Goal: Task Accomplishment & Management: Manage account settings

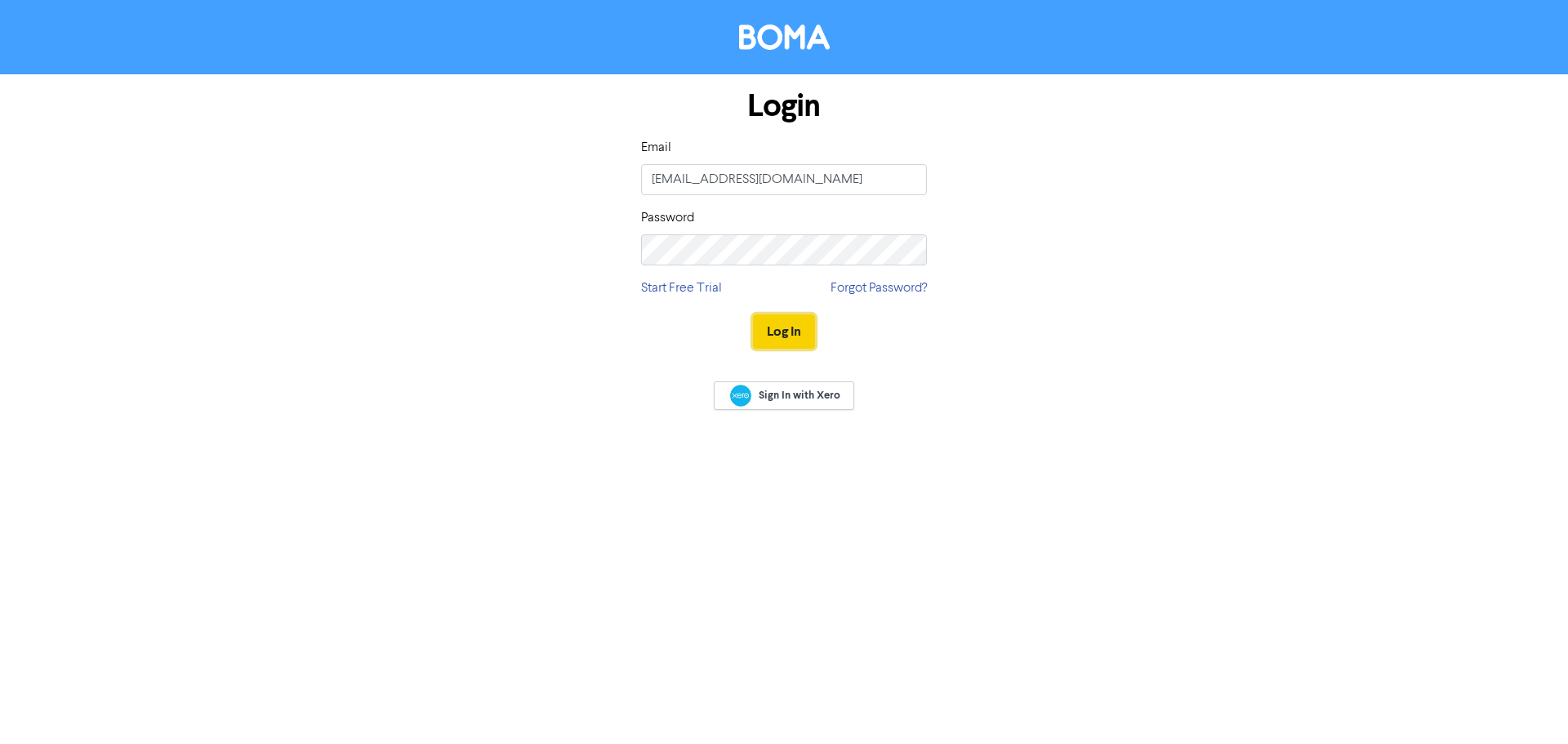
click at [803, 324] on button "Log In" at bounding box center [784, 331] width 62 height 34
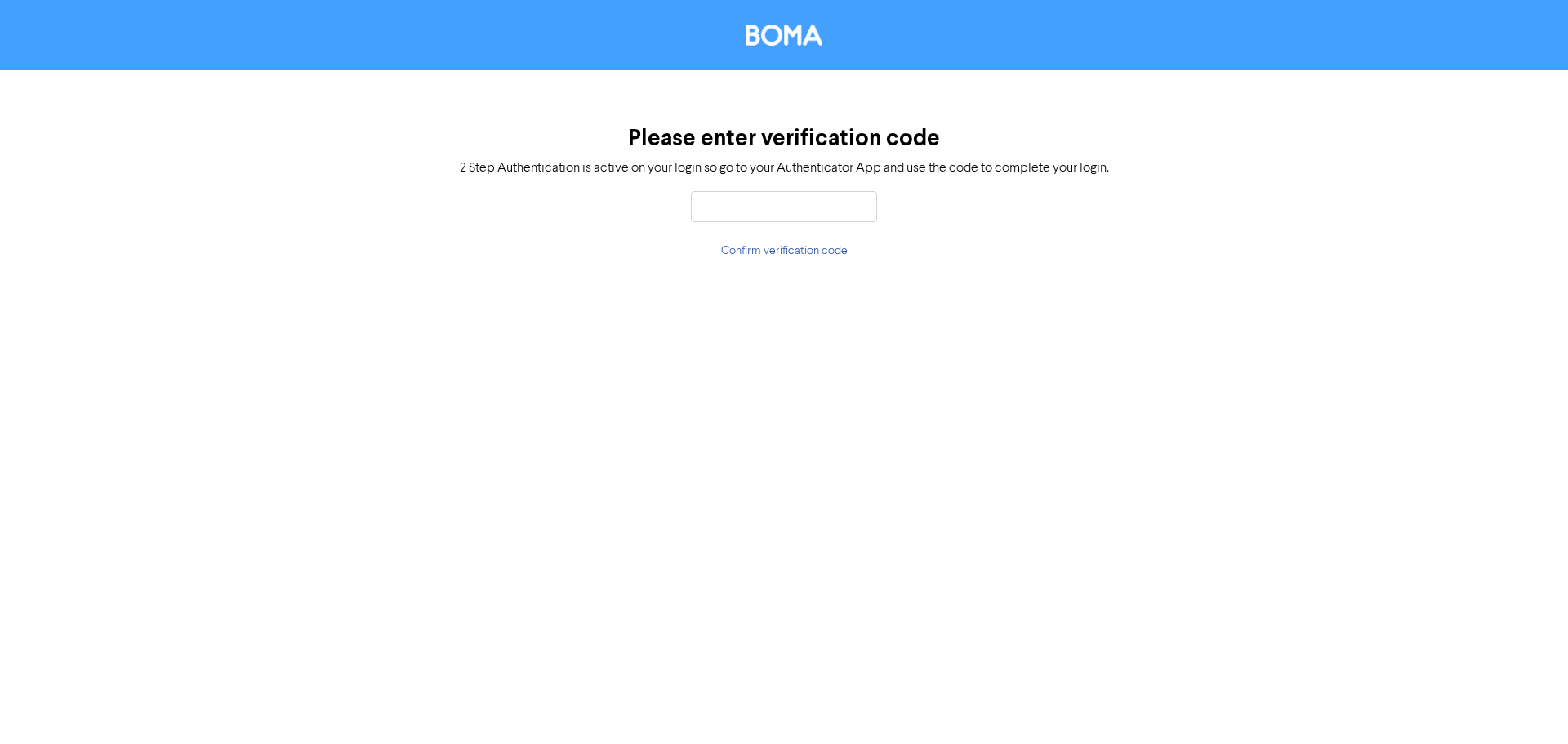
click at [790, 189] on div "Please enter verification code 2 Step Authentication is active on your login so…" at bounding box center [784, 192] width 1568 height 245
click at [789, 189] on div "Please enter verification code 2 Step Authentication is active on your login so…" at bounding box center [784, 192] width 1568 height 245
click at [717, 202] on input "text" at bounding box center [784, 206] width 186 height 31
type input "381070"
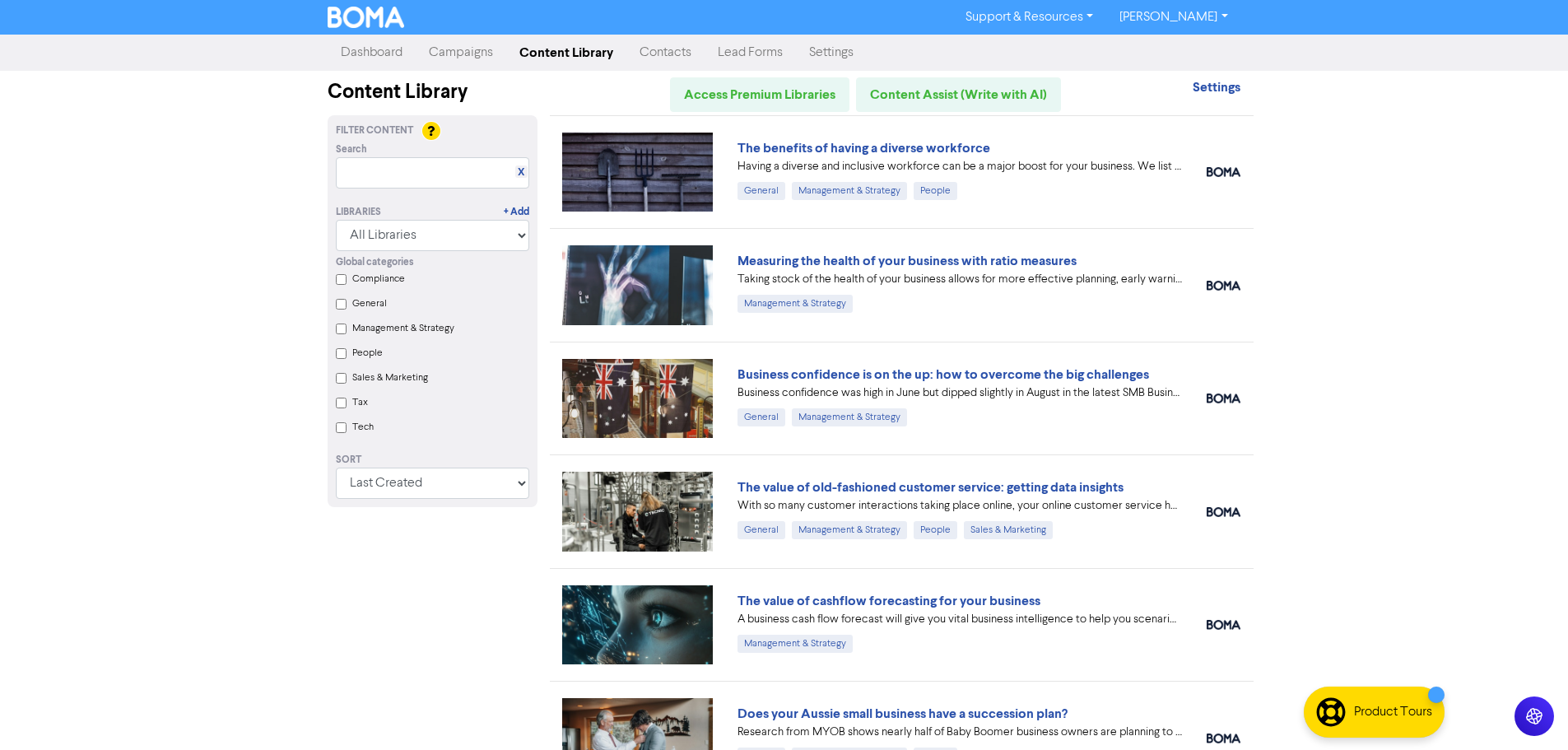
click at [455, 51] on link "Campaigns" at bounding box center [461, 53] width 91 height 33
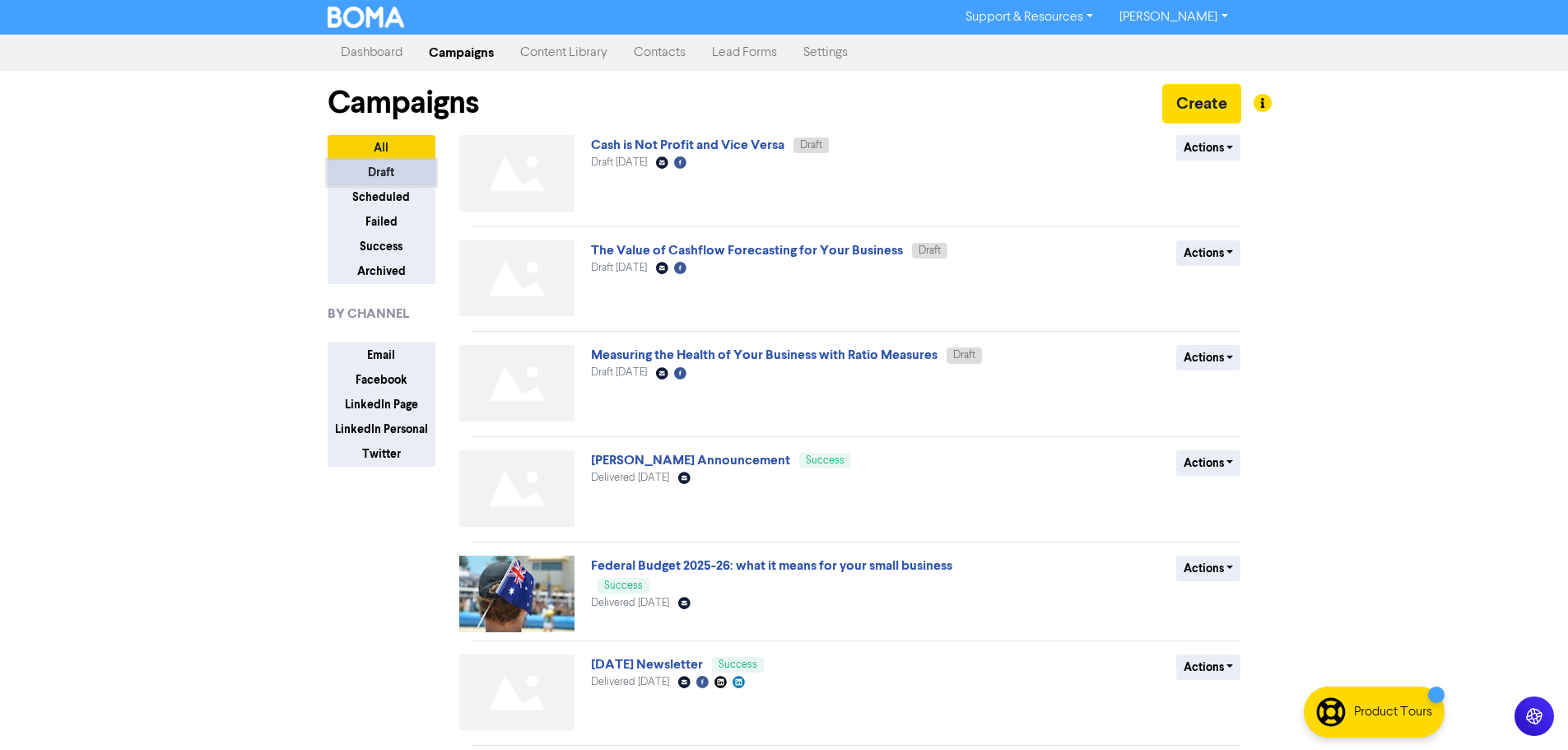
click at [367, 173] on button "Draft" at bounding box center [382, 173] width 108 height 26
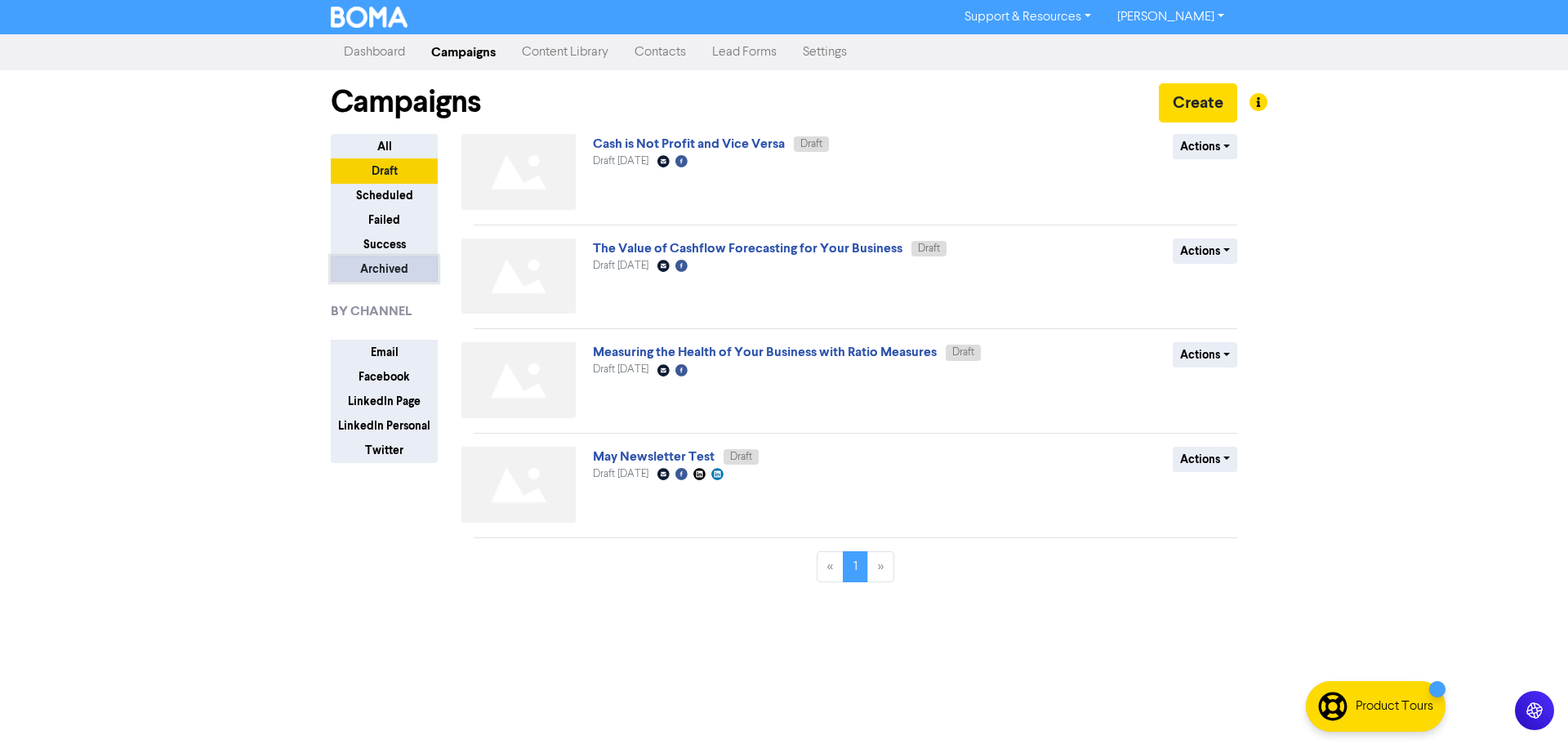
click at [386, 268] on button "Archived" at bounding box center [384, 269] width 107 height 26
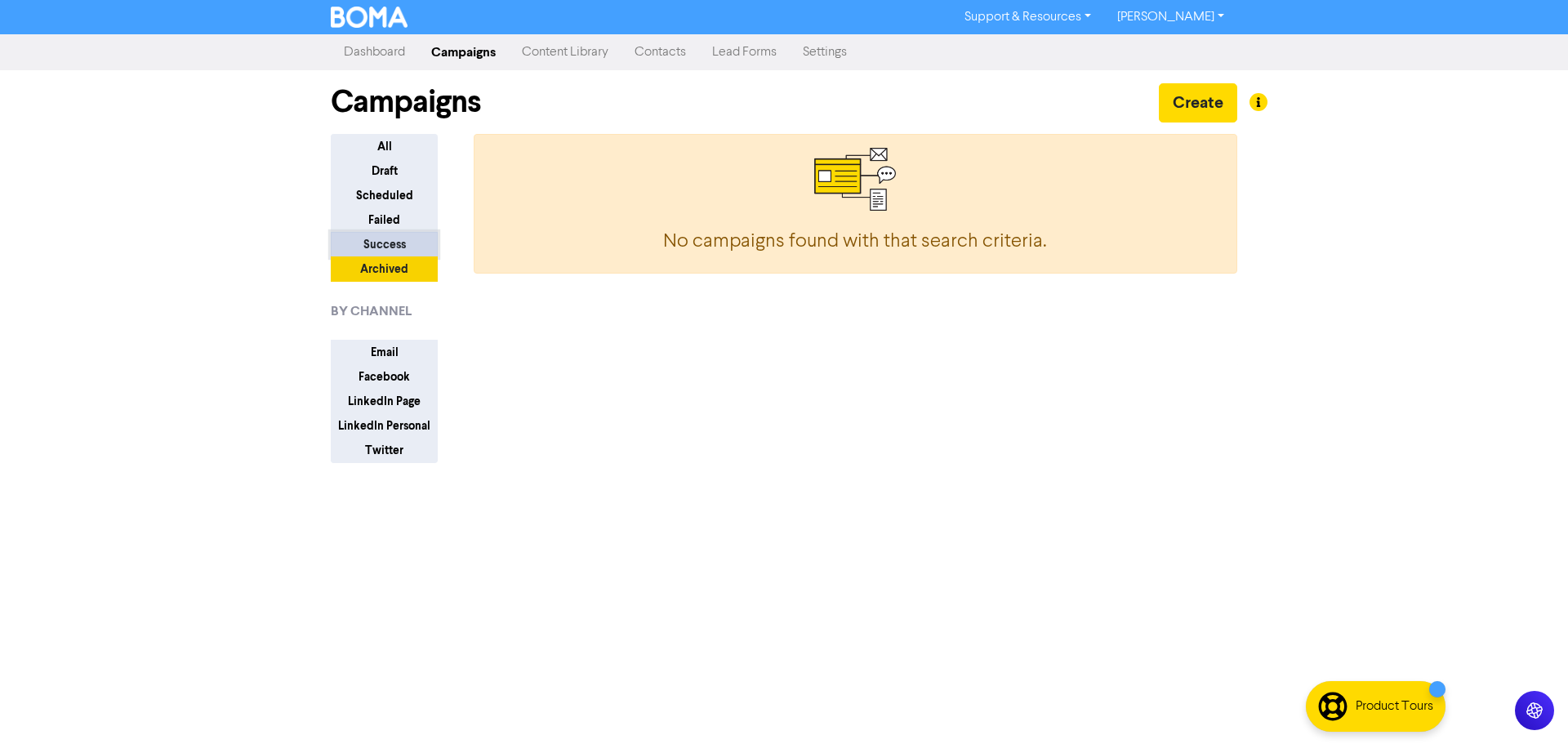
click at [386, 248] on button "Success" at bounding box center [384, 245] width 107 height 26
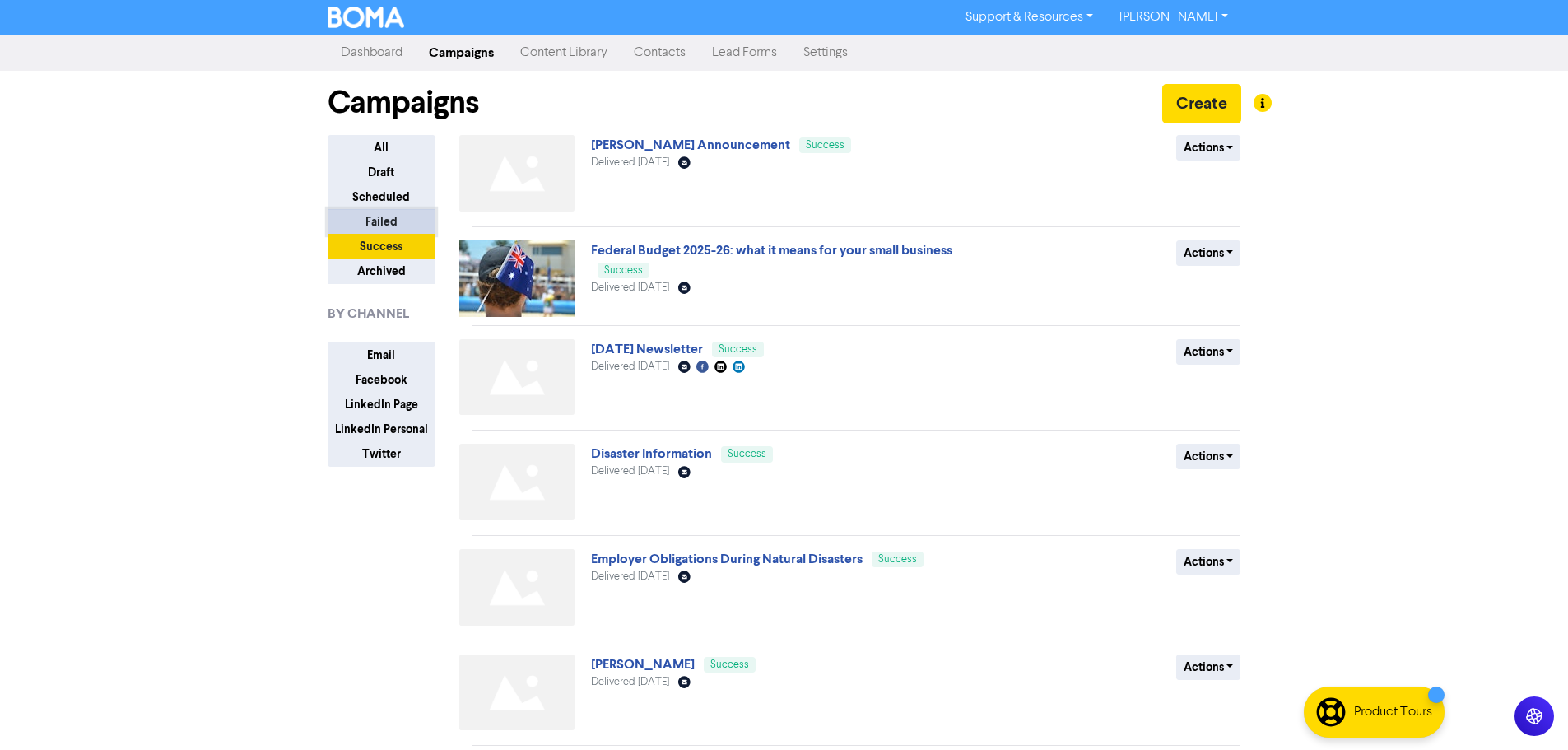
click at [387, 223] on button "Failed" at bounding box center [382, 222] width 108 height 26
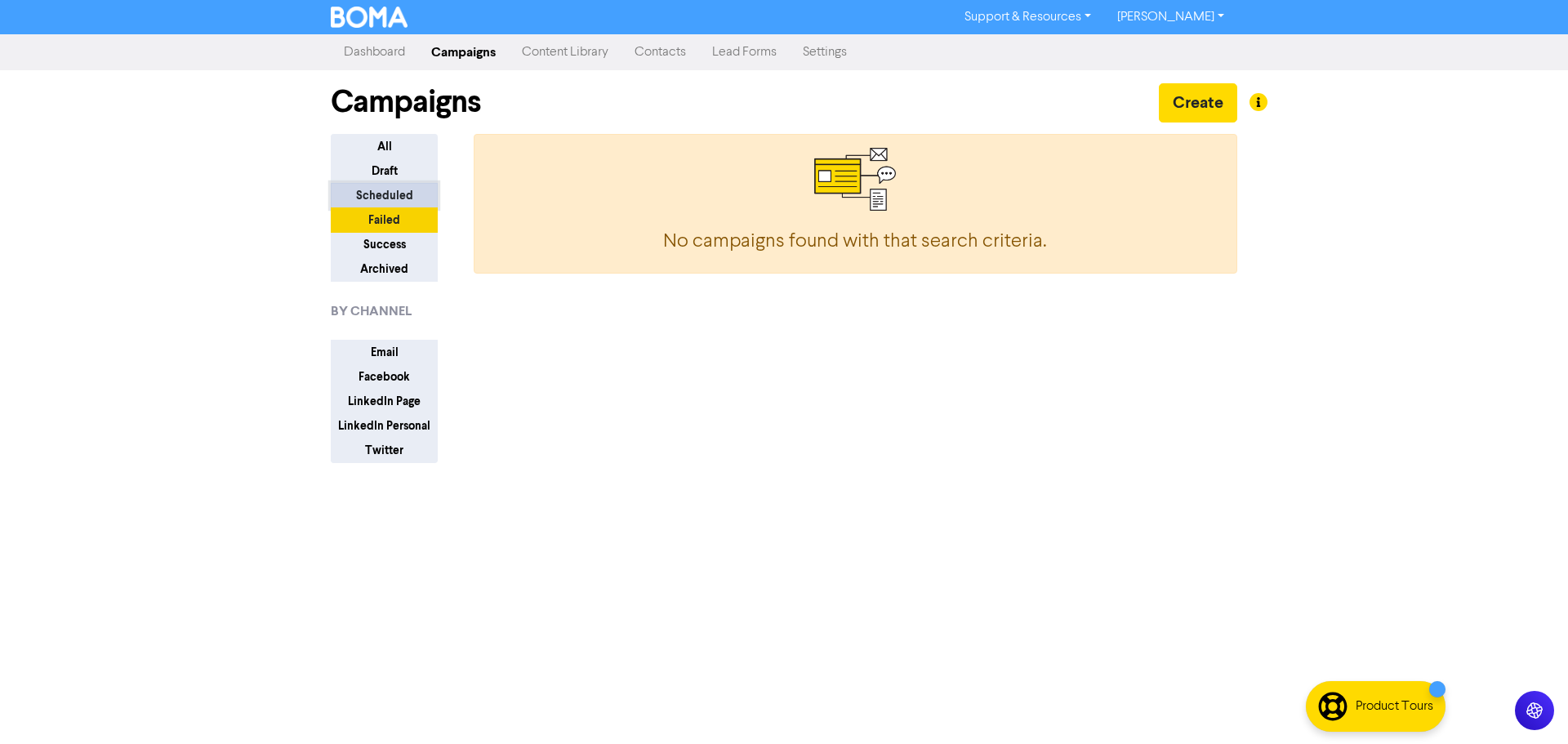
click at [380, 183] on button "Scheduled" at bounding box center [384, 196] width 107 height 26
click at [389, 169] on button "Draft" at bounding box center [384, 171] width 107 height 26
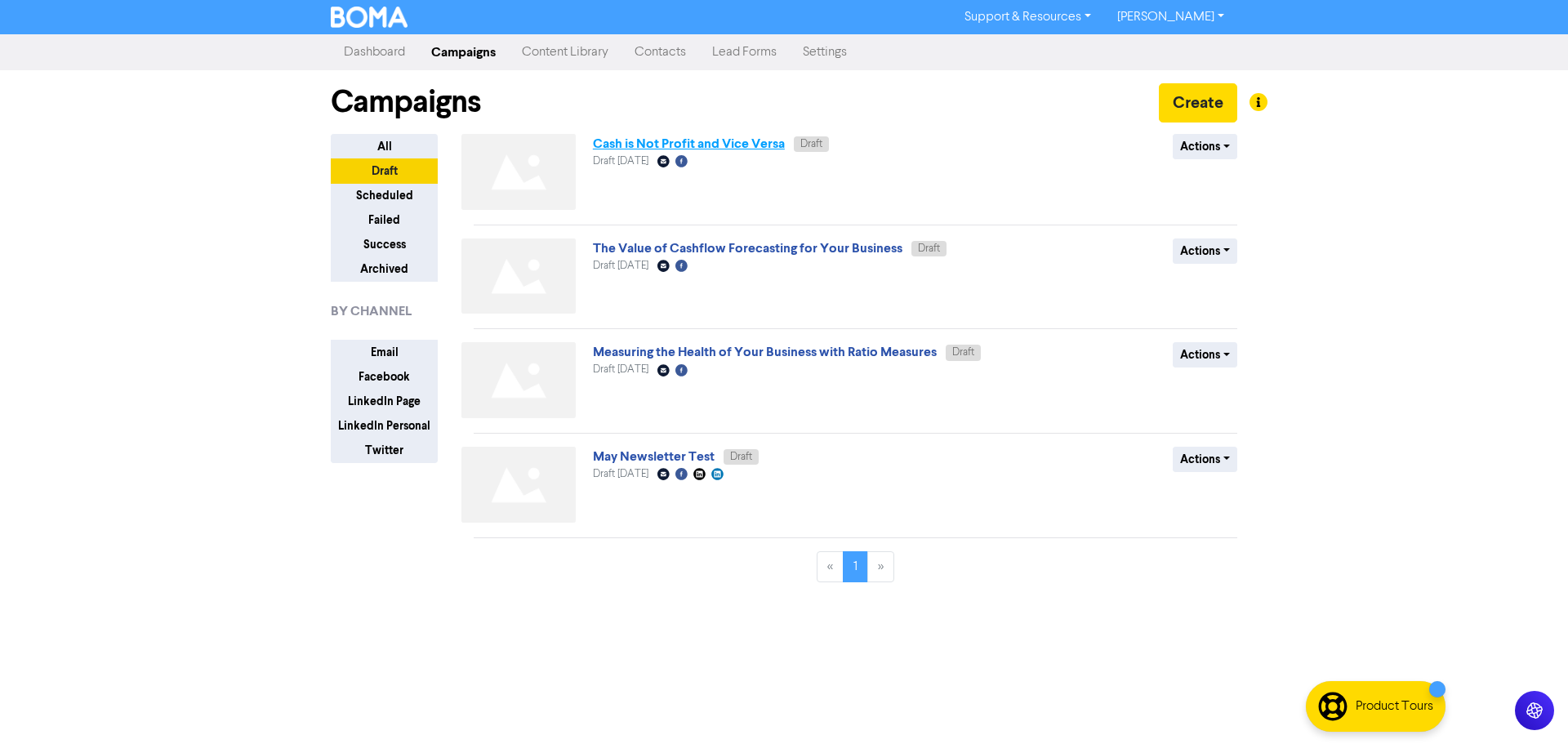
click at [720, 147] on link "Cash is Not Profit and Vice Versa" at bounding box center [688, 144] width 192 height 16
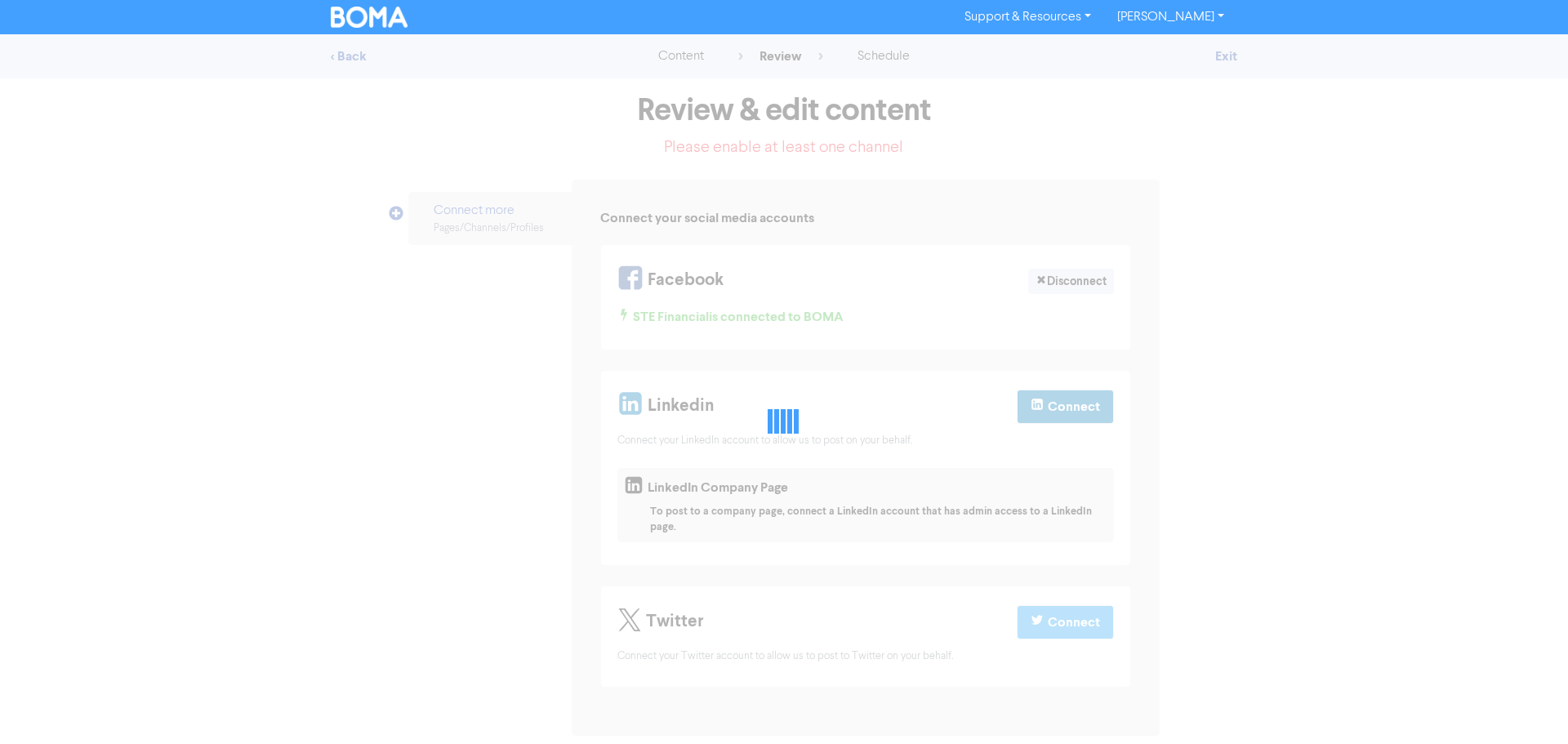
select select "LEARN_MORE"
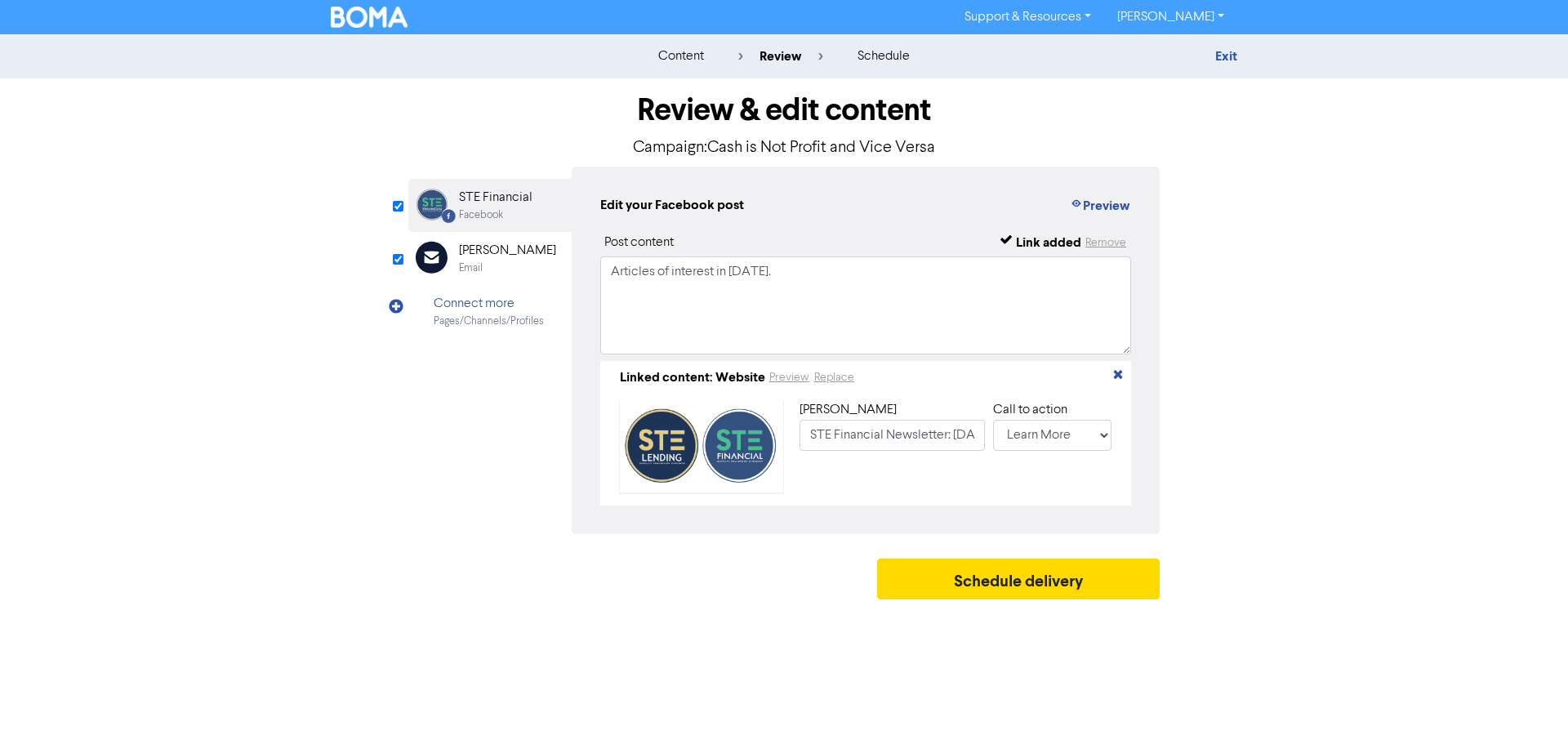
click at [513, 255] on div "[PERSON_NAME]" at bounding box center [508, 250] width 97 height 19
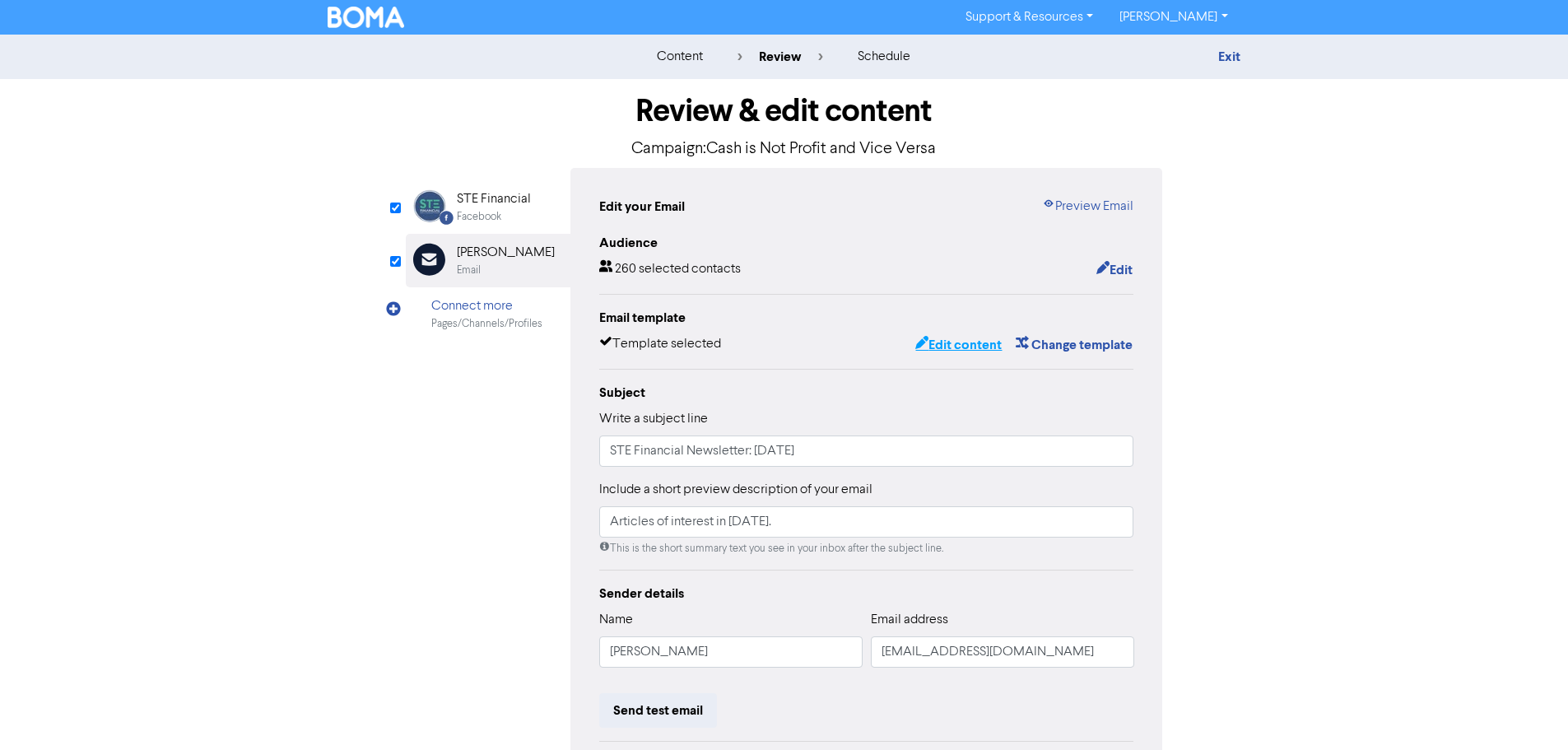
click at [968, 339] on button "Edit content" at bounding box center [958, 345] width 88 height 21
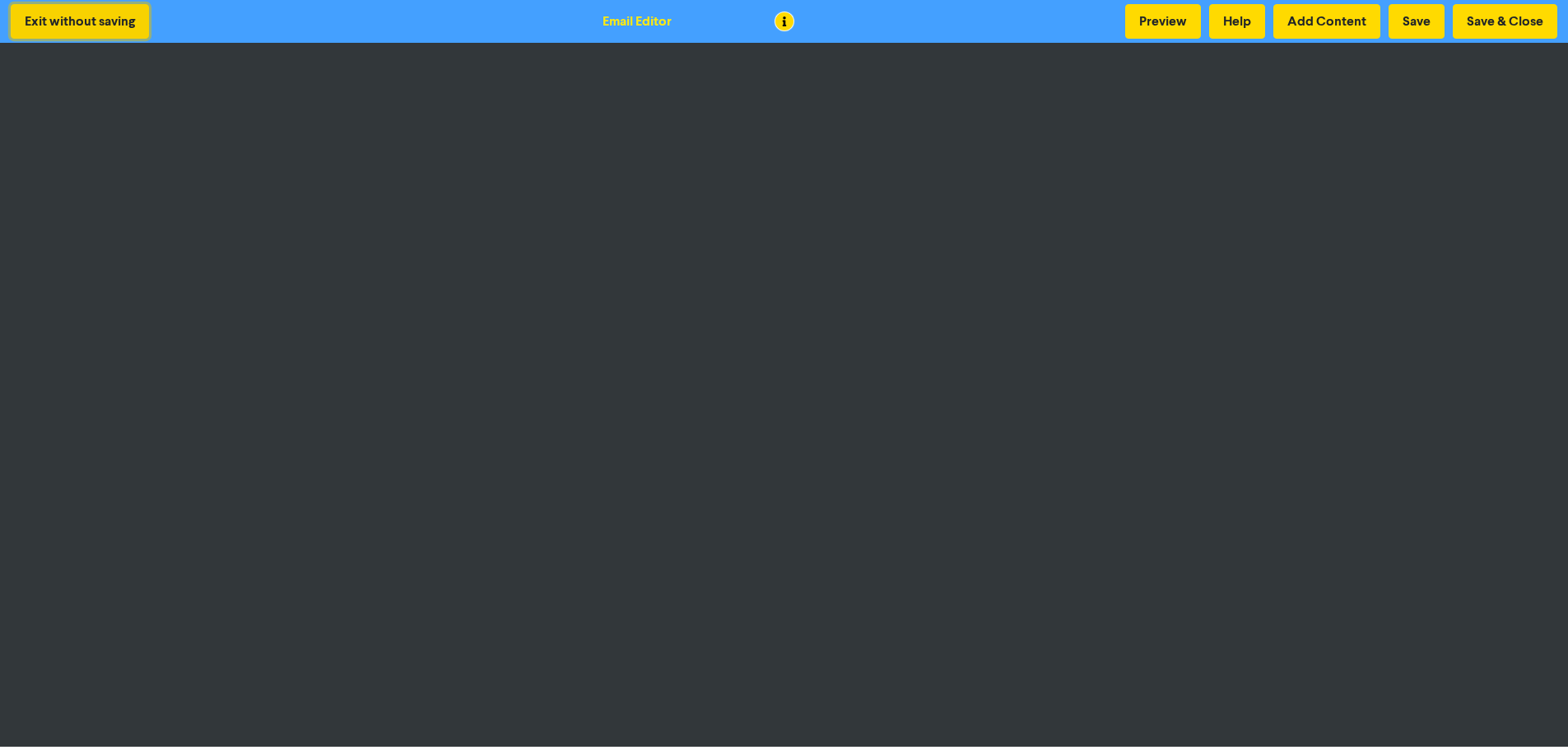
click at [59, 27] on button "Exit without saving" at bounding box center [80, 20] width 139 height 34
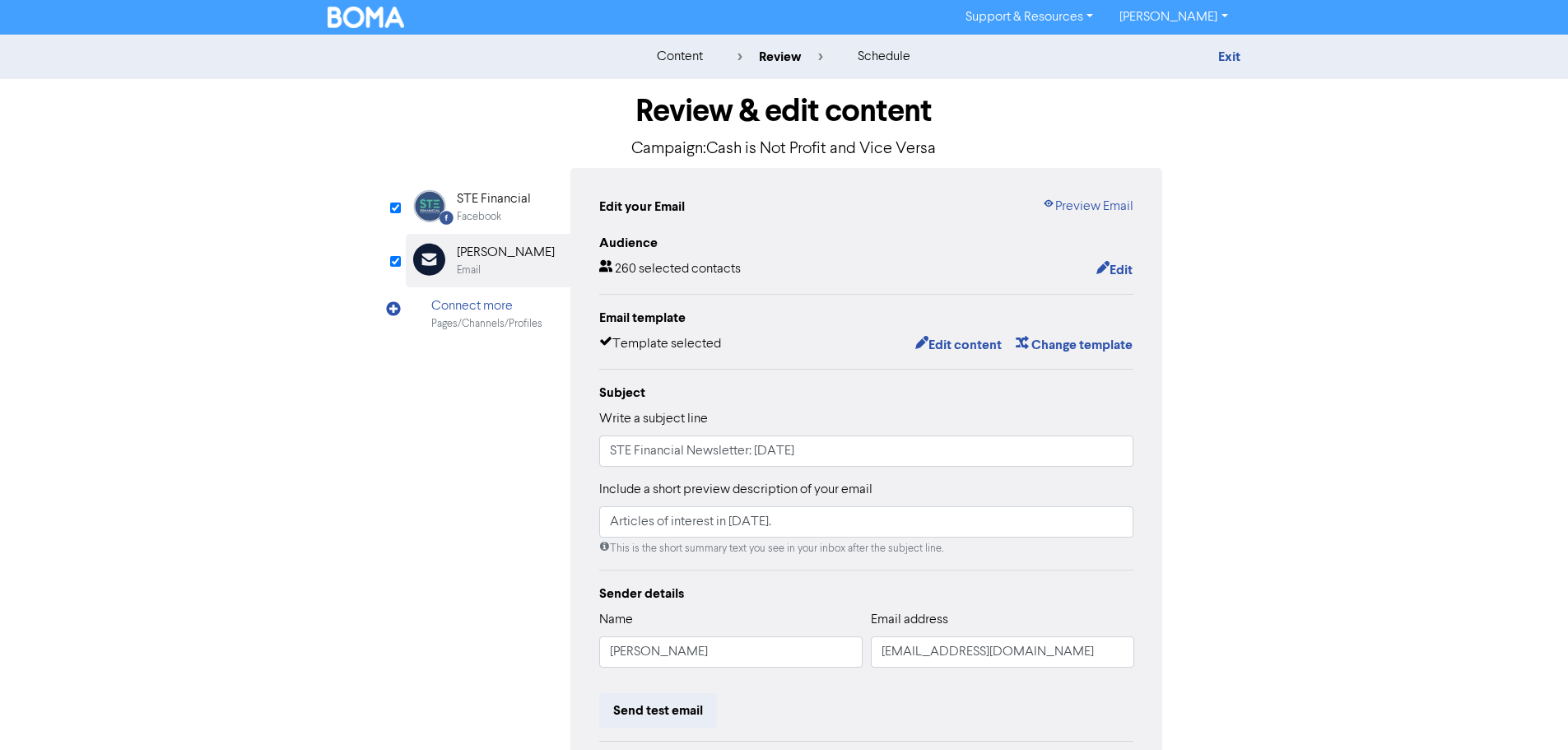
click at [373, 21] on img at bounding box center [367, 17] width 78 height 21
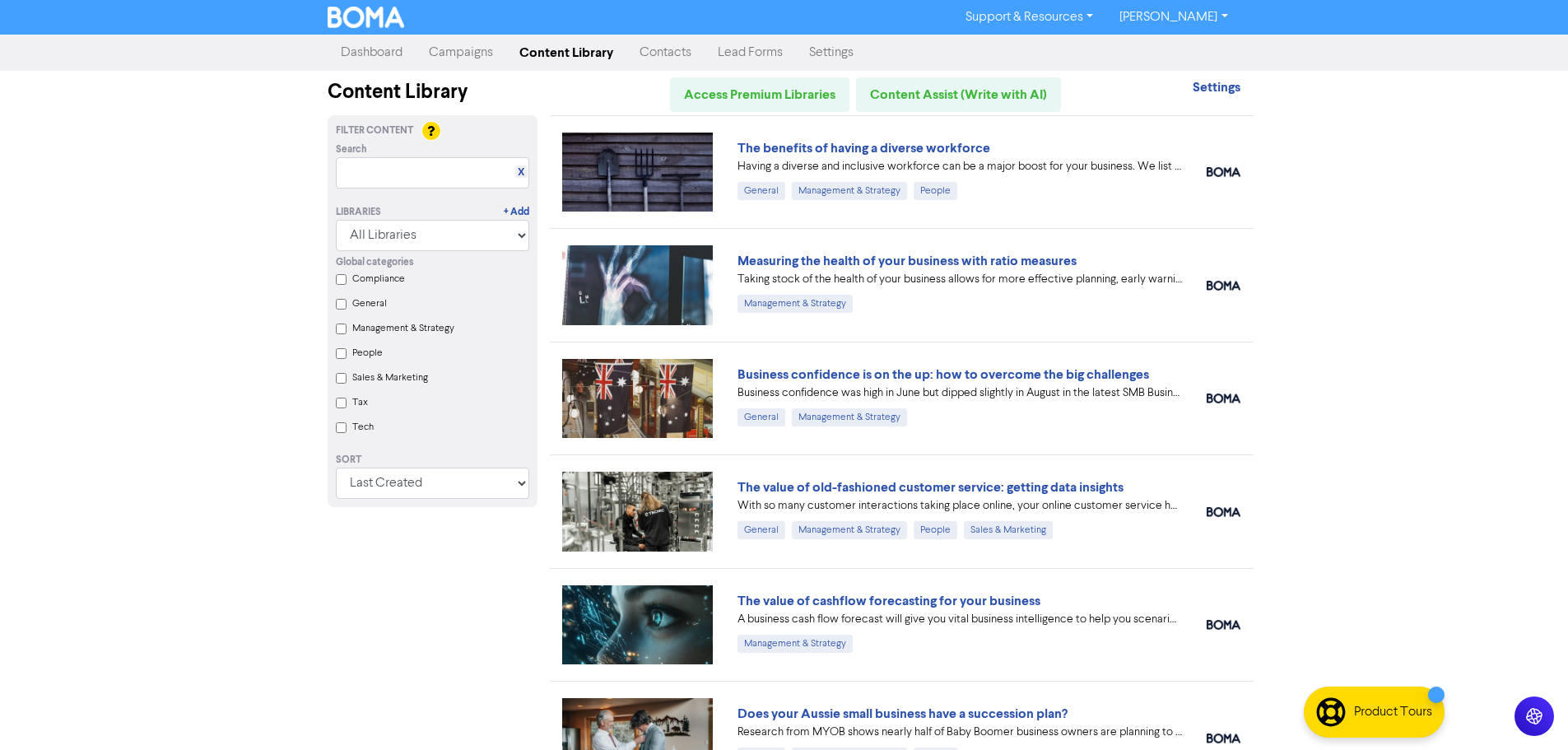
click at [346, 49] on link "Dashboard" at bounding box center [371, 53] width 88 height 33
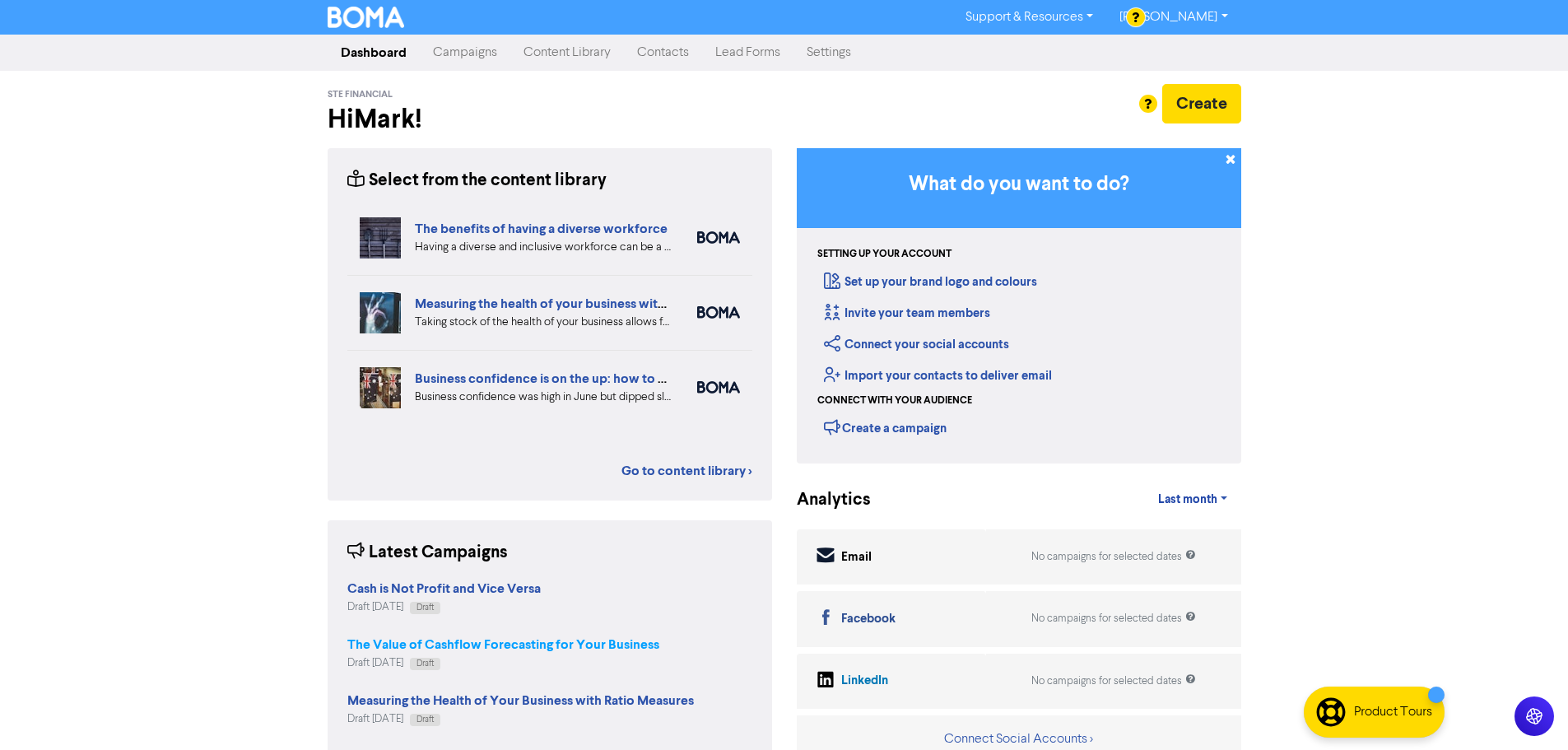
click at [614, 637] on strong "The Value of Cashflow Forecasting for Your Business" at bounding box center [504, 645] width 312 height 17
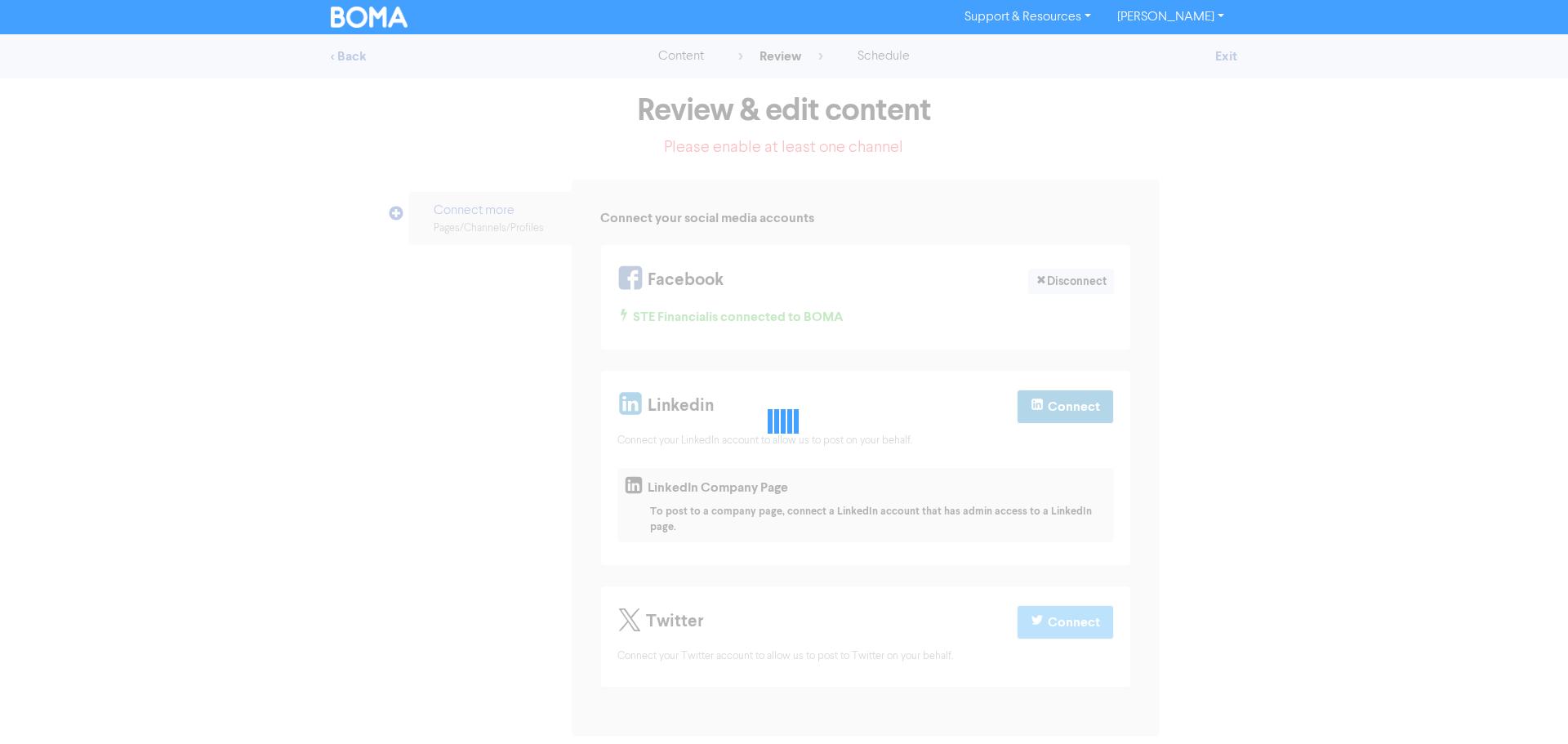
select select "LEARN_MORE"
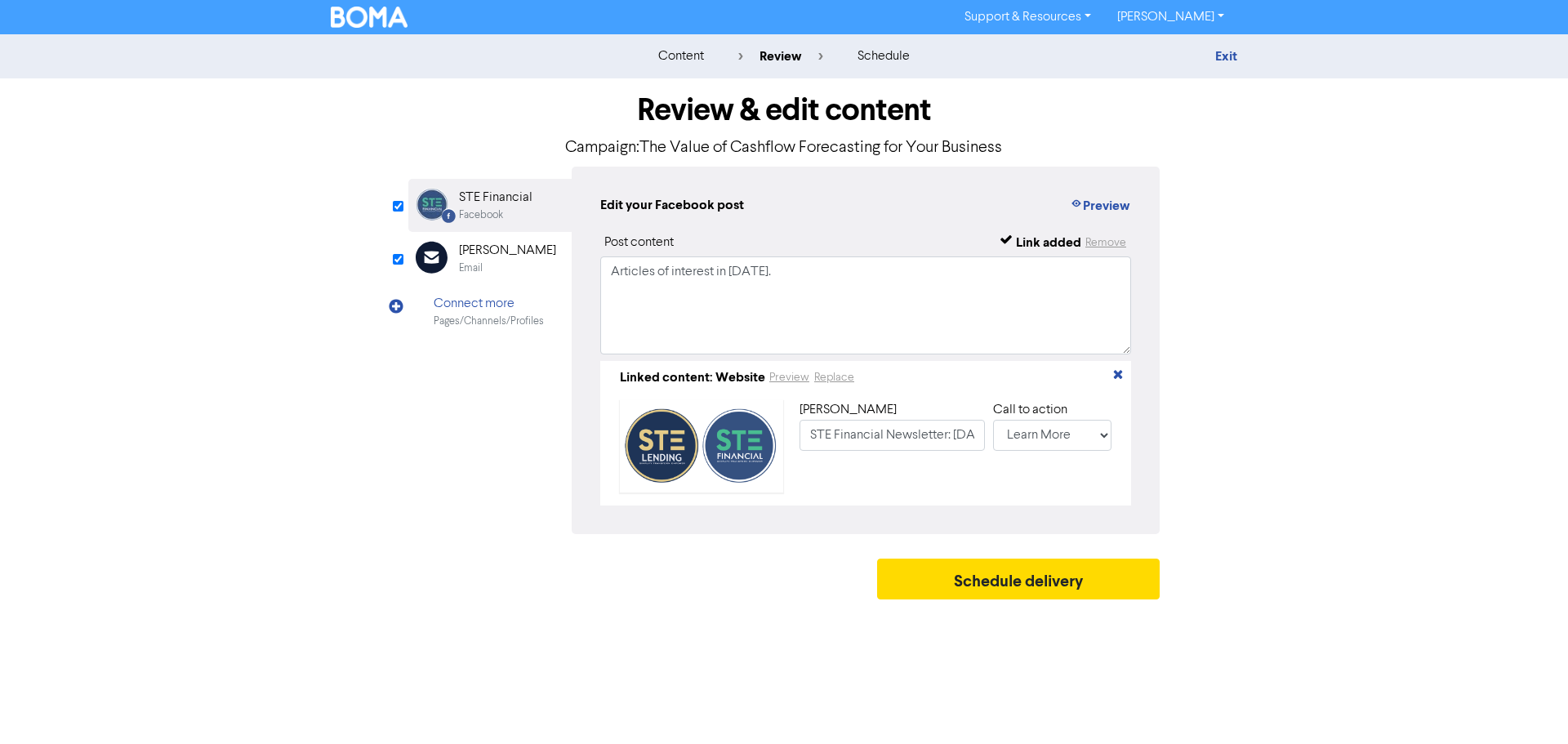
click at [506, 276] on div "Email" at bounding box center [508, 268] width 97 height 16
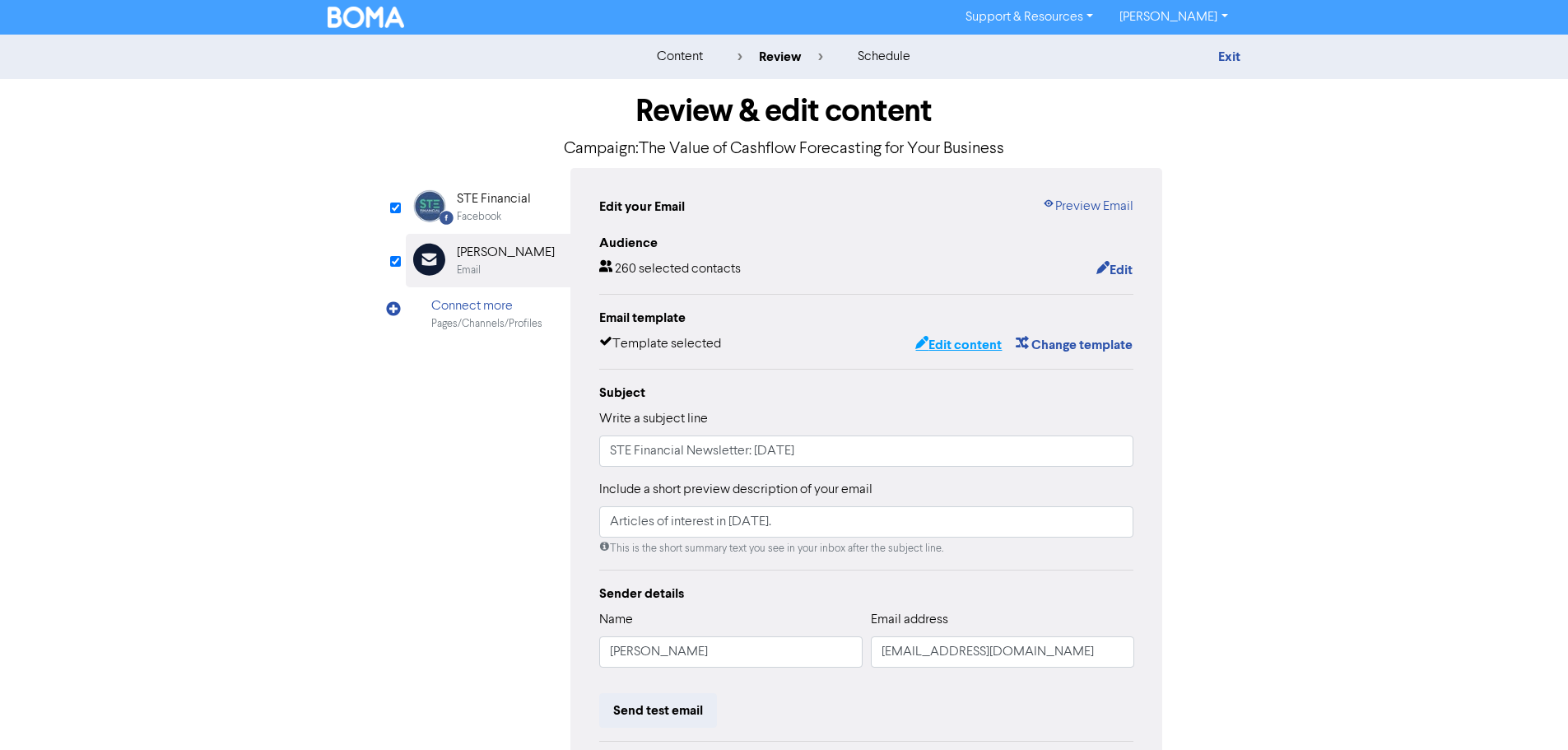
click at [978, 344] on button "Edit content" at bounding box center [958, 345] width 88 height 21
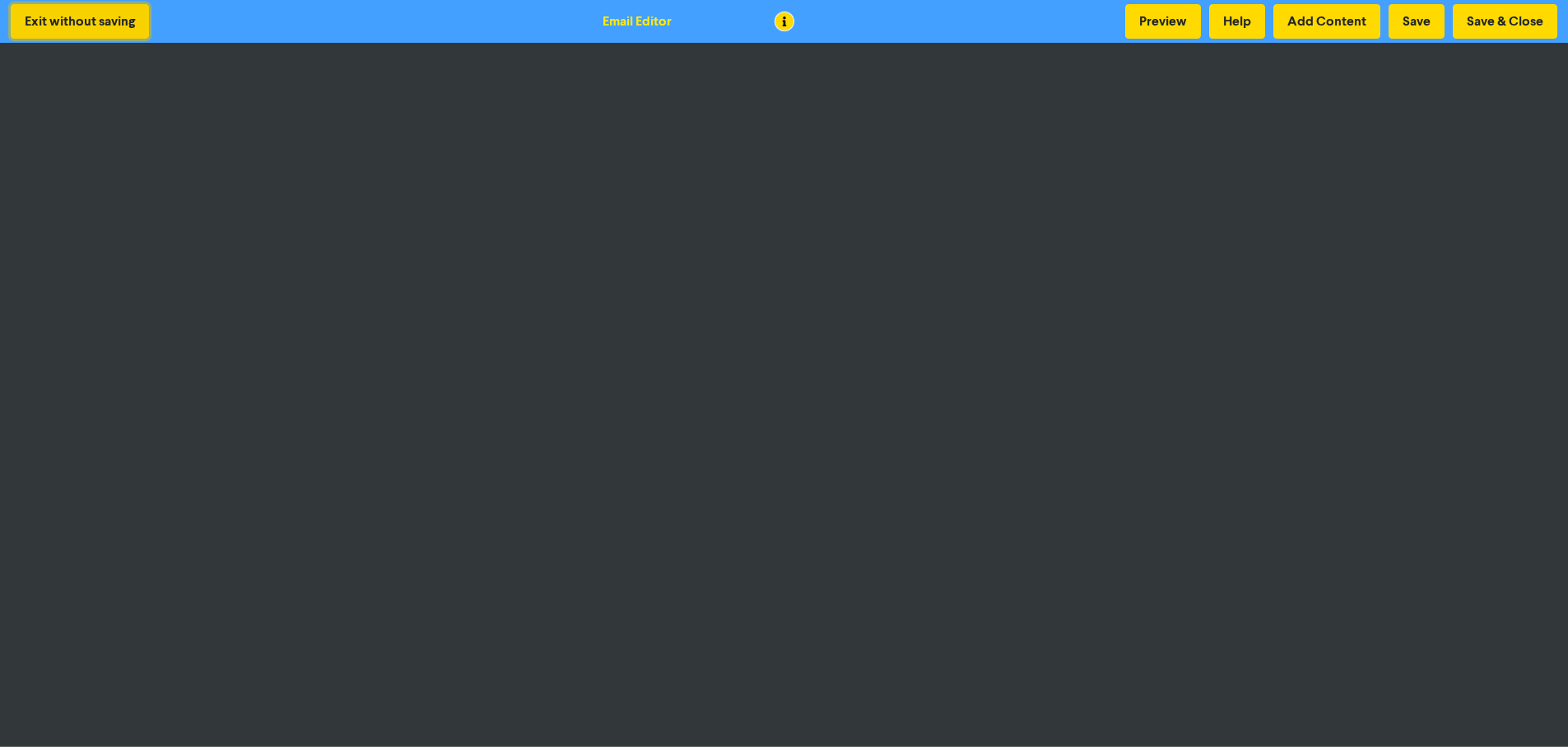
click at [116, 25] on button "Exit without saving" at bounding box center [80, 20] width 139 height 34
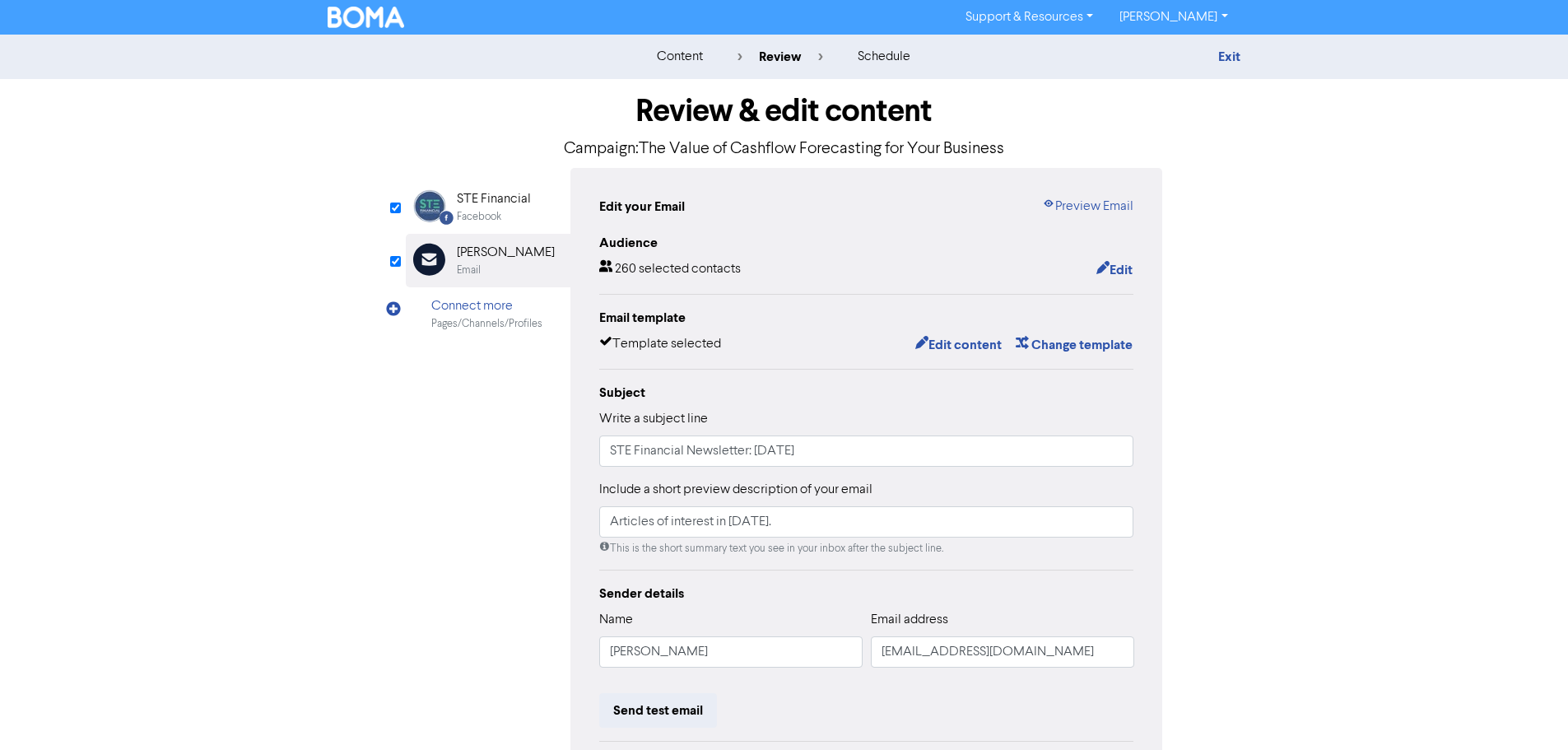
click at [346, 14] on img at bounding box center [367, 17] width 78 height 21
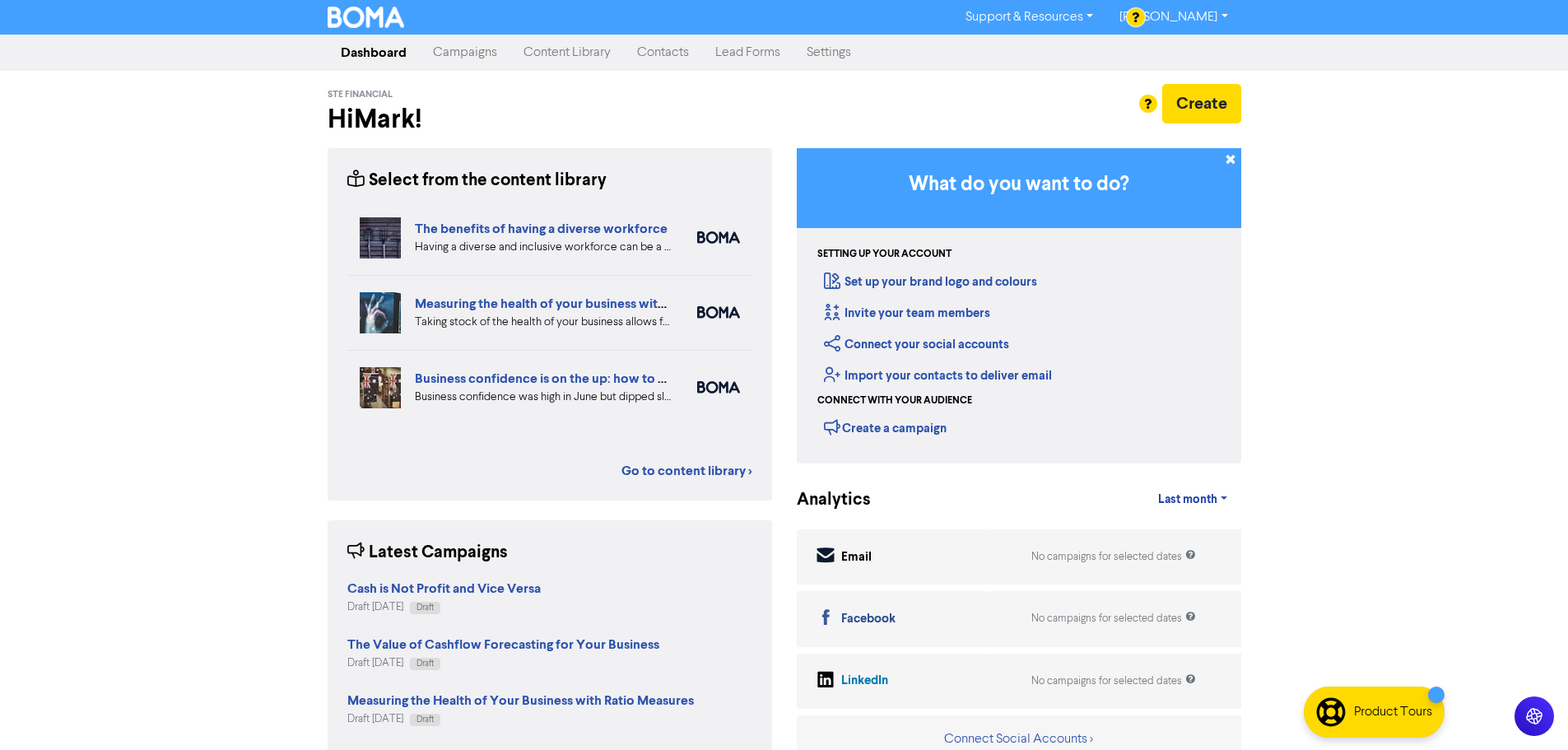
click at [456, 57] on link "Campaigns" at bounding box center [465, 53] width 91 height 33
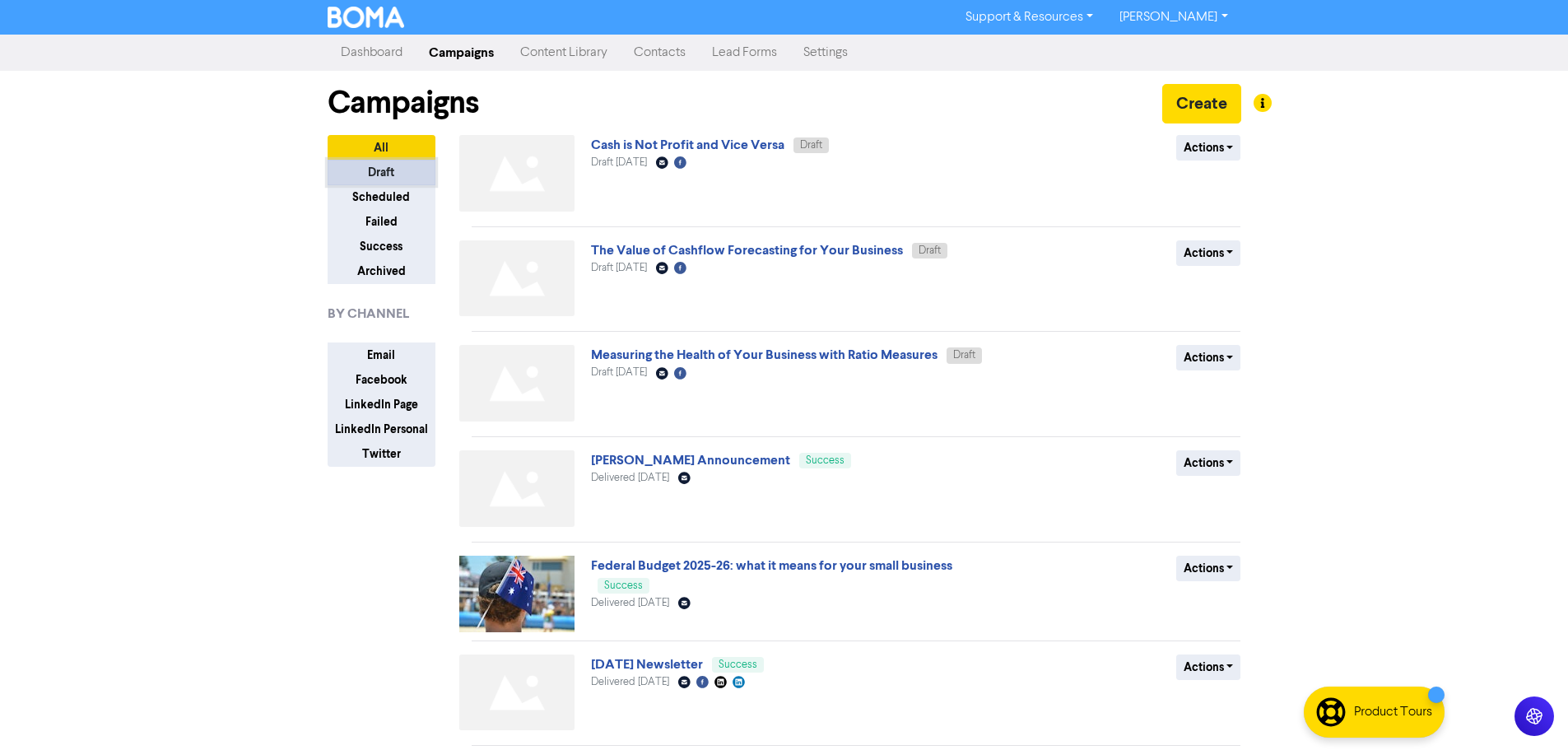
click at [386, 163] on button "Draft" at bounding box center [382, 173] width 108 height 26
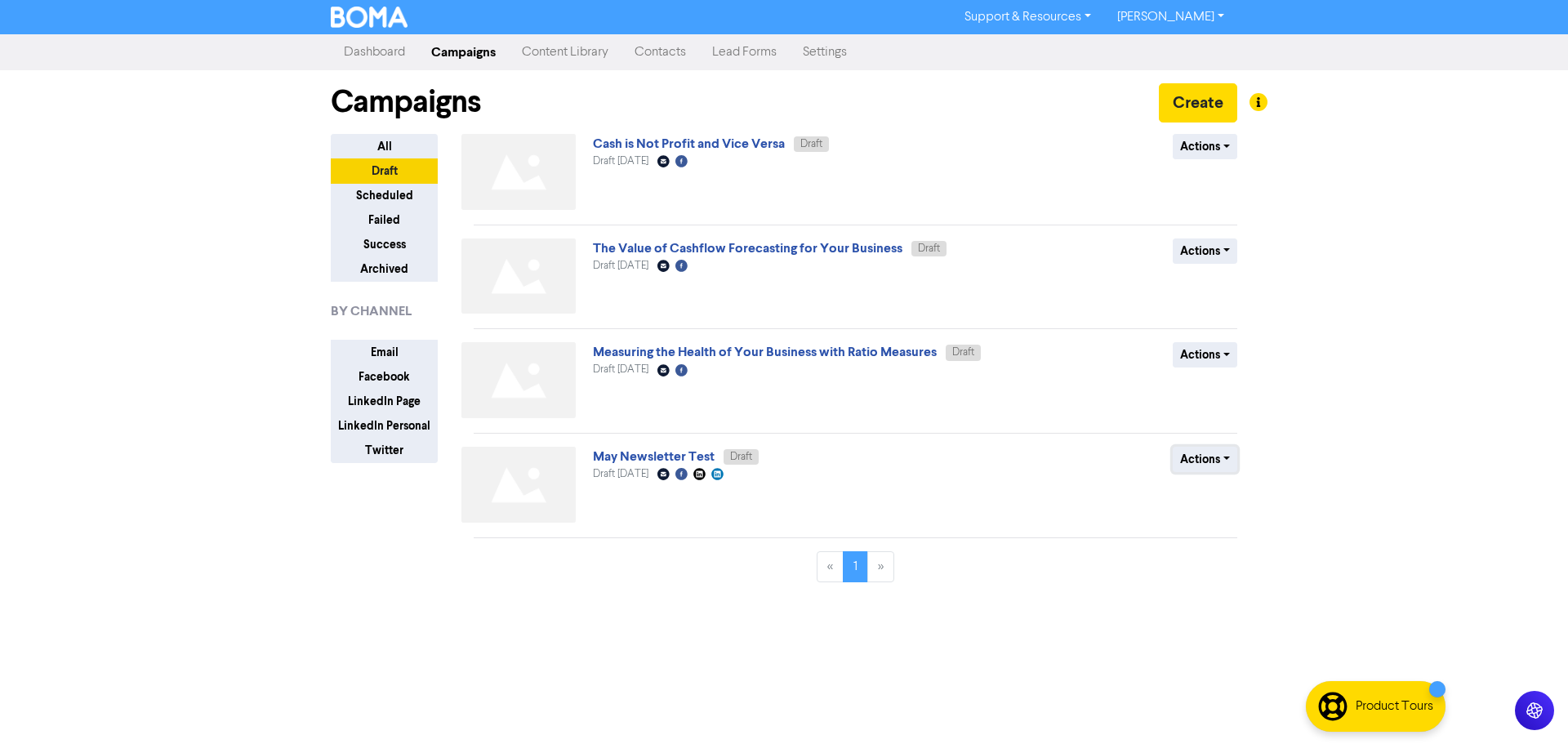
click at [1209, 454] on button "Actions" at bounding box center [1204, 459] width 64 height 26
click at [1214, 503] on button "Delete" at bounding box center [1237, 494] width 129 height 27
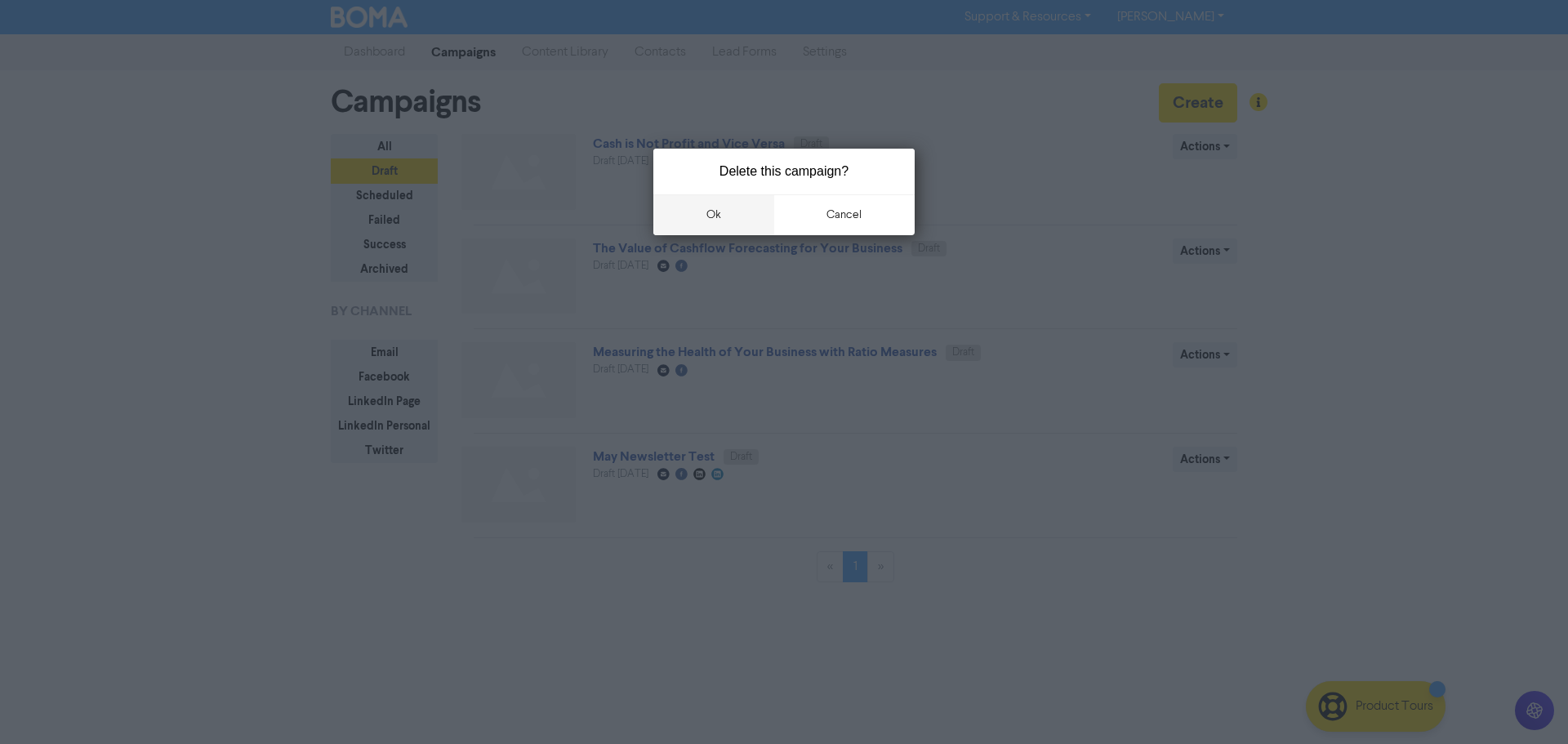
click at [729, 206] on button "ok" at bounding box center [714, 214] width 121 height 41
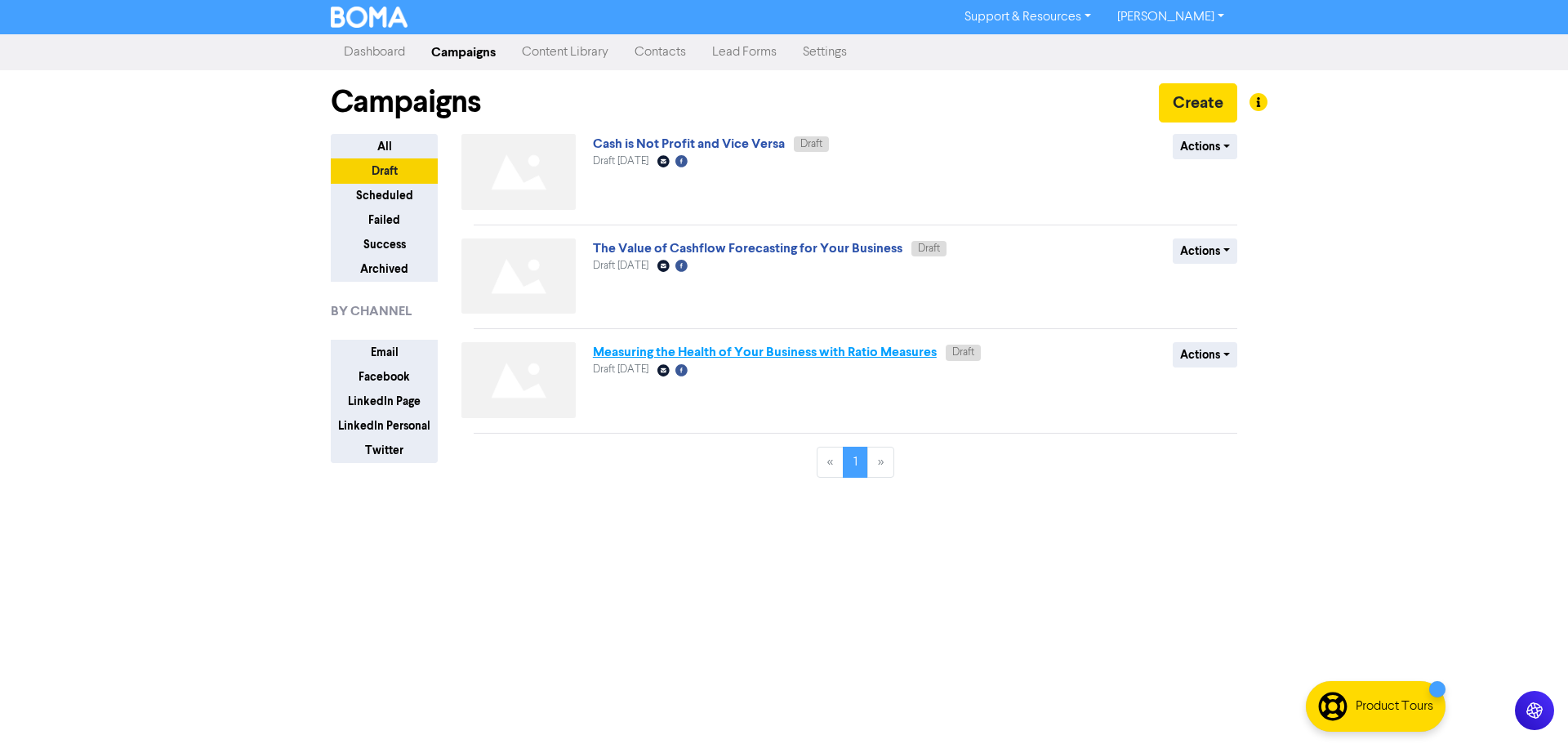
click at [839, 351] on link "Measuring the Health of Your Business with Ratio Measures" at bounding box center [764, 352] width 344 height 16
select select "LEARN_MORE"
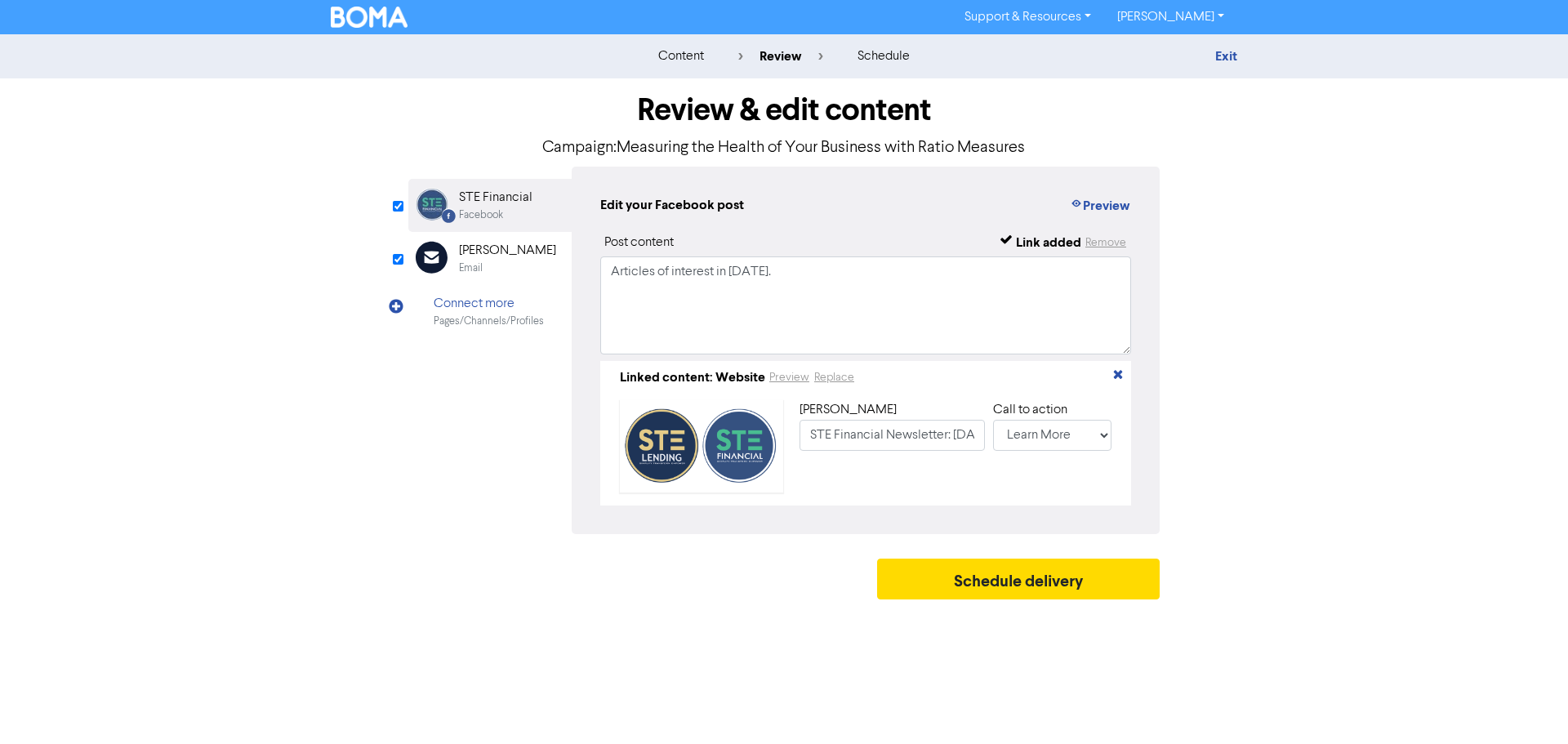
click at [474, 249] on div "[PERSON_NAME]" at bounding box center [508, 250] width 97 height 19
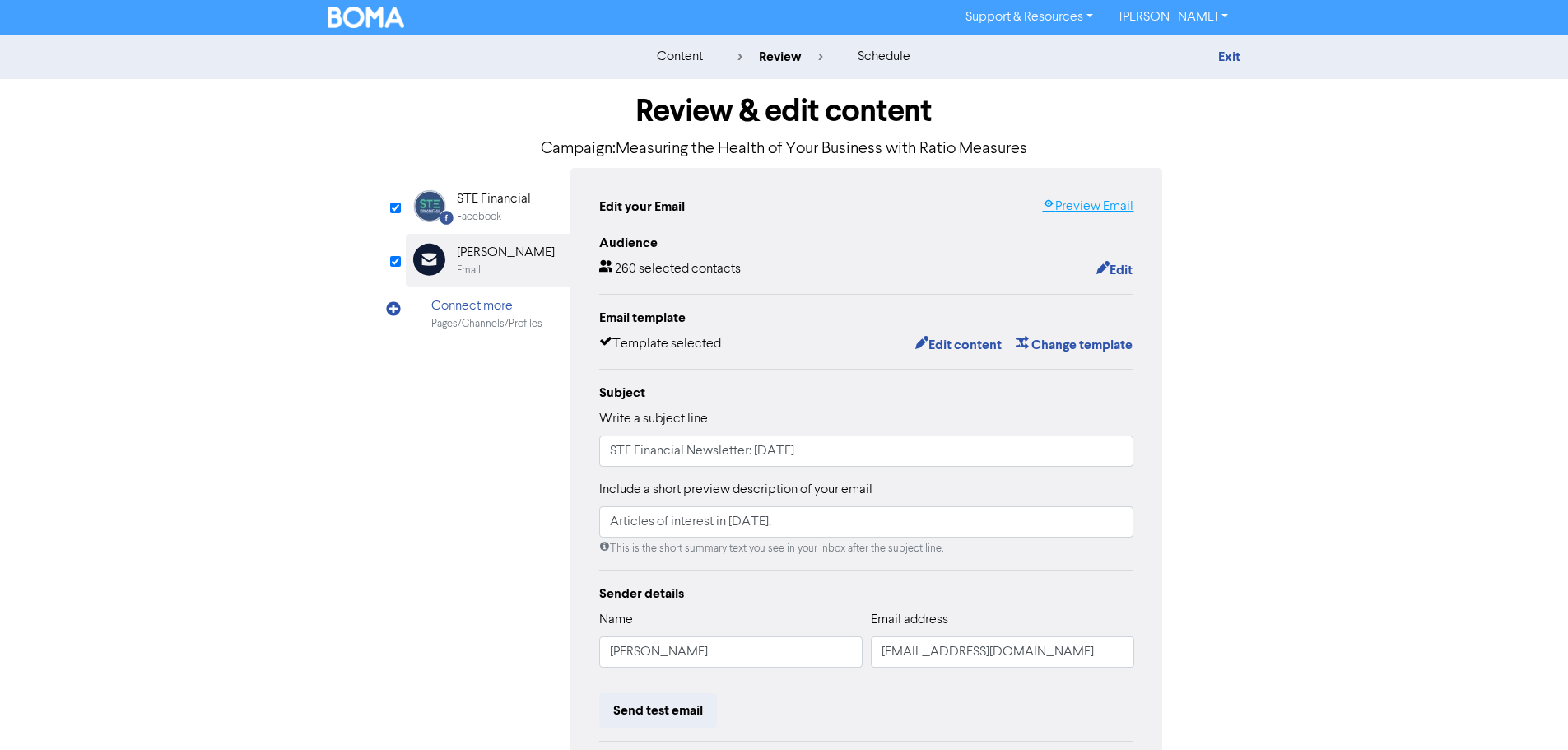
click at [1076, 208] on link "Preview Email" at bounding box center [1088, 206] width 91 height 19
click at [329, 11] on img at bounding box center [367, 17] width 78 height 21
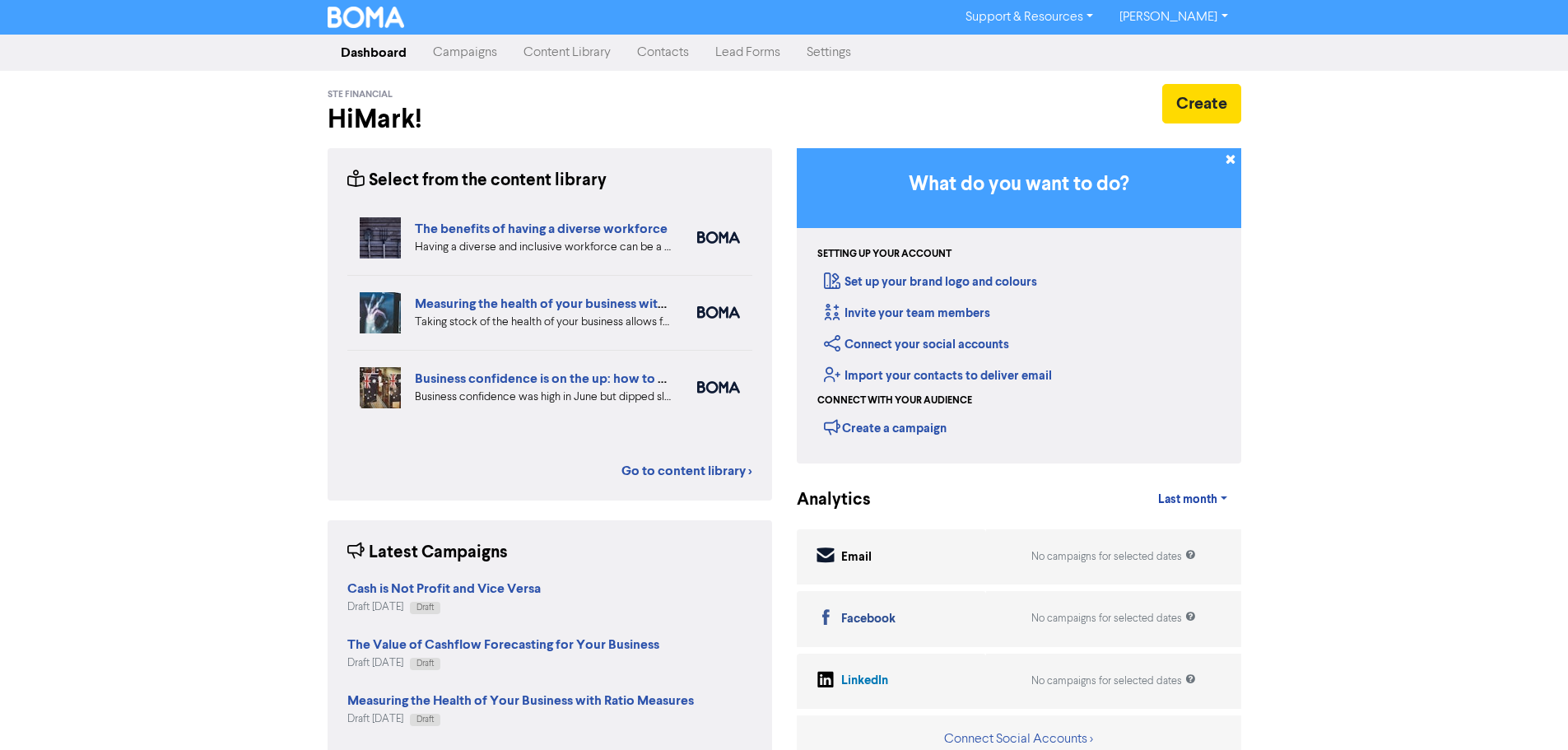
click at [458, 43] on link "Campaigns" at bounding box center [465, 53] width 91 height 33
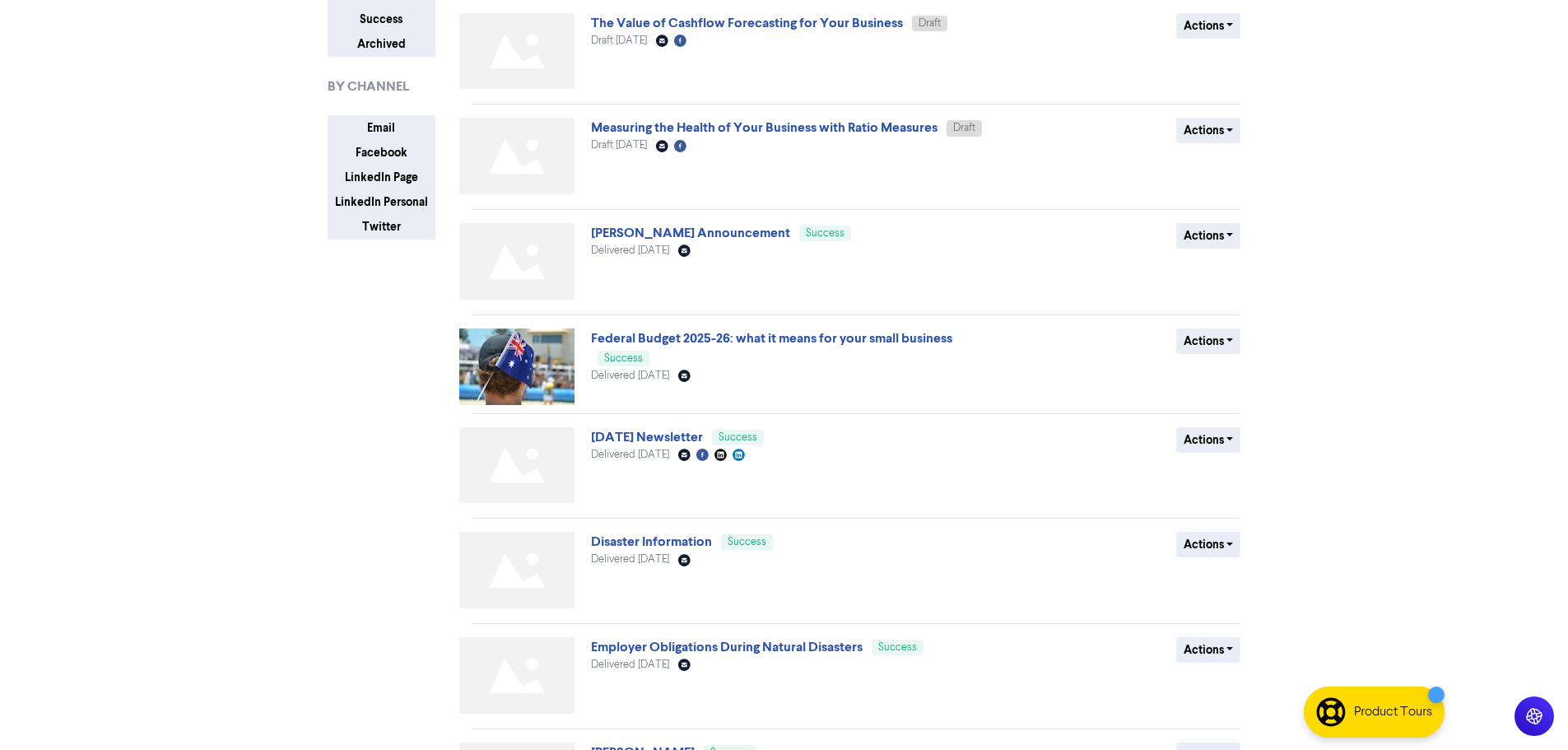
scroll to position [63, 0]
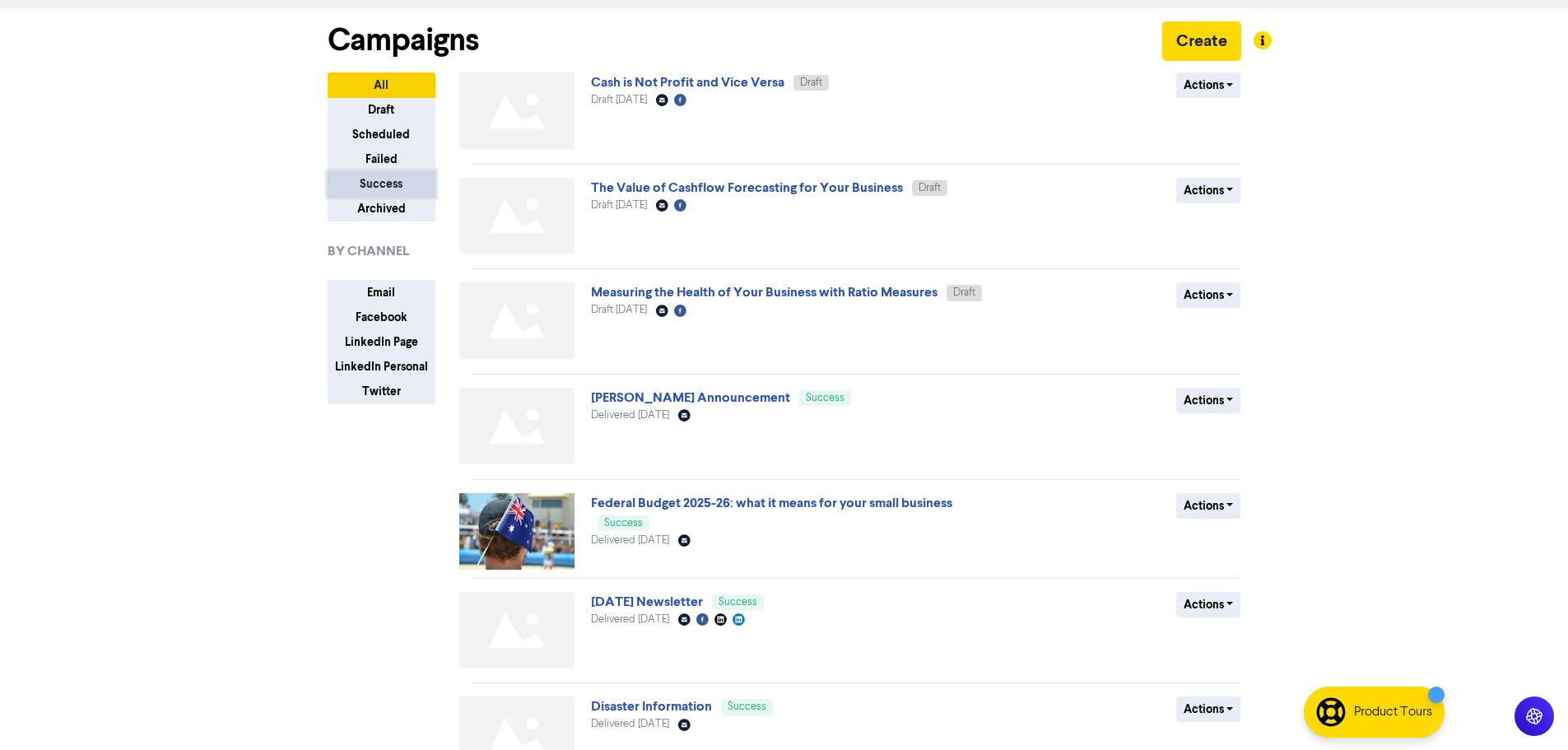
click at [374, 196] on button "Success" at bounding box center [382, 184] width 108 height 26
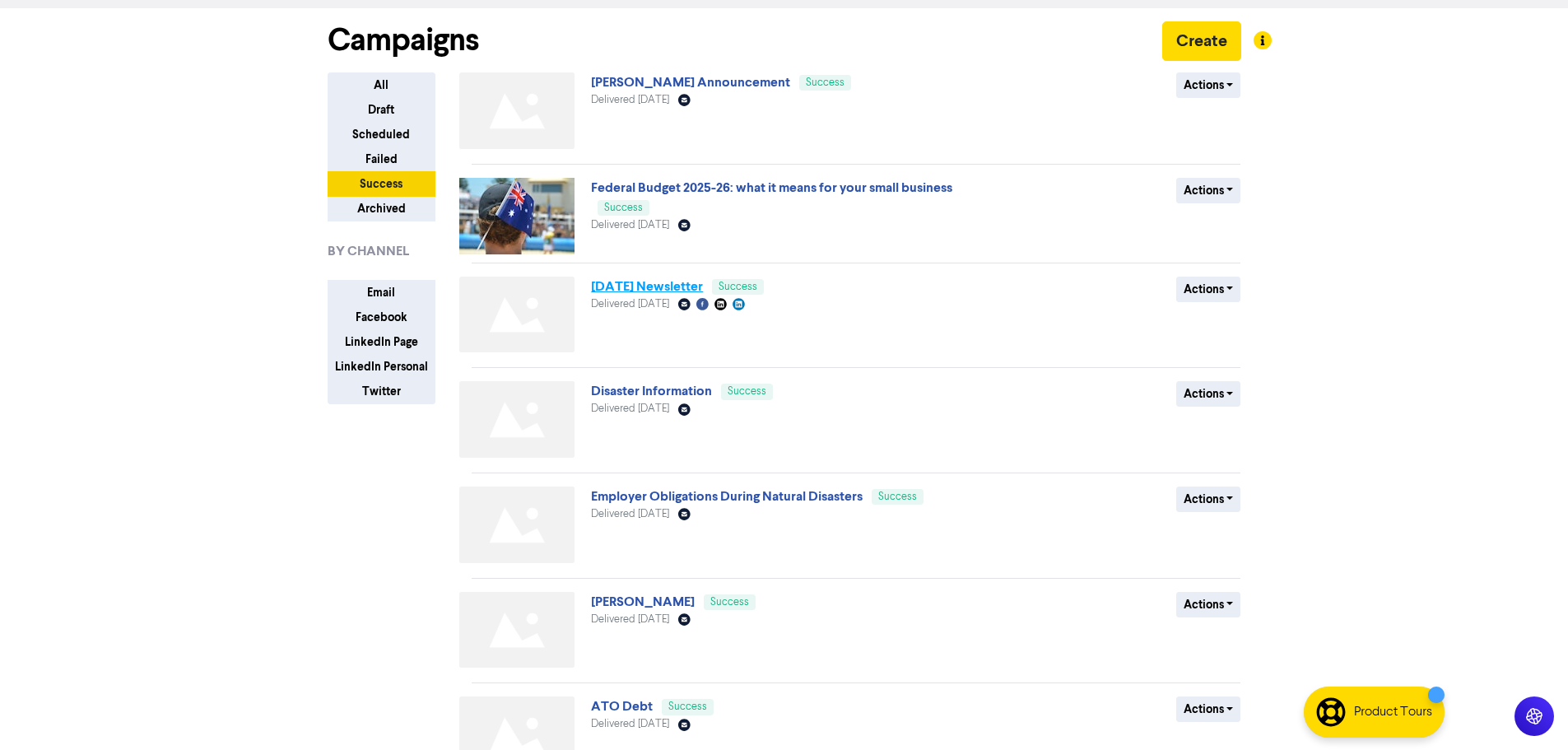
click at [683, 292] on link "[DATE] Newsletter" at bounding box center [647, 286] width 112 height 17
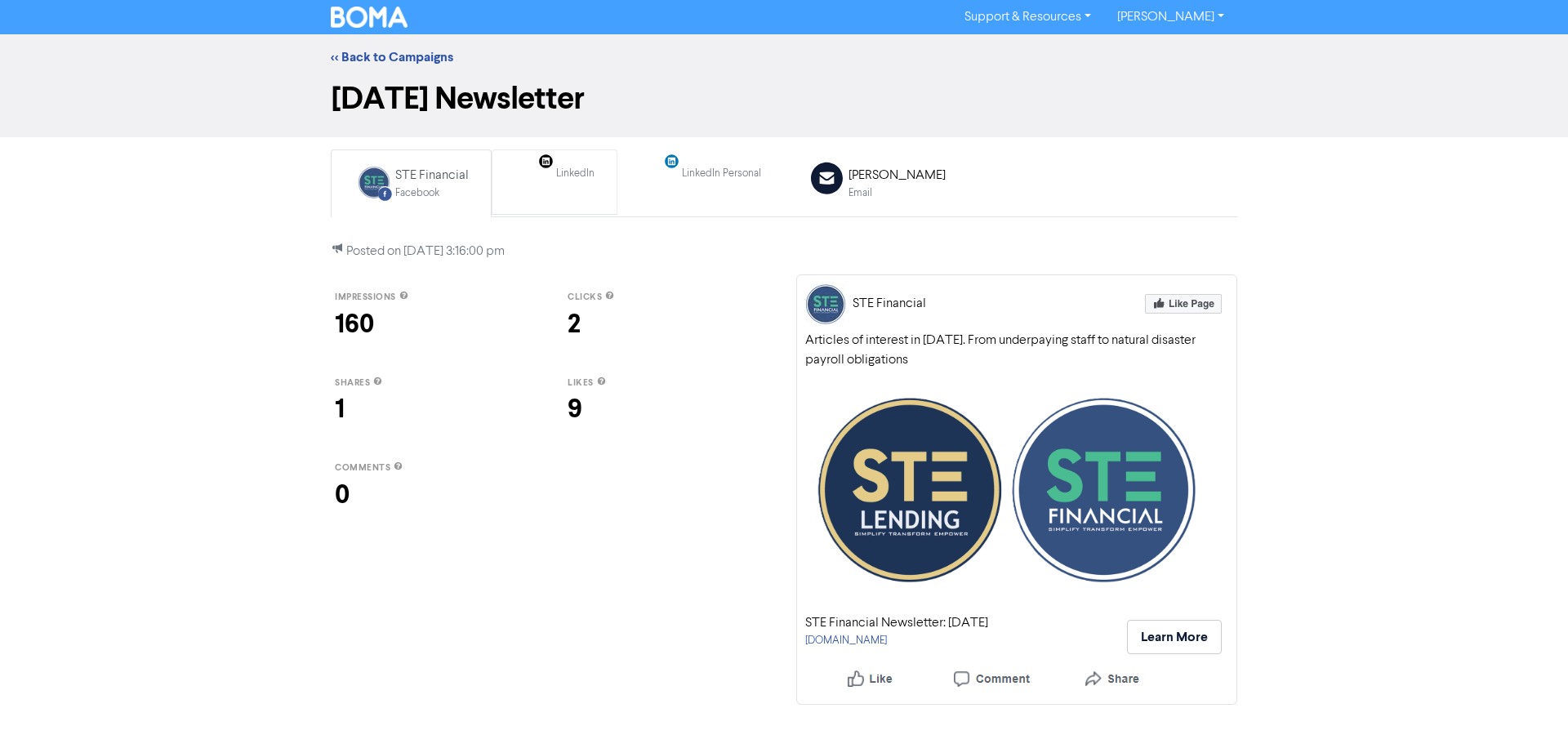
click at [561, 161] on div "LinkedIn Page Created with Sketch. LinkedIn" at bounding box center [554, 181] width 98 height 50
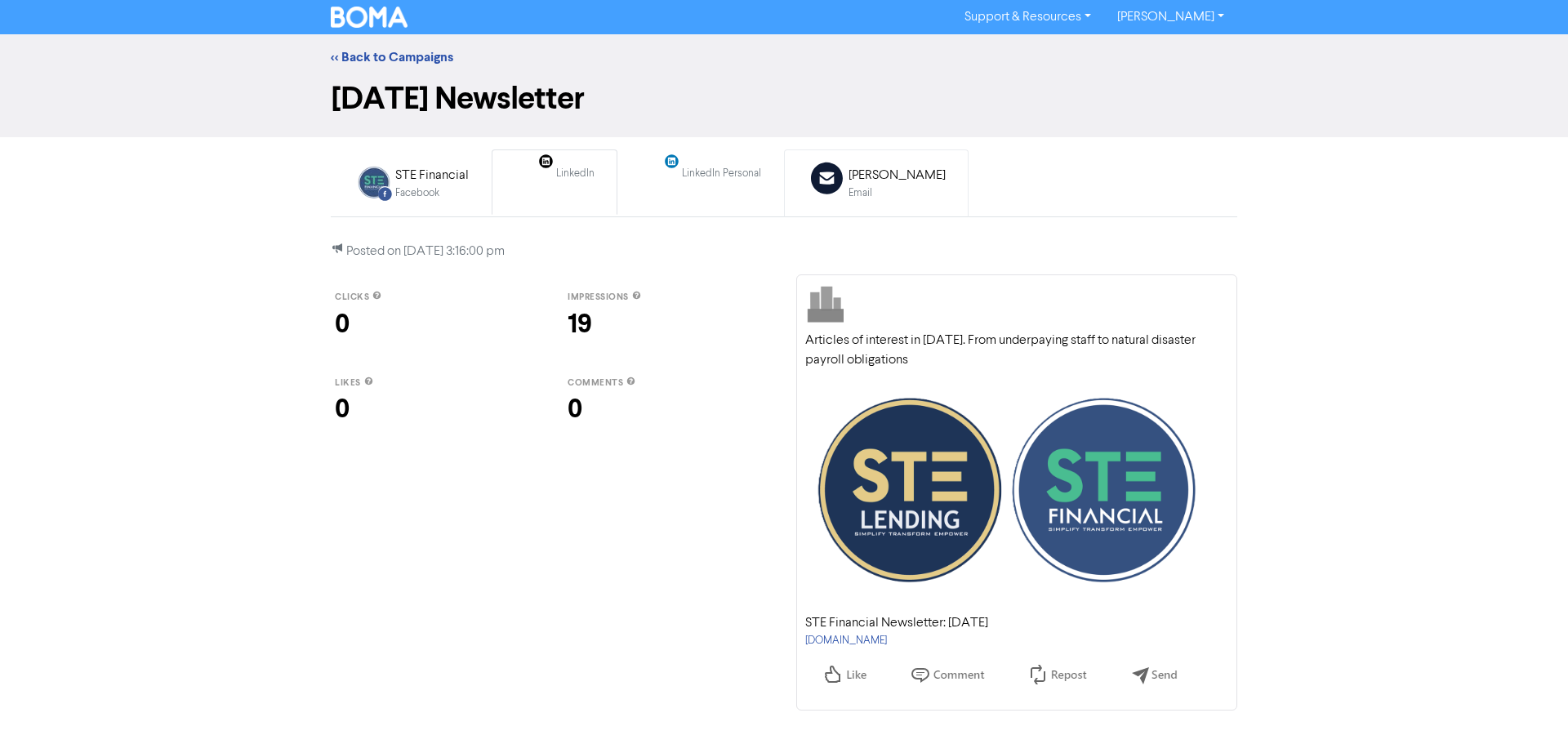
click at [871, 176] on div "[PERSON_NAME]" at bounding box center [897, 175] width 97 height 19
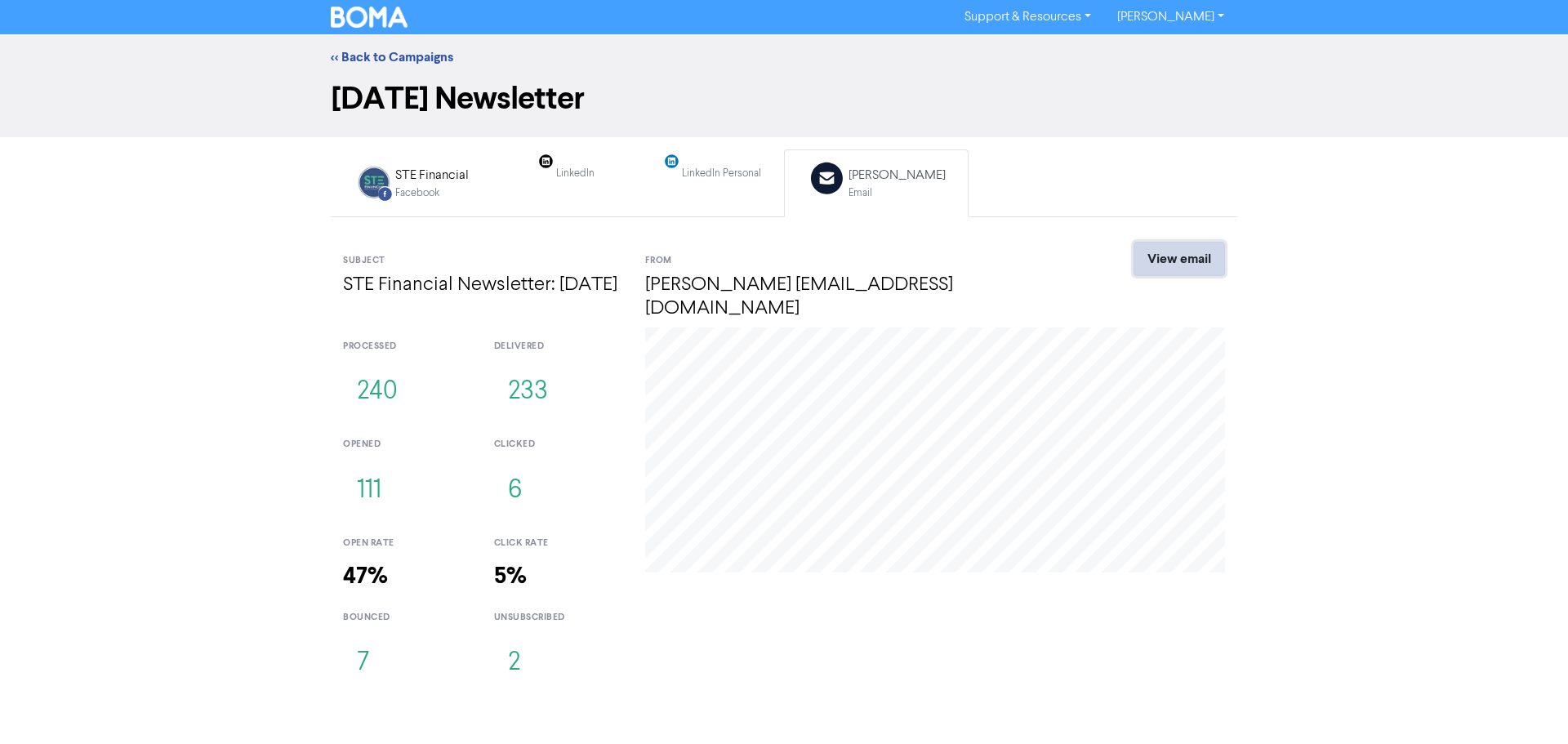
click at [1158, 276] on link "View email" at bounding box center [1179, 258] width 92 height 34
click at [399, 56] on link "<< Back to Campaigns" at bounding box center [392, 57] width 123 height 16
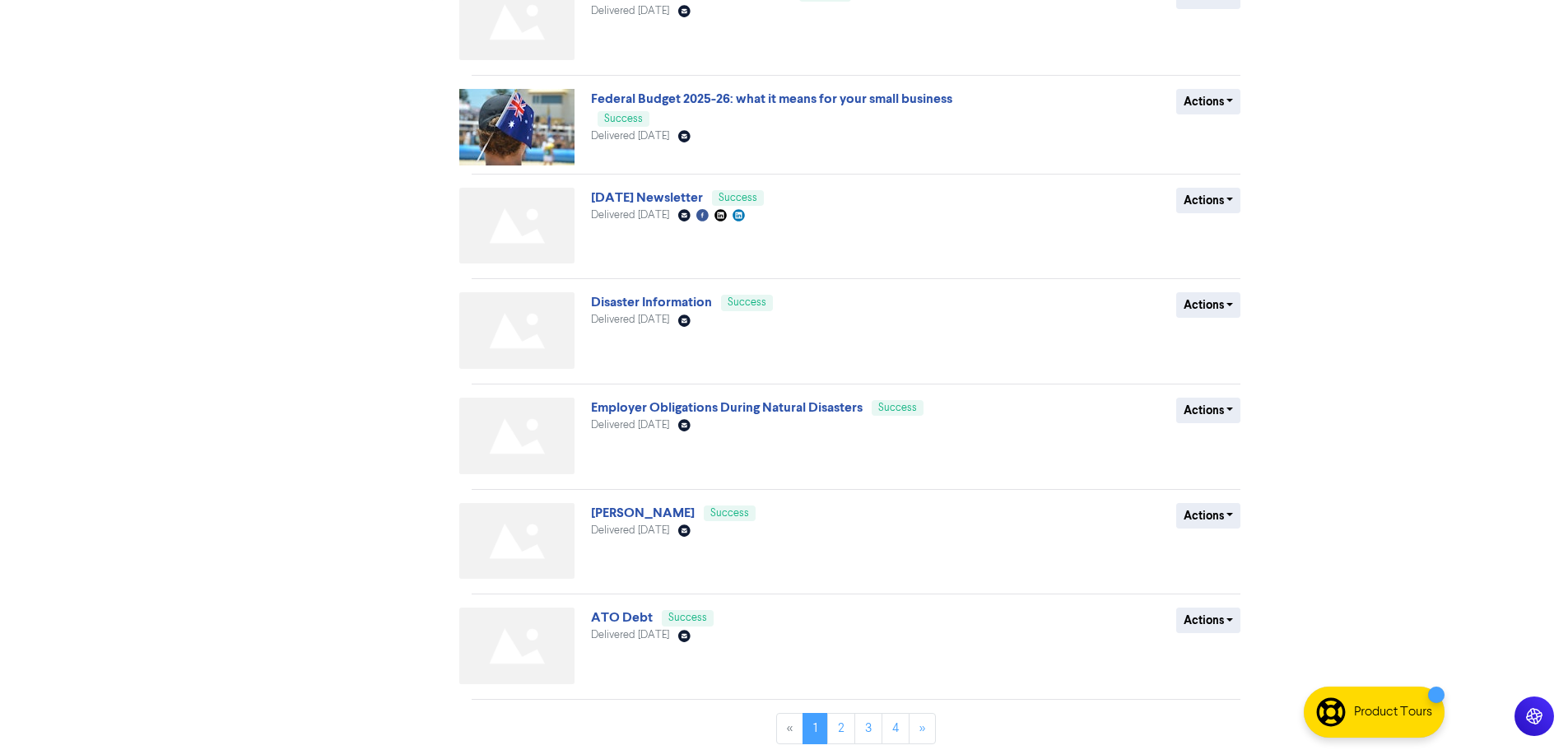
scroll to position [474, 0]
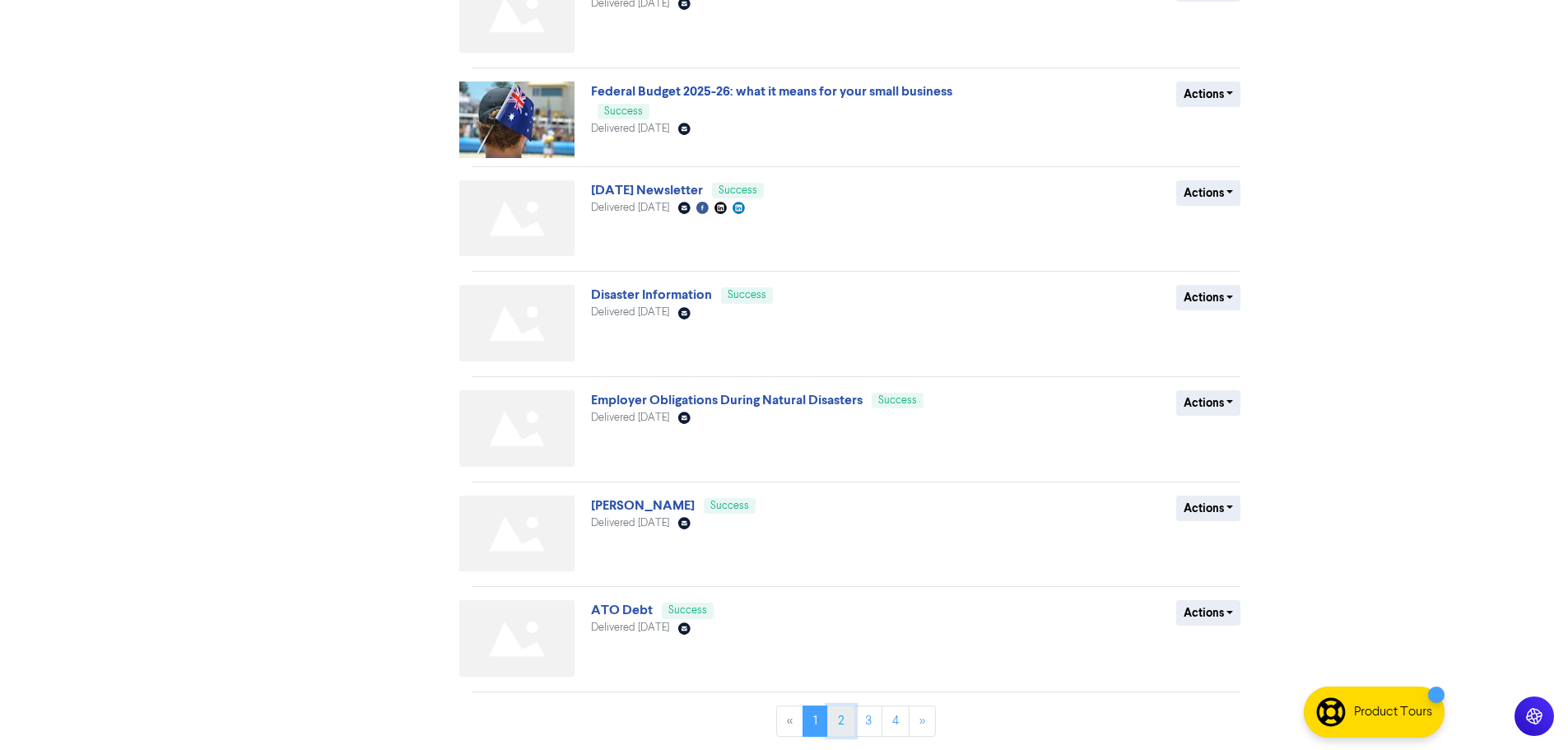
click at [843, 720] on link "2" at bounding box center [841, 721] width 28 height 31
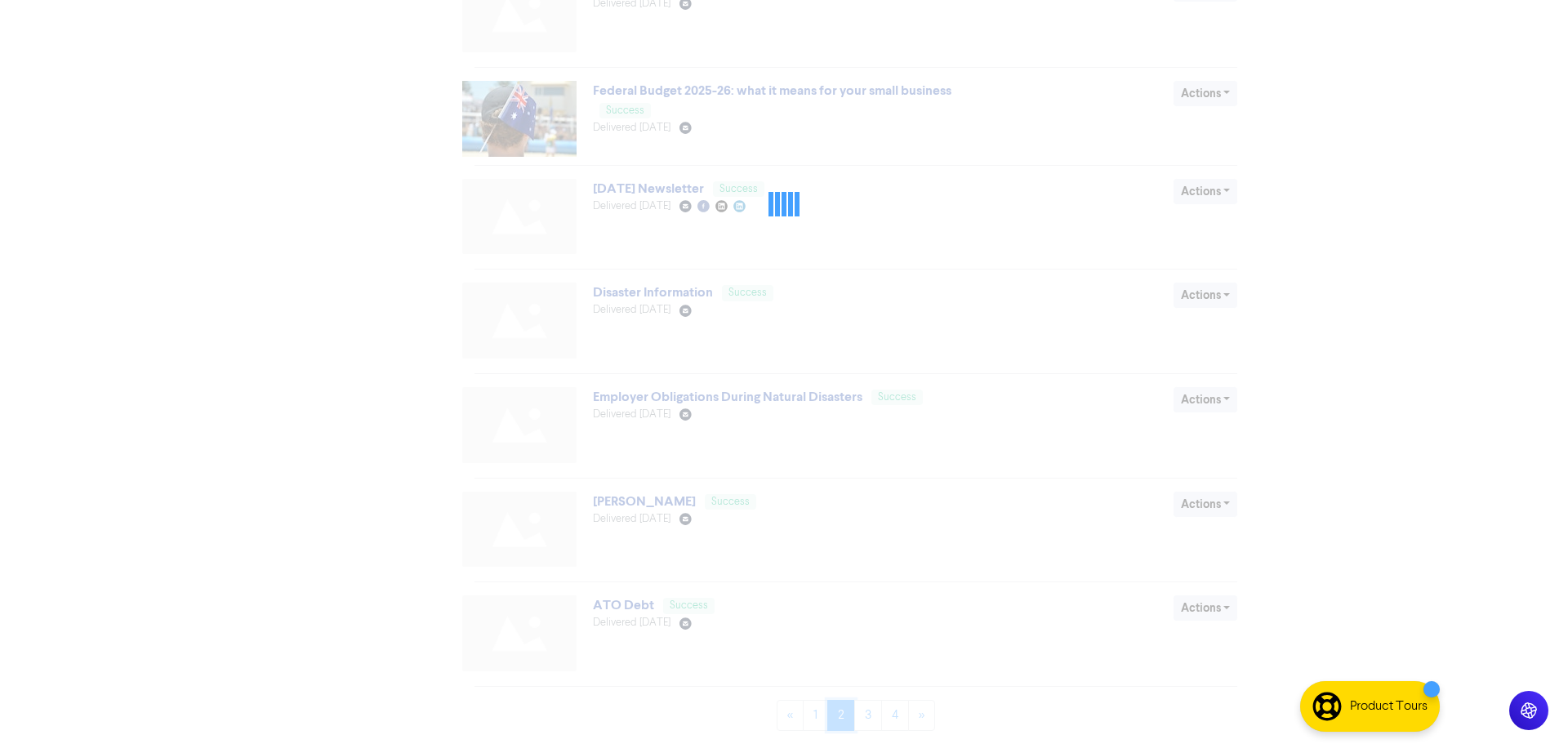
scroll to position [0, 0]
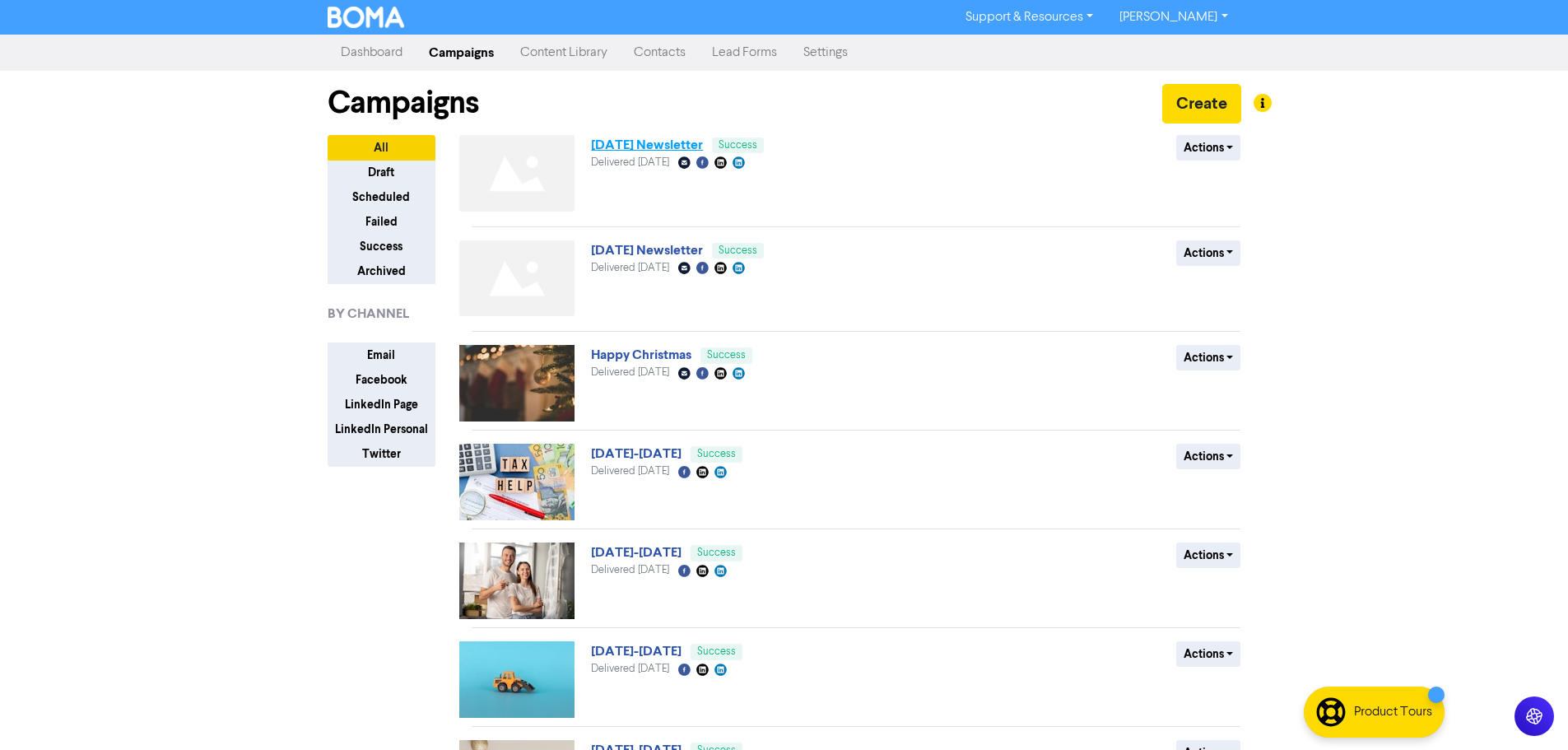
click at [675, 140] on link "January 25 Newsletter" at bounding box center [647, 145] width 112 height 17
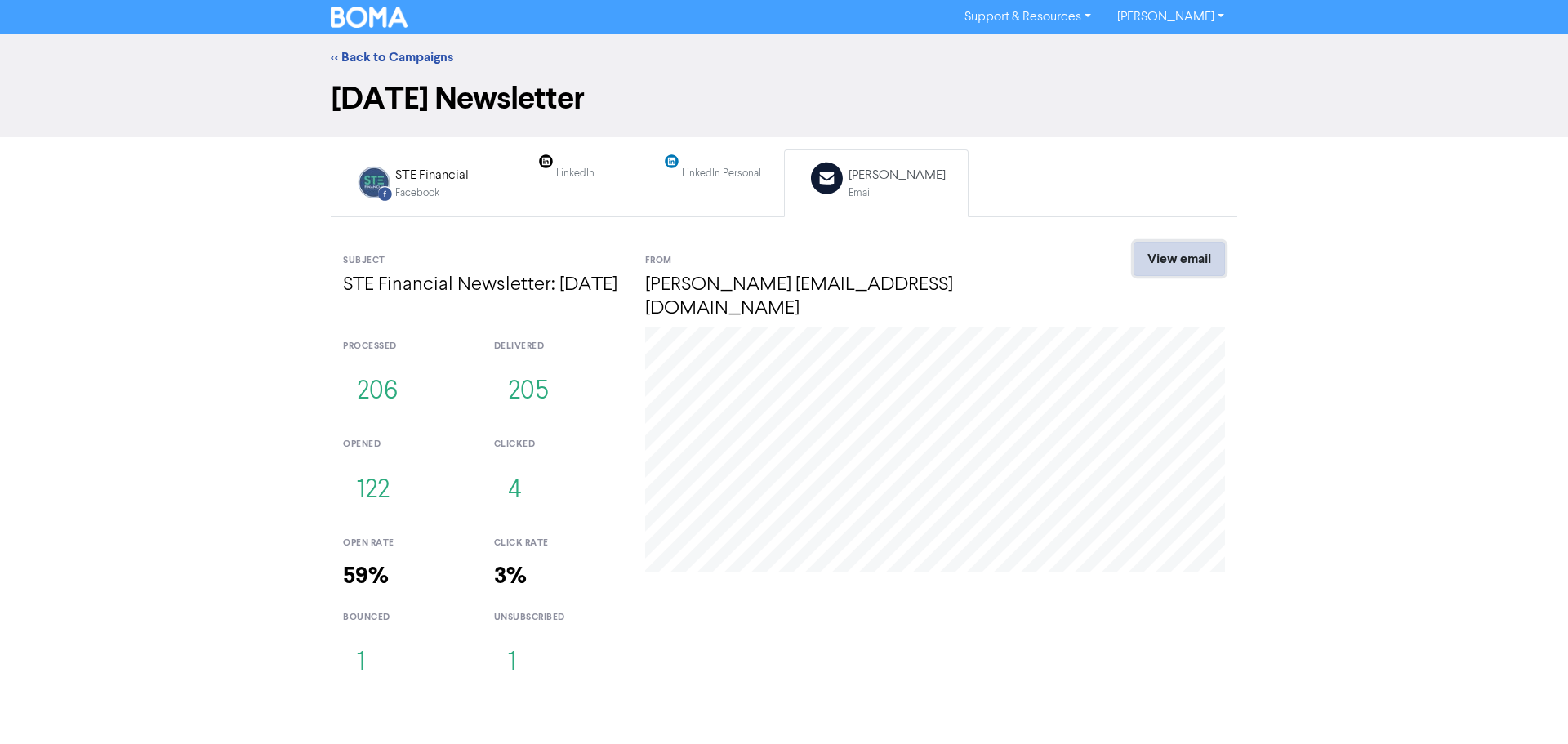
click at [1182, 261] on link "View email" at bounding box center [1179, 258] width 92 height 34
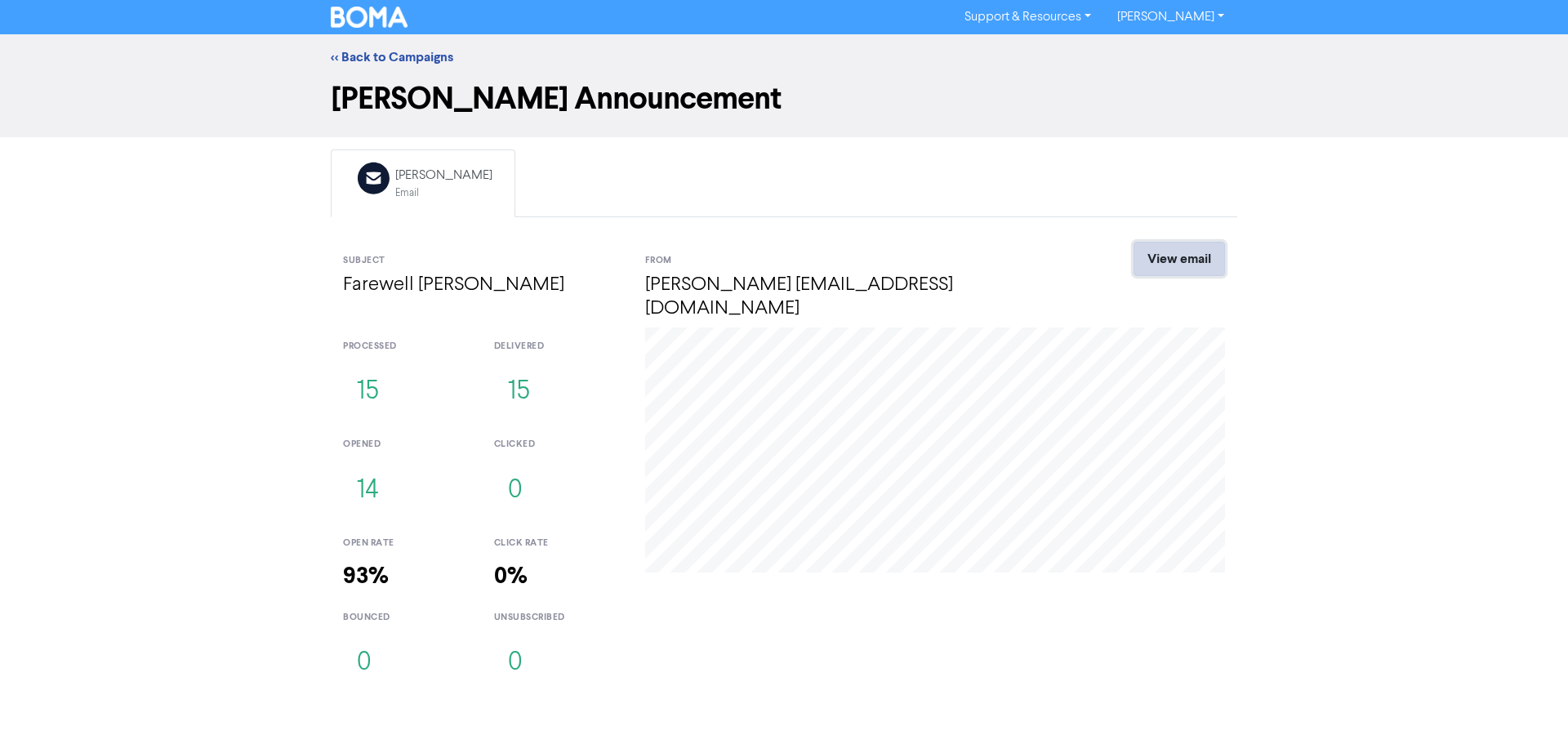
click at [1176, 257] on link "View email" at bounding box center [1179, 258] width 92 height 34
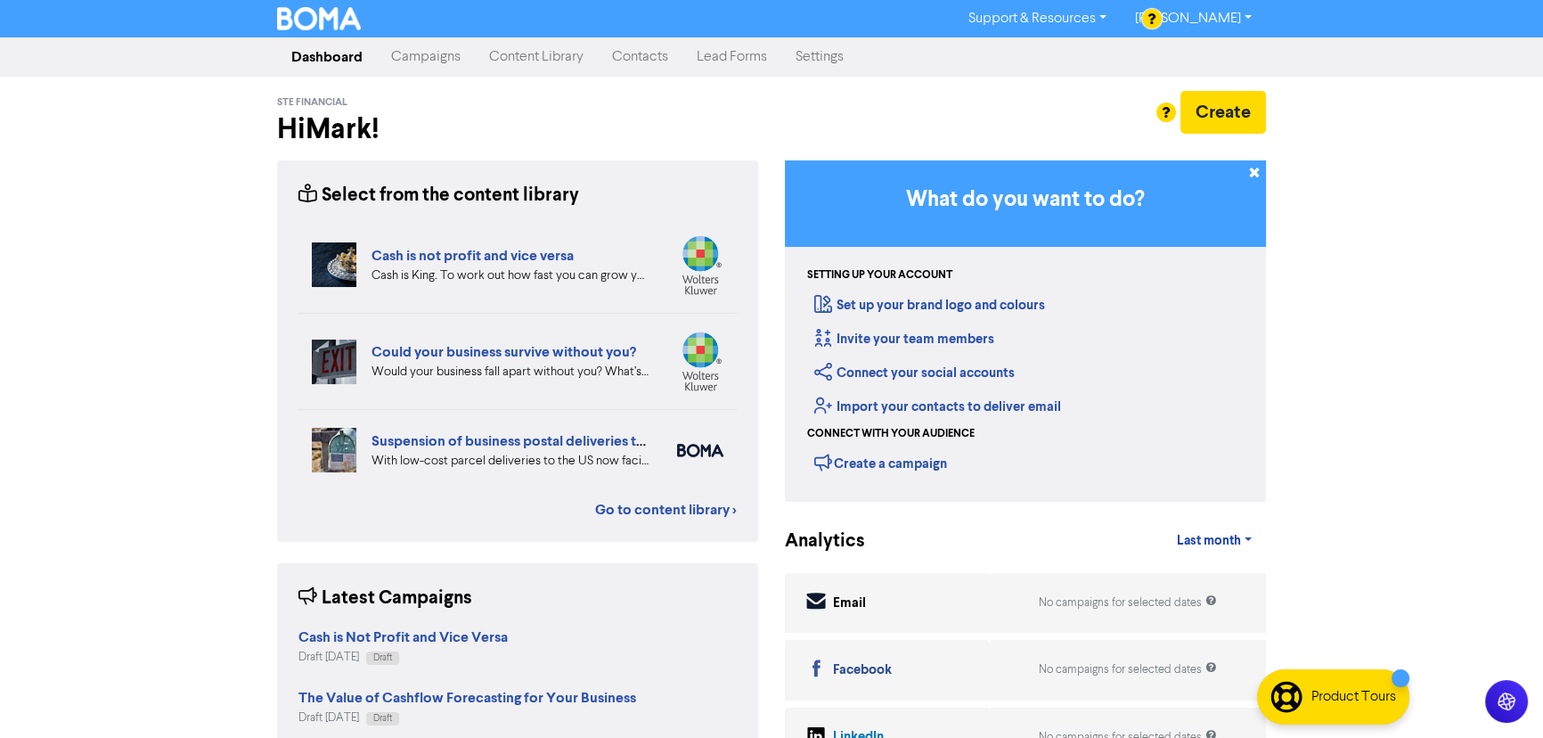
click at [424, 60] on link "Campaigns" at bounding box center [426, 57] width 98 height 36
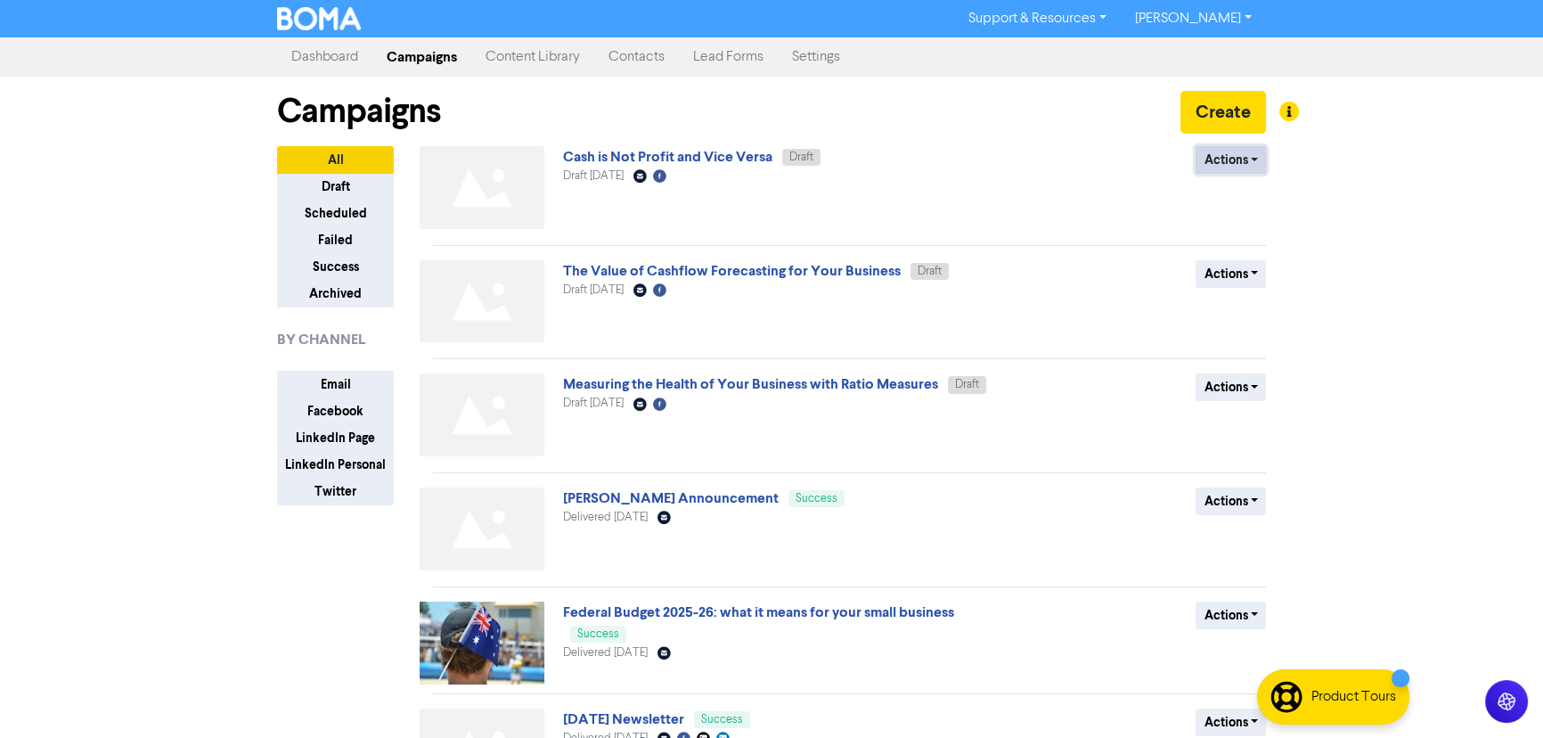
click at [1217, 156] on button "Actions" at bounding box center [1231, 160] width 70 height 28
click at [1241, 250] on button "Rename" at bounding box center [1266, 255] width 141 height 29
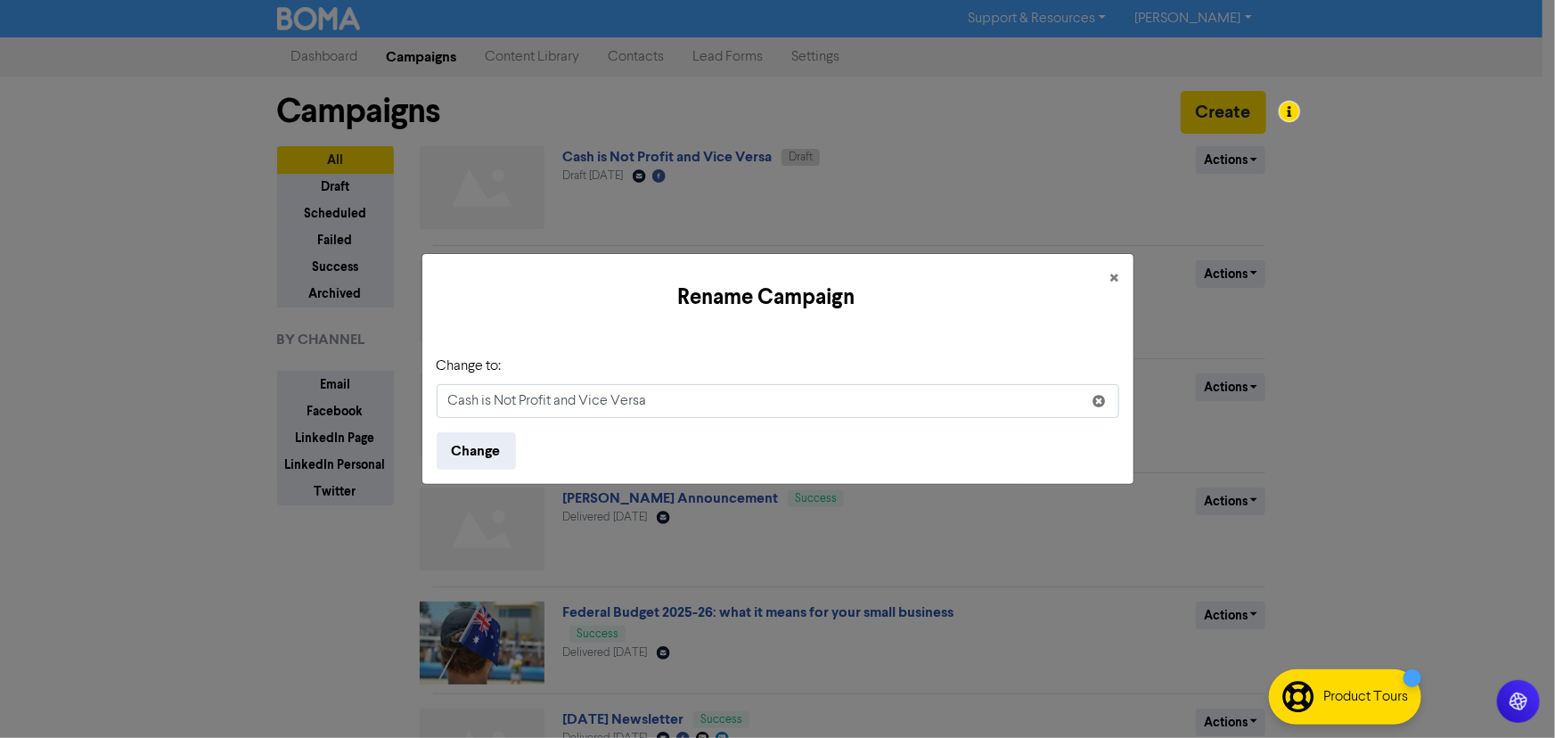
drag, startPoint x: 657, startPoint y: 396, endPoint x: 383, endPoint y: 402, distance: 273.6
click at [383, 402] on div "Rename Campaign × Change to: Cash is Not Profit and Vice Versa Change" at bounding box center [777, 369] width 1555 height 738
type input "October Newsletter"
click at [466, 437] on button "Change" at bounding box center [476, 450] width 79 height 37
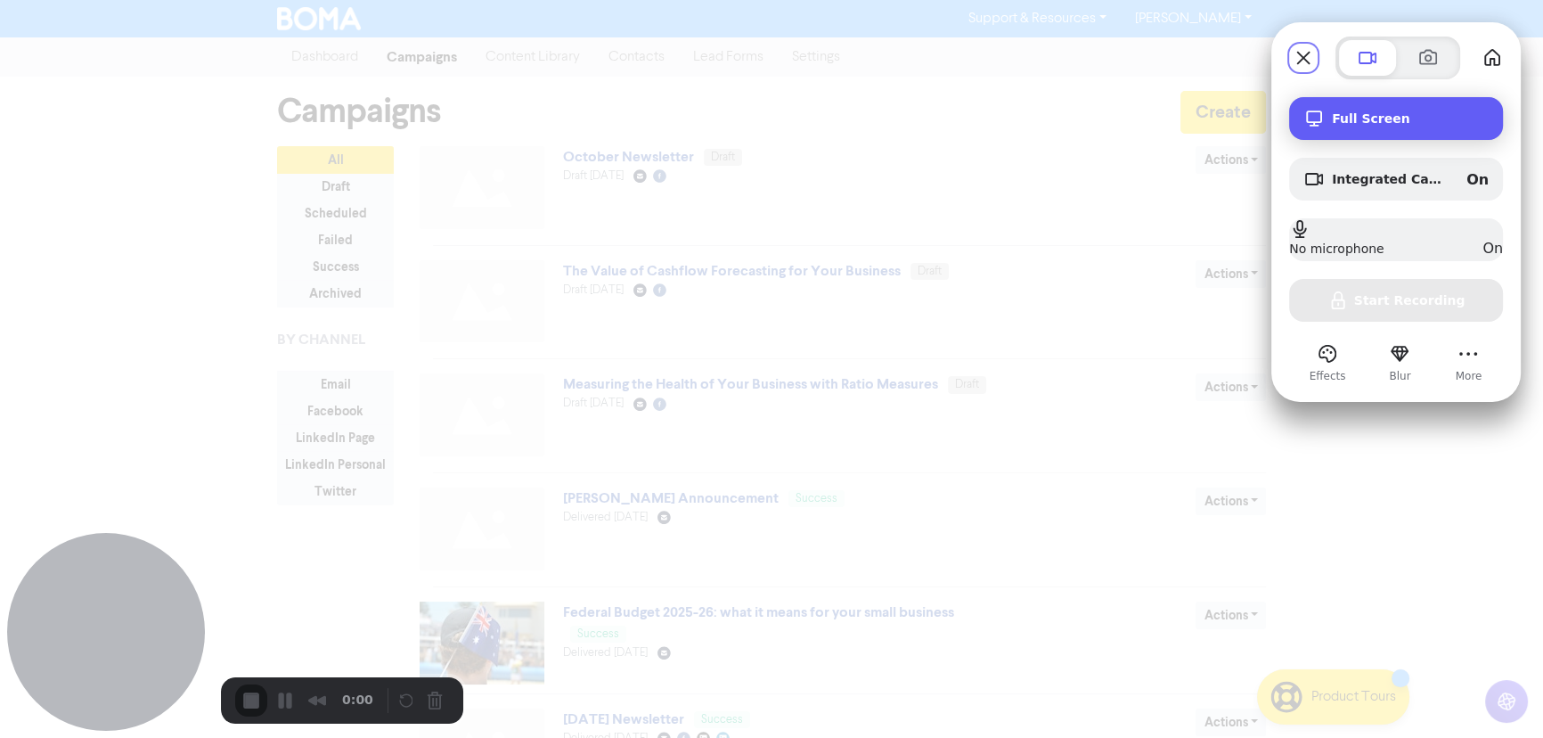
click at [1373, 132] on div "Full Screen" at bounding box center [1396, 118] width 214 height 43
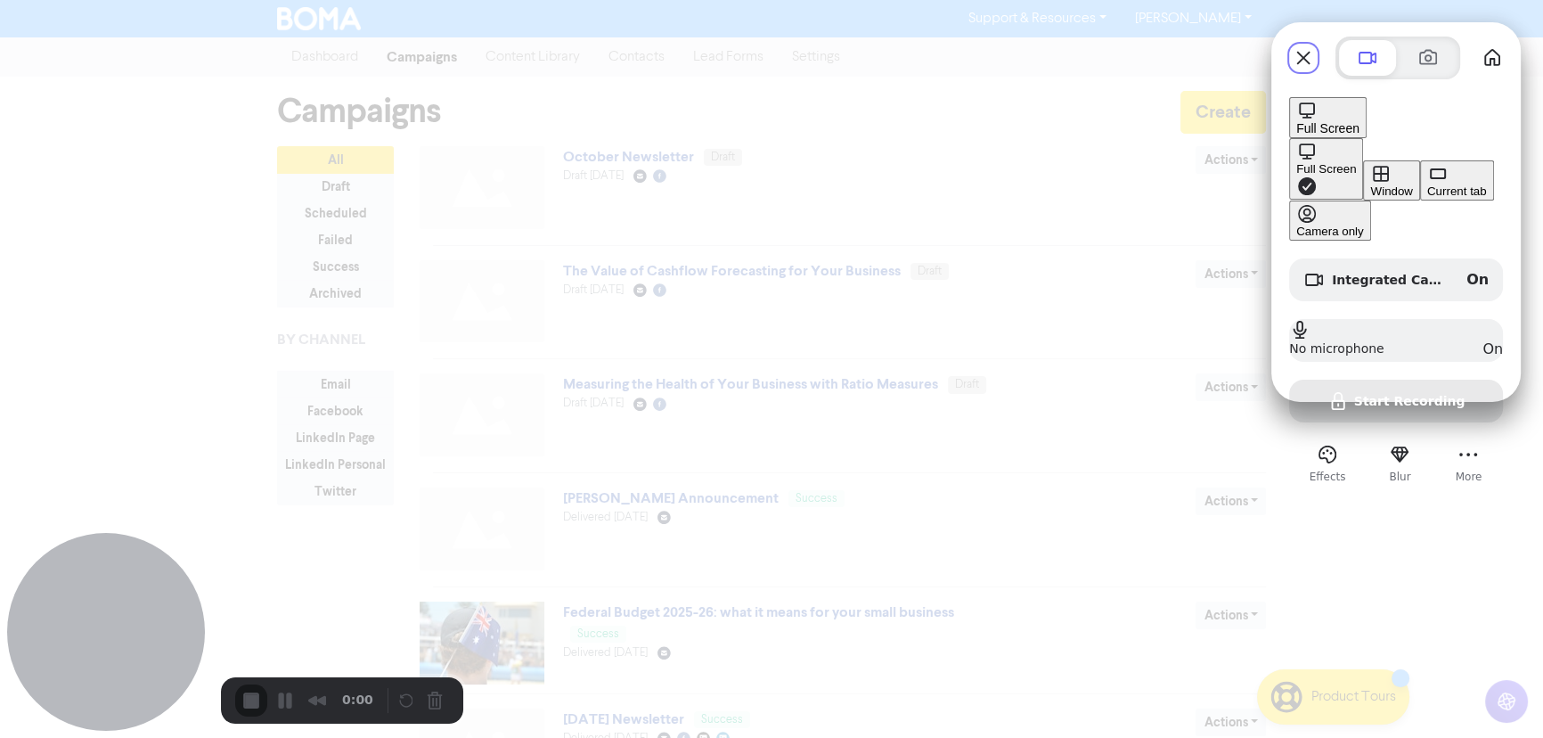
click at [1360, 125] on span "Full Screen" at bounding box center [1327, 128] width 63 height 14
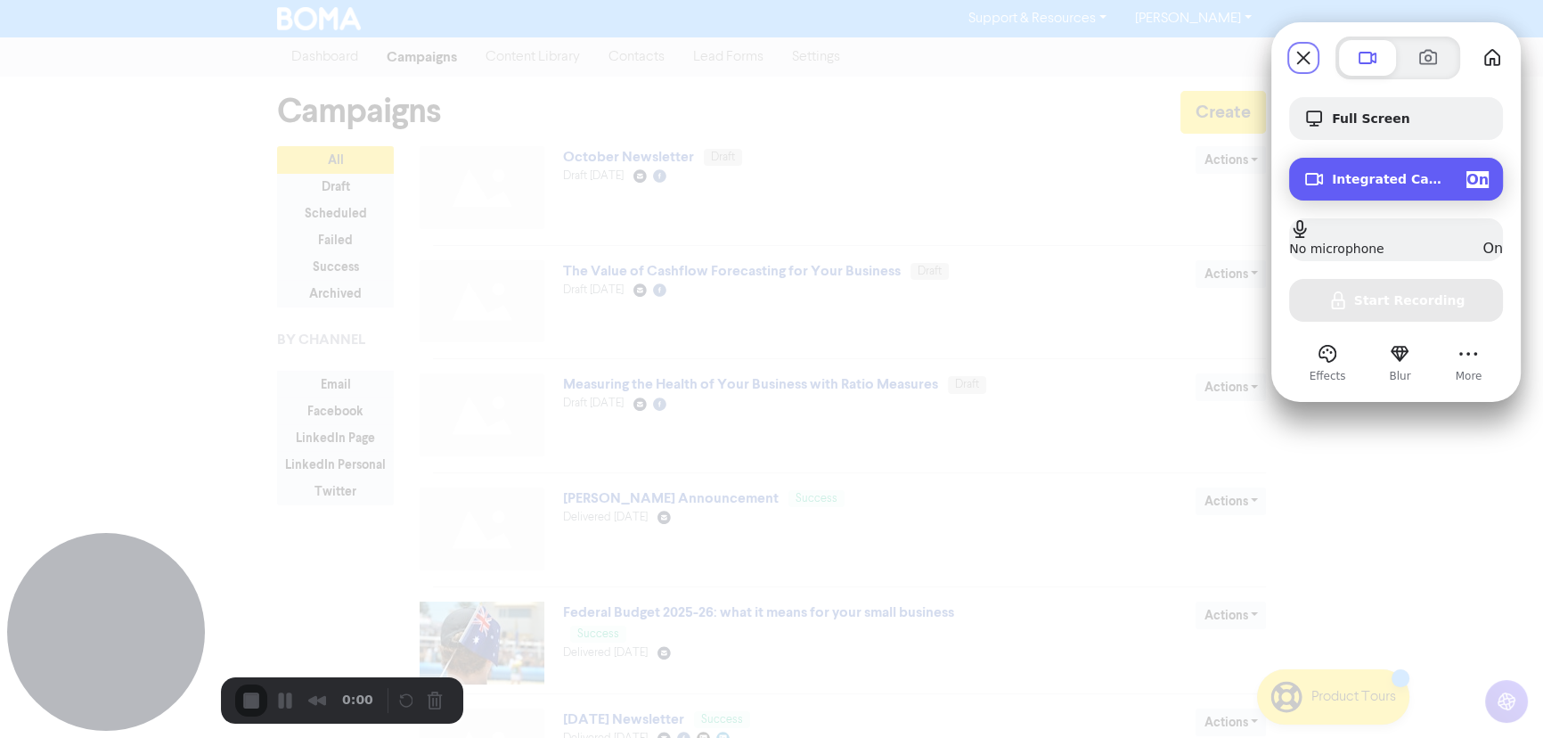
click at [1363, 176] on span "Integrated Camera (5986:2174)" at bounding box center [1392, 179] width 120 height 14
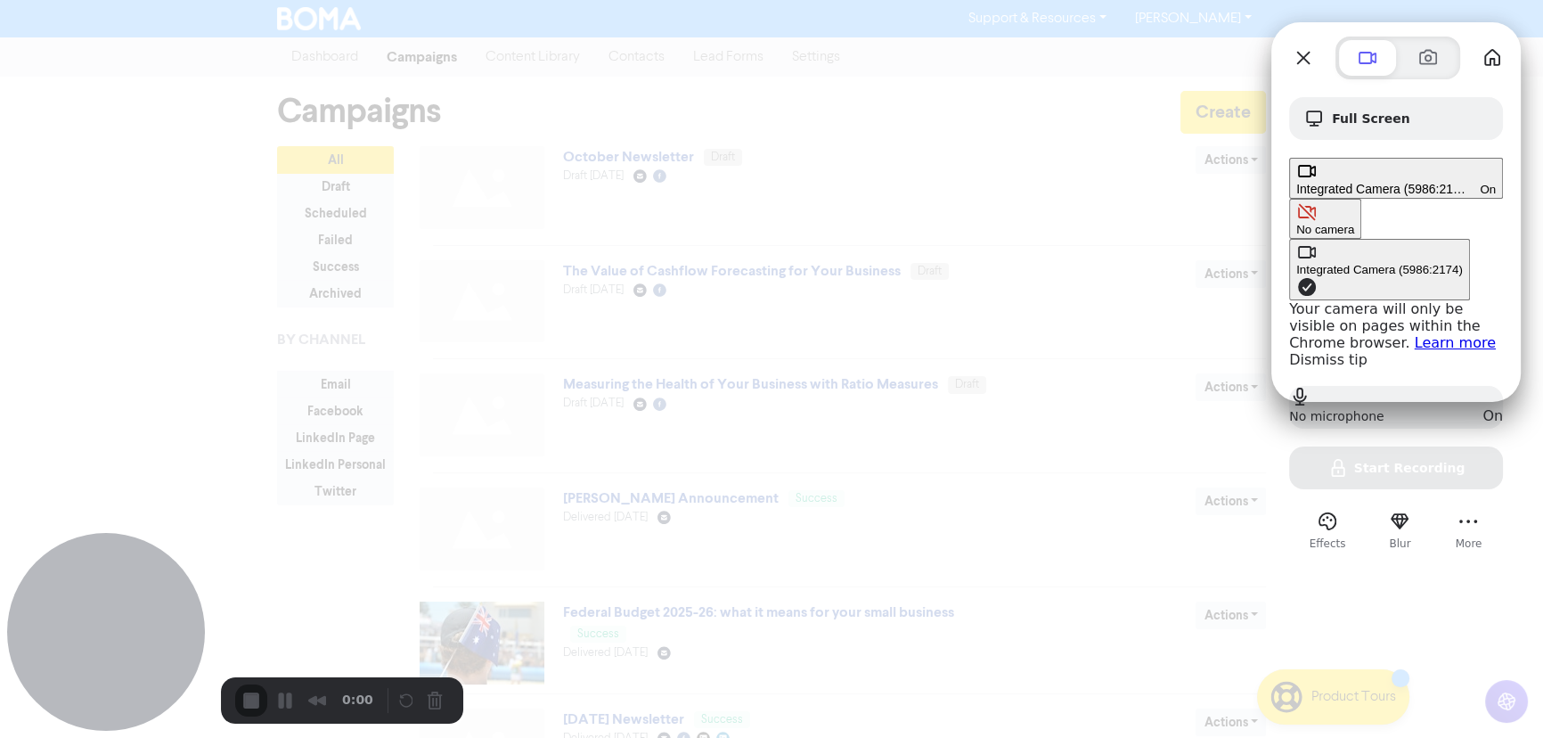
click at [1289, 351] on link "Dismiss tip" at bounding box center [1328, 359] width 78 height 17
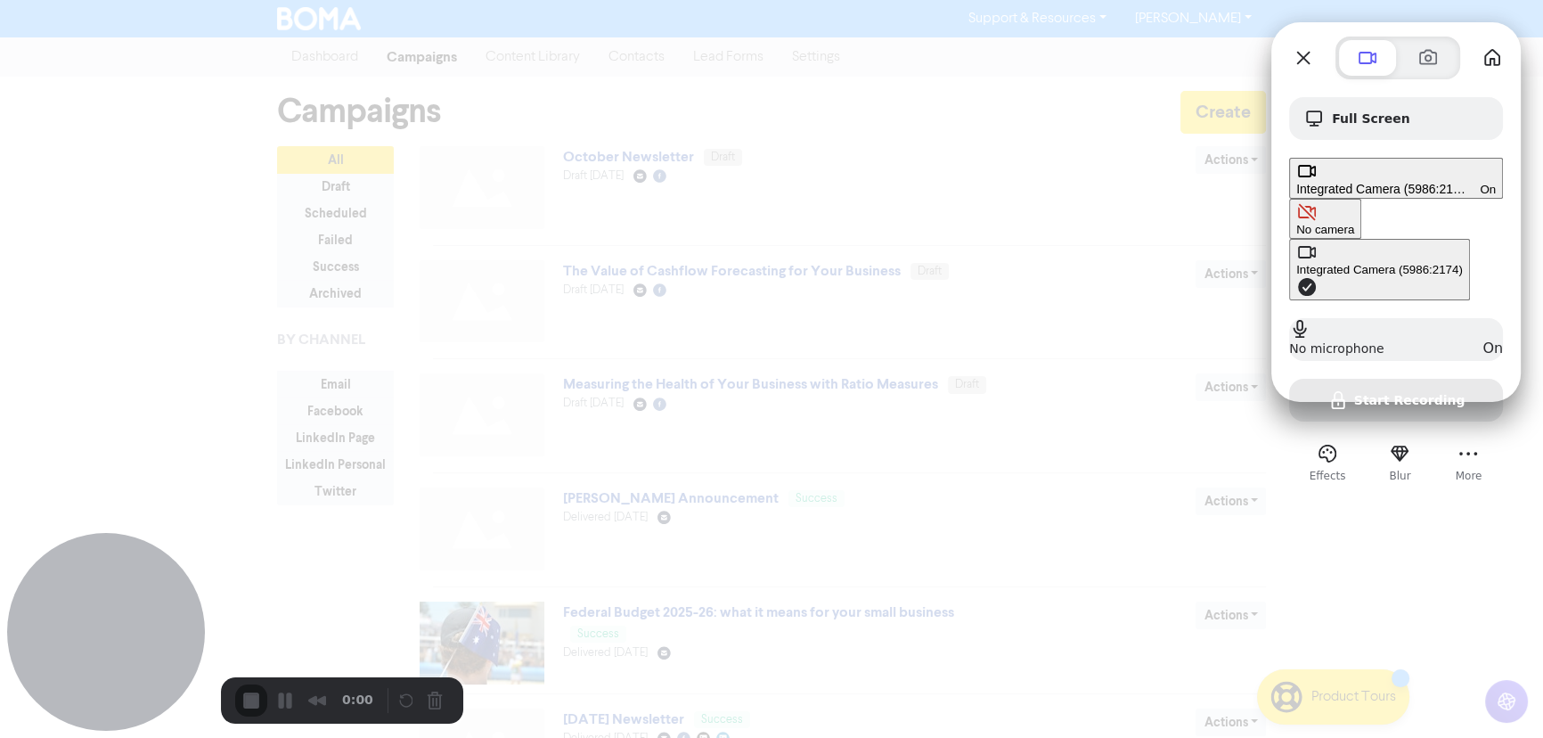
click at [1296, 223] on div "No camera" at bounding box center [1325, 229] width 58 height 13
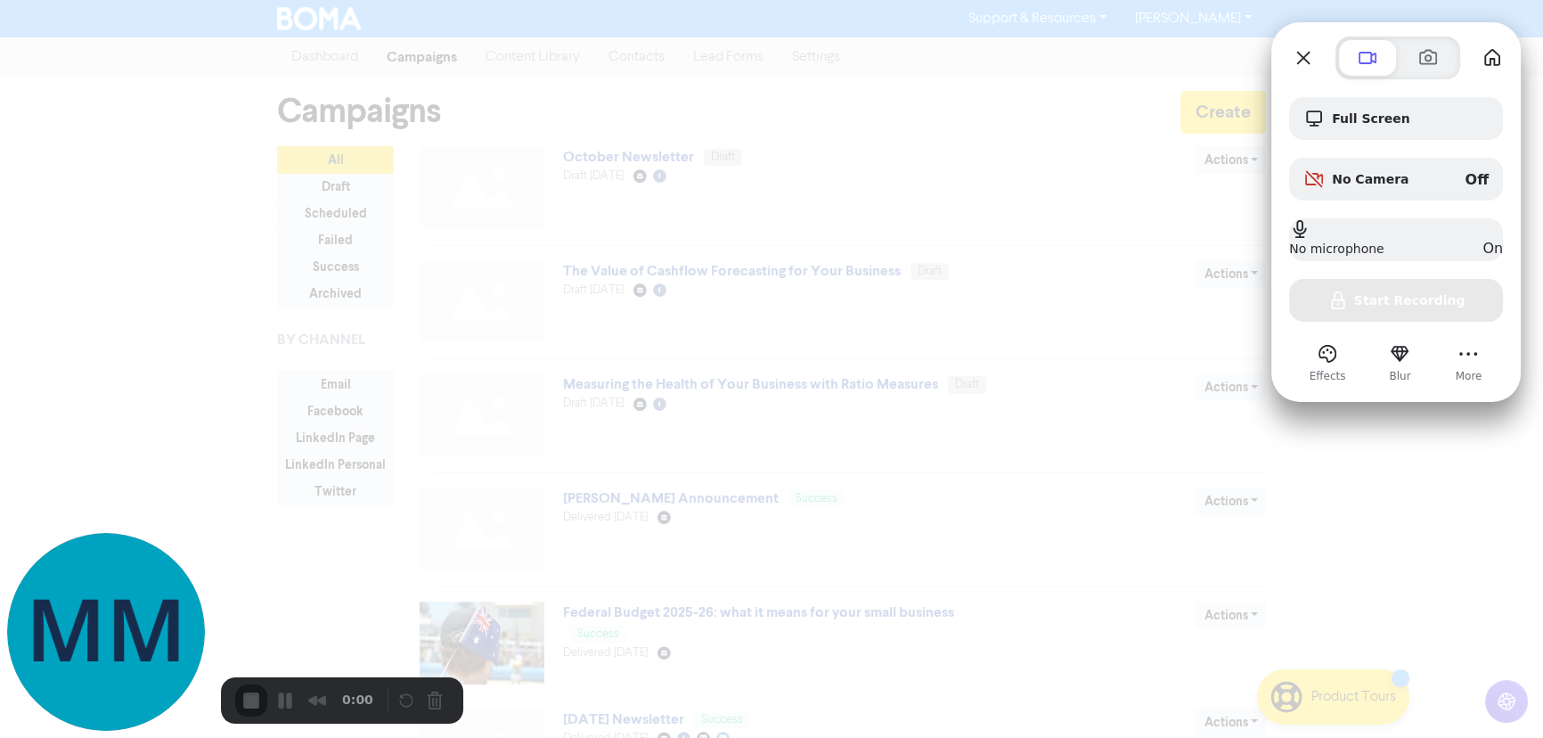
click at [1148, 65] on div at bounding box center [771, 369] width 1543 height 738
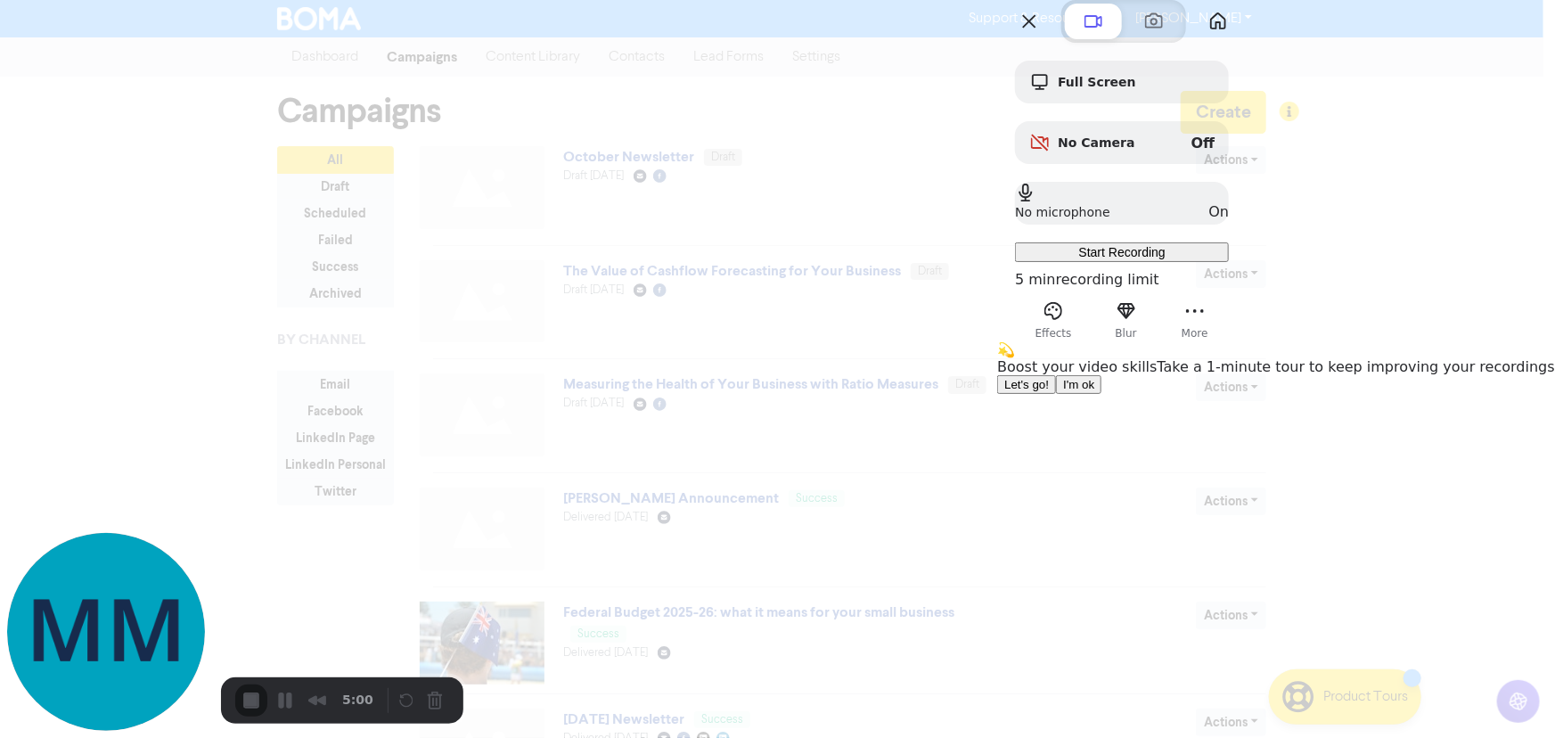
click at [1094, 391] on span "I'm ok" at bounding box center [1078, 384] width 31 height 13
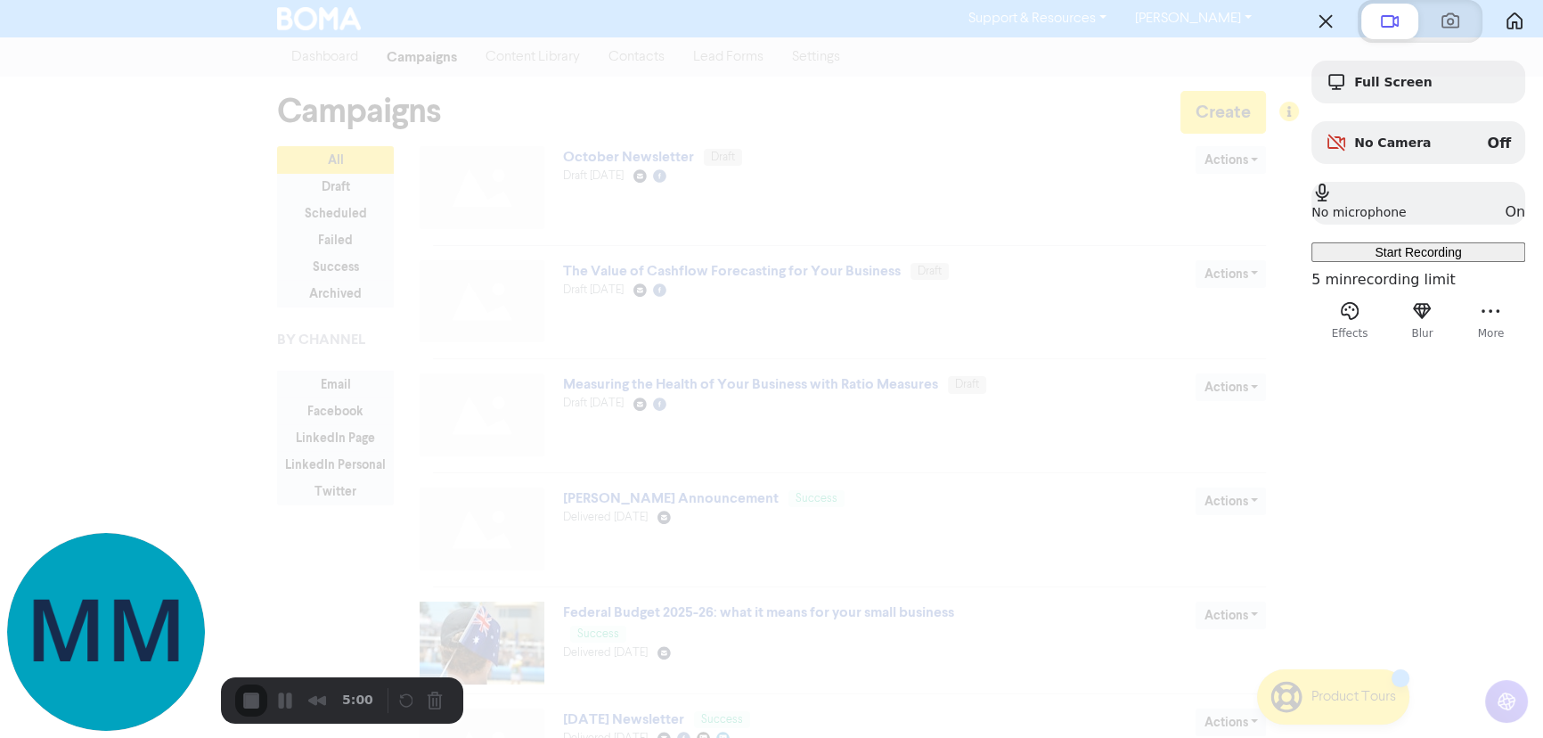
click at [1389, 259] on div "Start Recording" at bounding box center [1419, 252] width 200 height 14
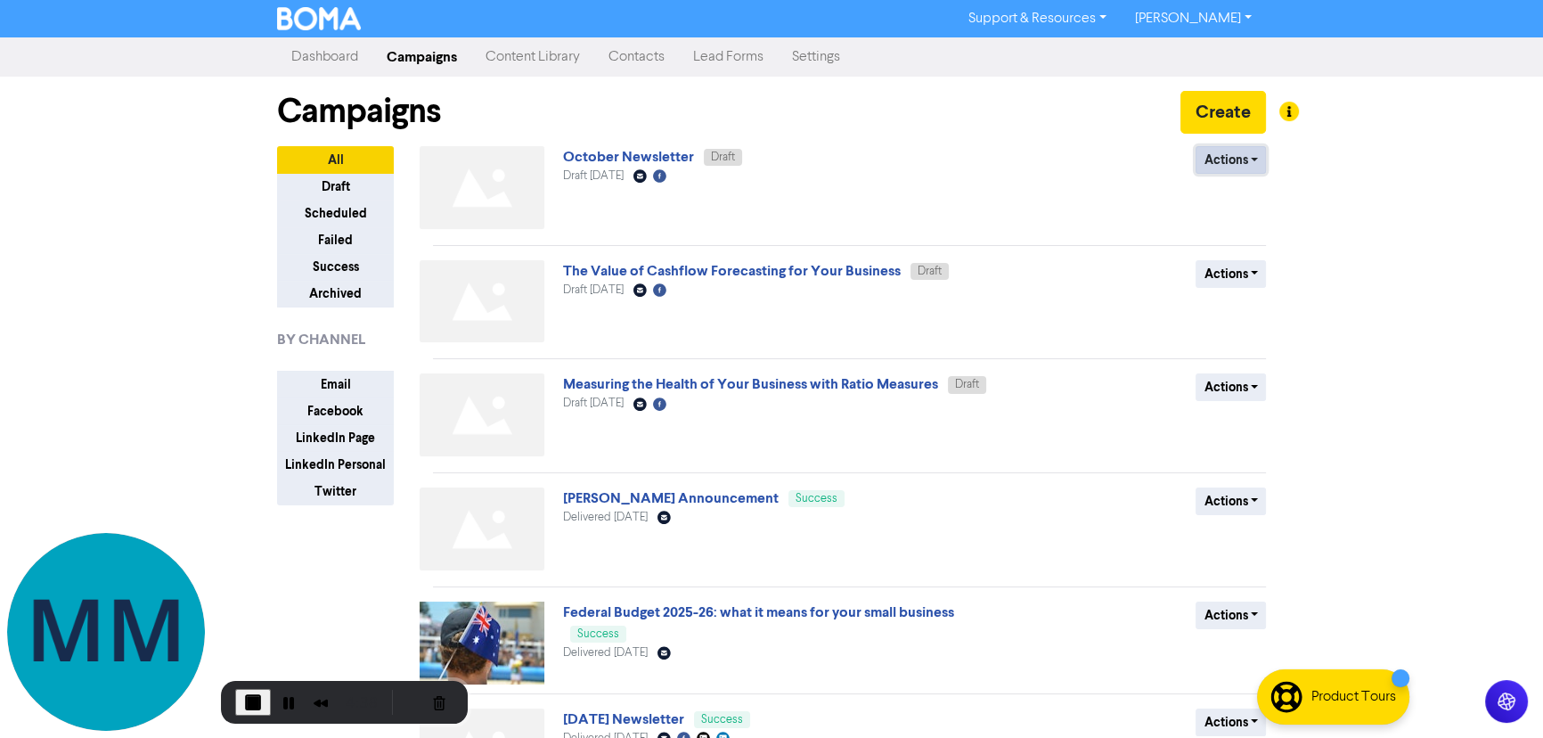
click at [1256, 160] on button "Actions" at bounding box center [1231, 160] width 70 height 28
click at [1443, 222] on div "Support & Resources Video Tutorials FAQ & Guides Marketing Education Mark Moore…" at bounding box center [771, 369] width 1543 height 738
click at [642, 157] on link "October Newsletter" at bounding box center [628, 157] width 131 height 18
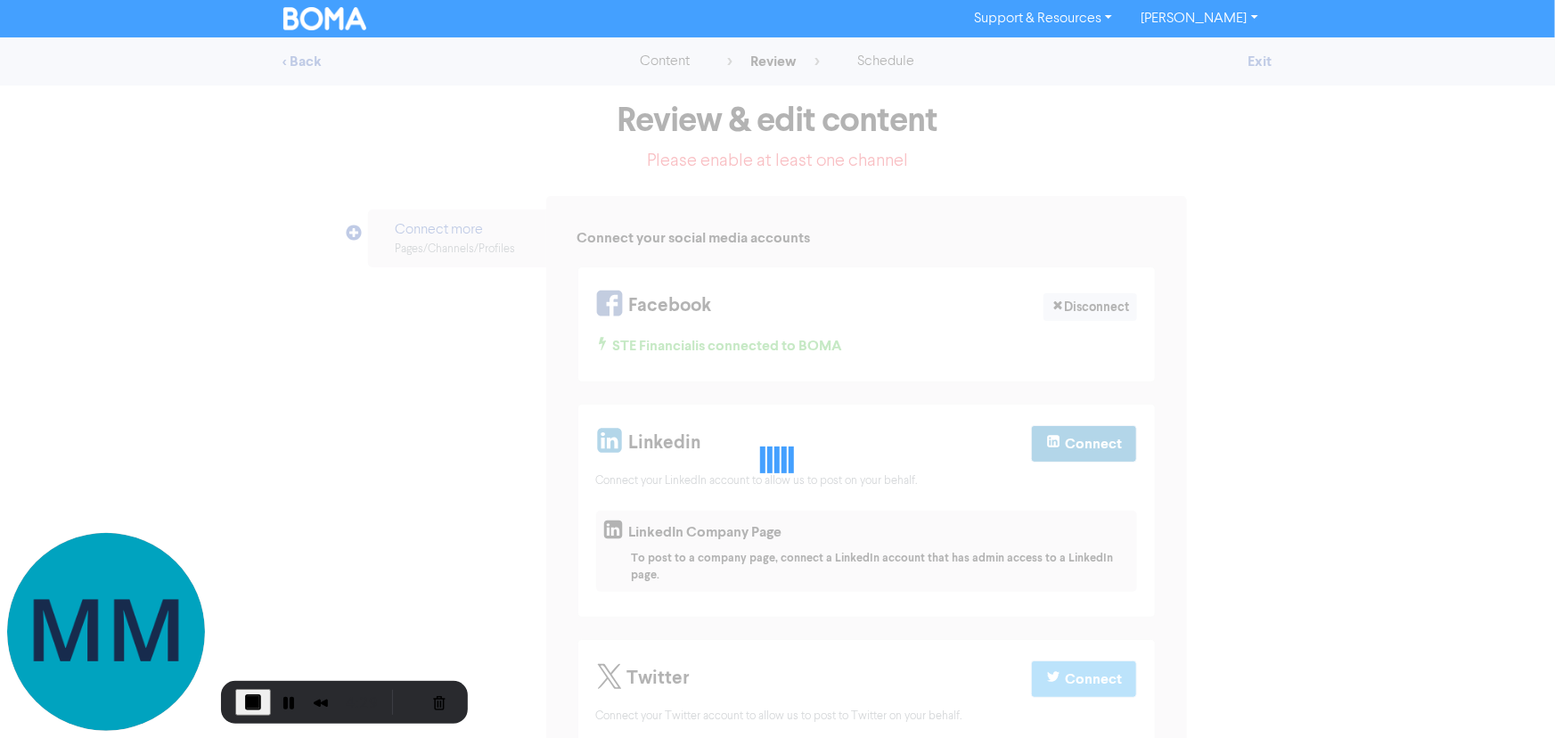
select select "LEARN_MORE"
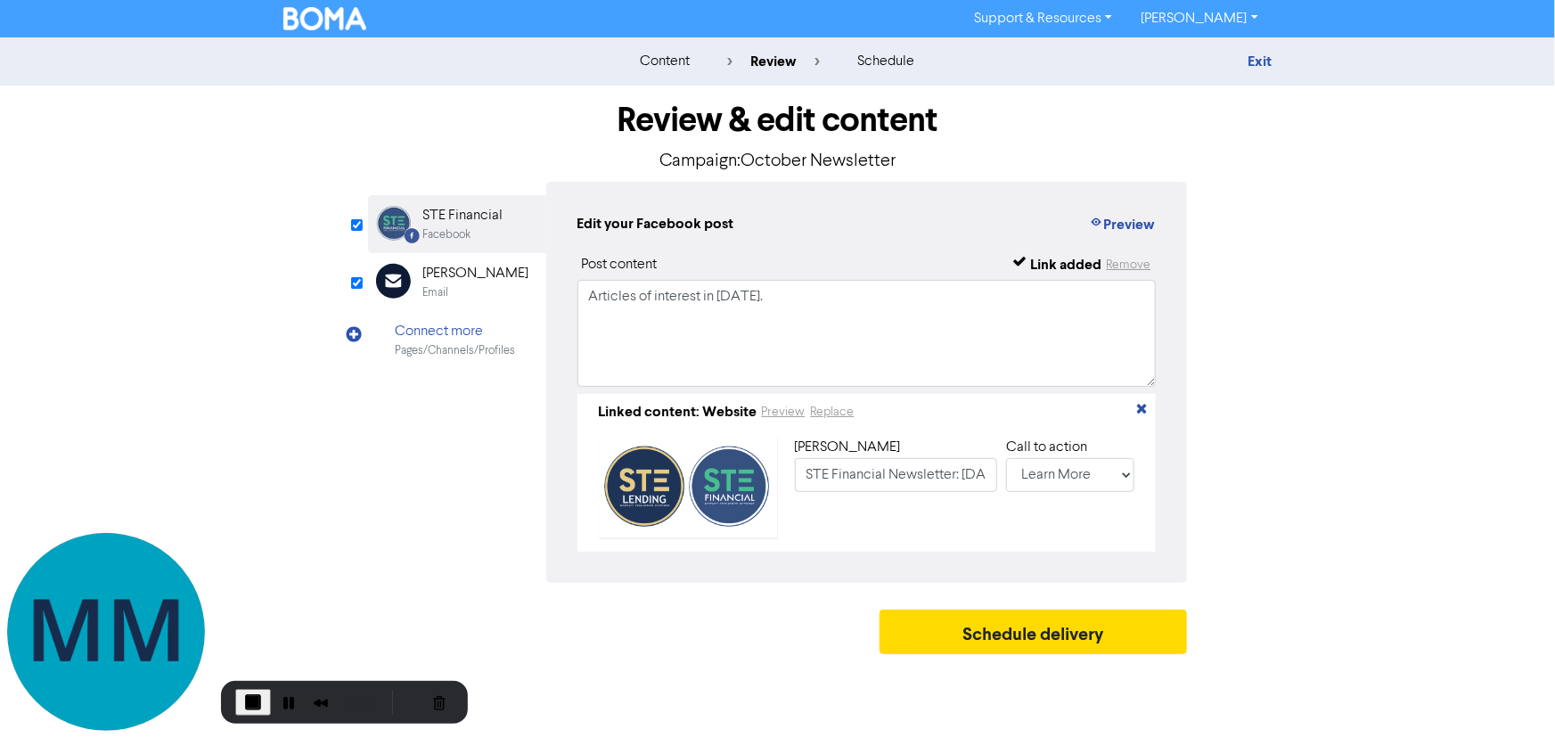
click at [453, 280] on div "[PERSON_NAME]" at bounding box center [476, 273] width 106 height 21
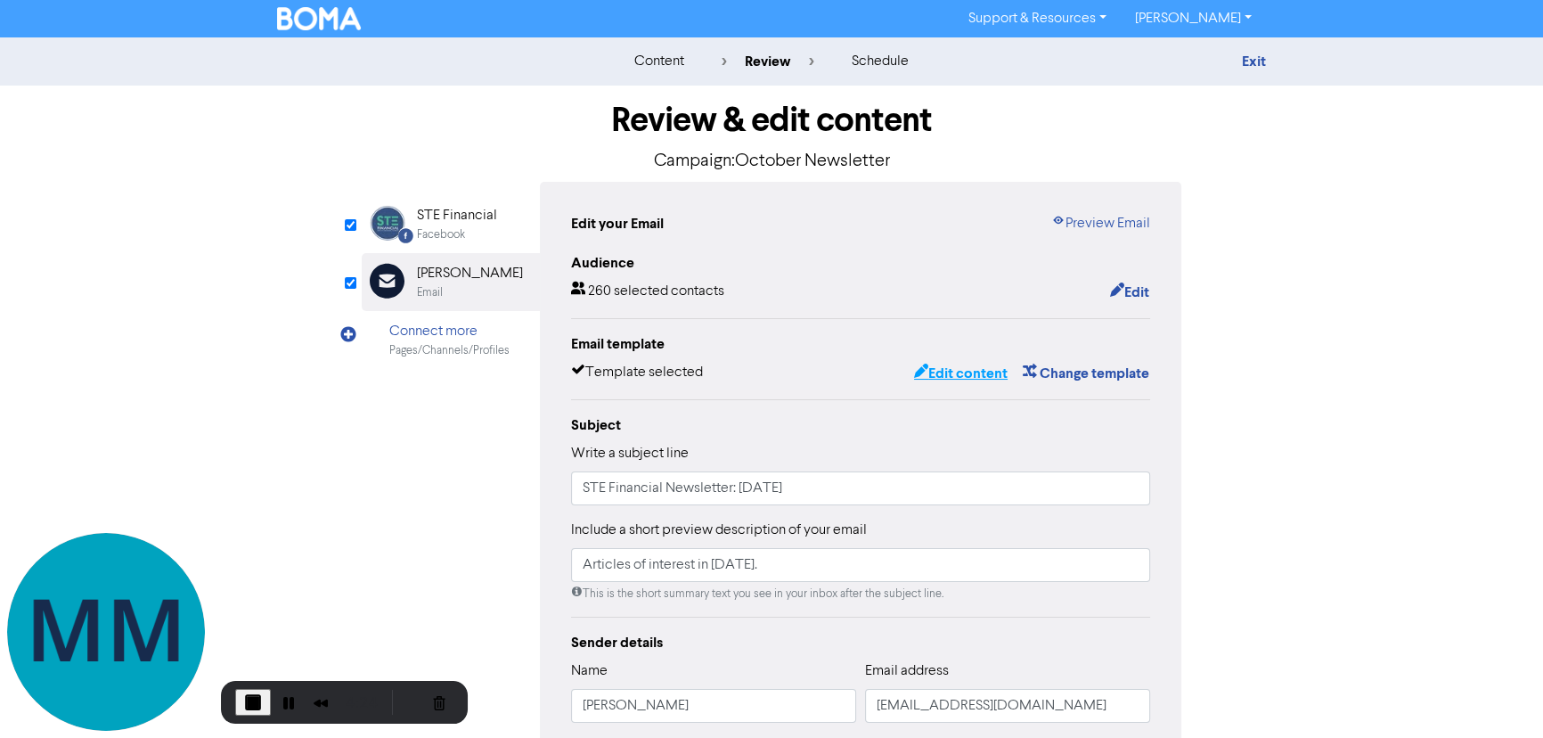
click at [955, 374] on button "Edit content" at bounding box center [960, 373] width 95 height 23
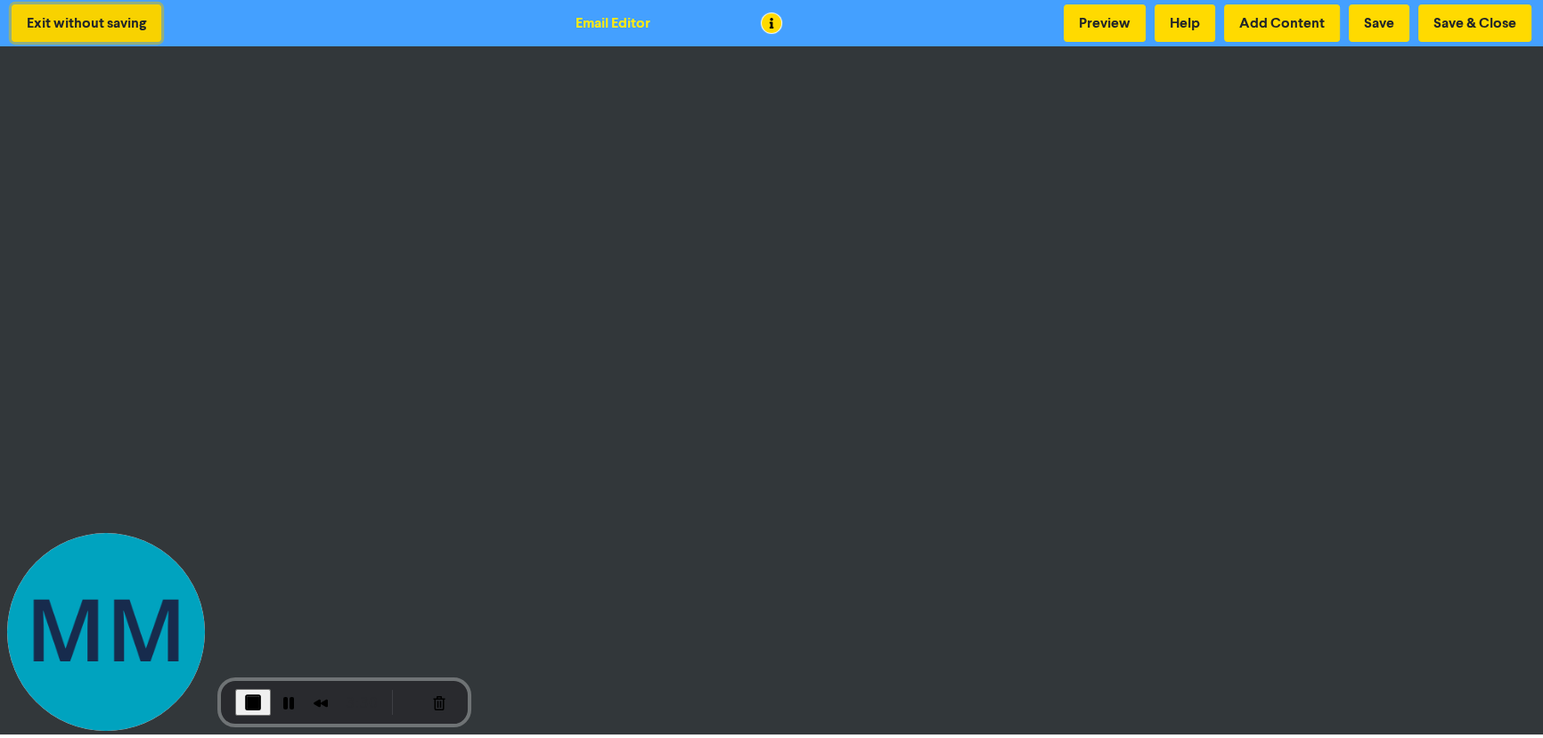
click at [143, 32] on button "Exit without saving" at bounding box center [87, 22] width 150 height 37
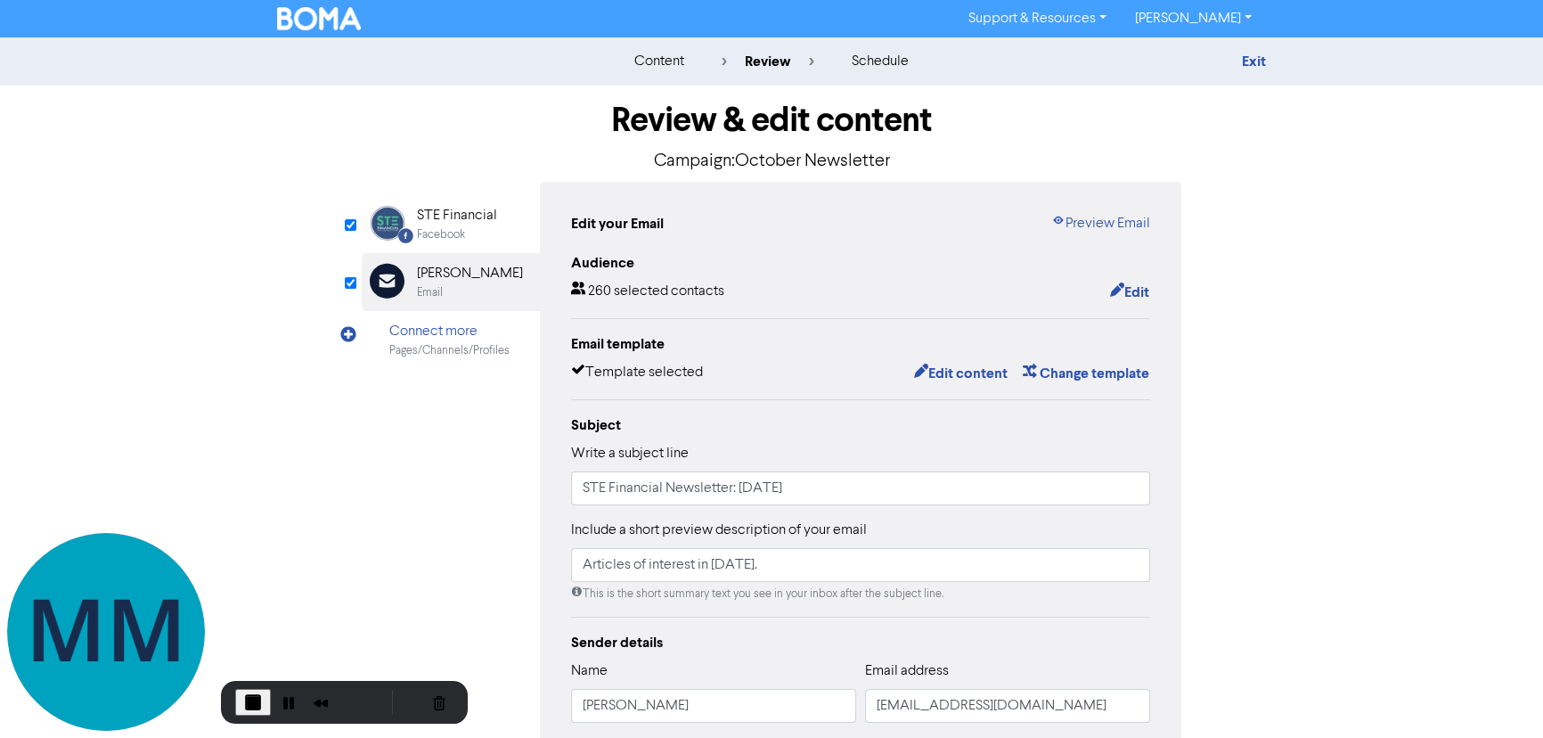
click at [339, 15] on img at bounding box center [319, 18] width 84 height 23
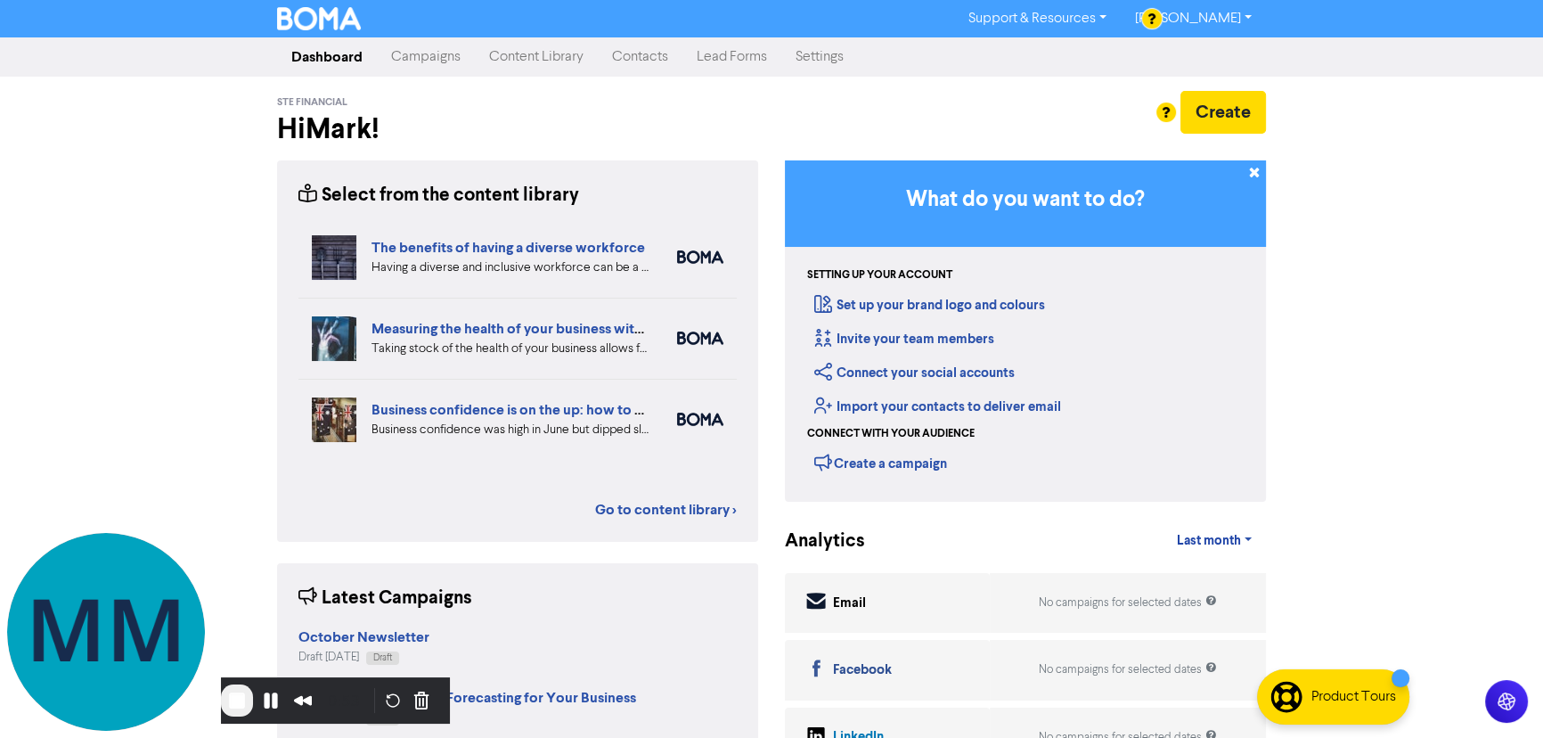
click at [418, 61] on link "Campaigns" at bounding box center [426, 57] width 98 height 36
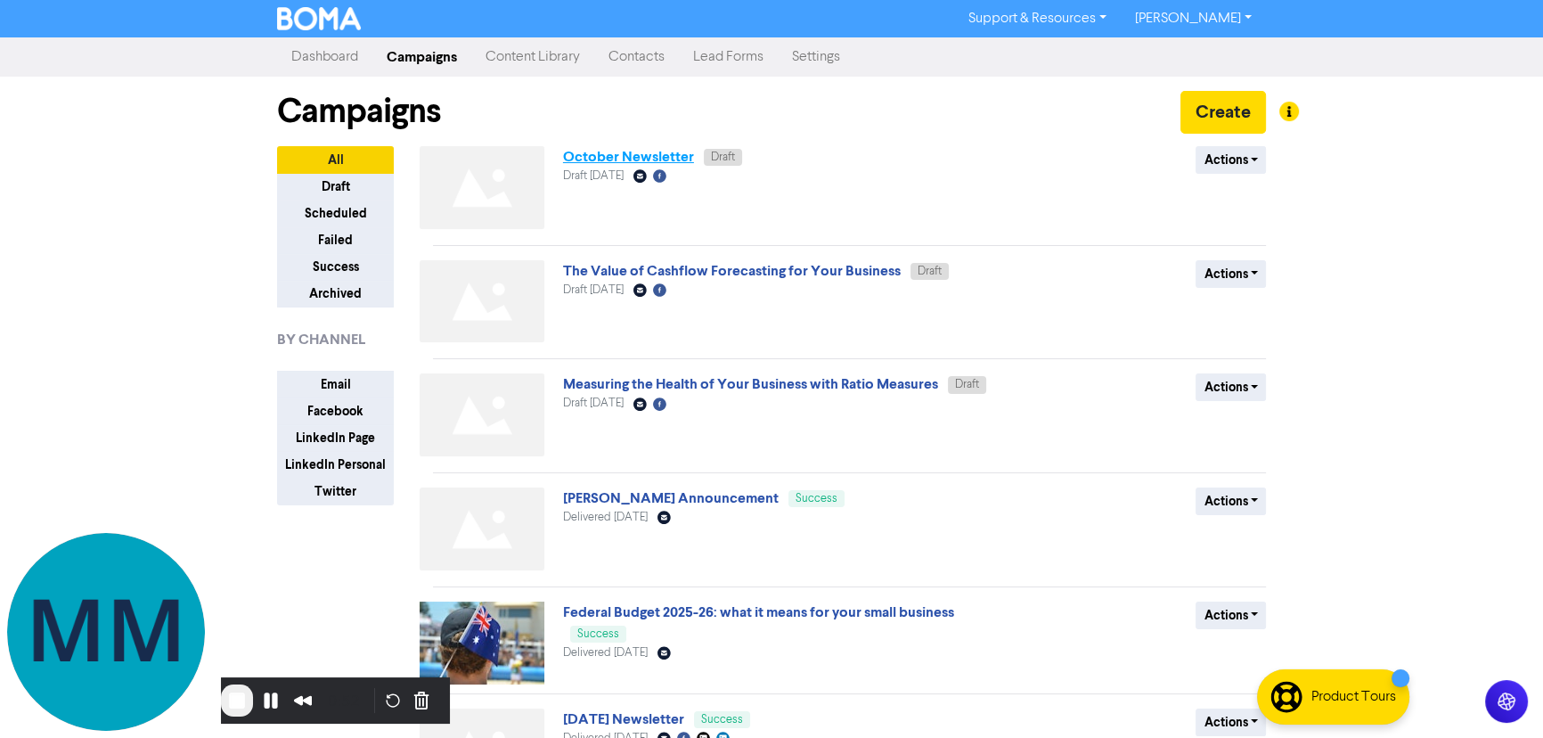
click at [639, 155] on link "October Newsletter" at bounding box center [628, 157] width 131 height 18
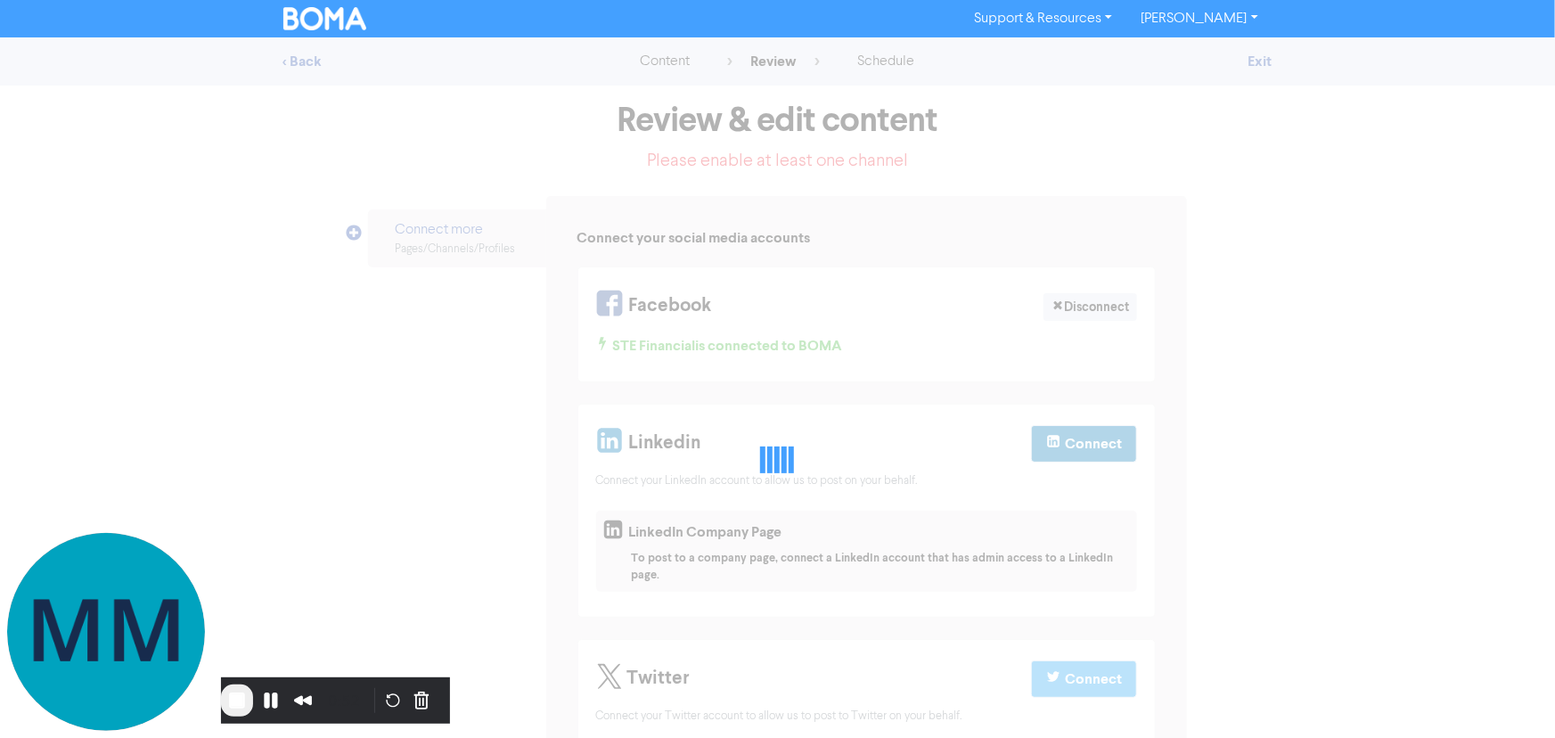
select select "LEARN_MORE"
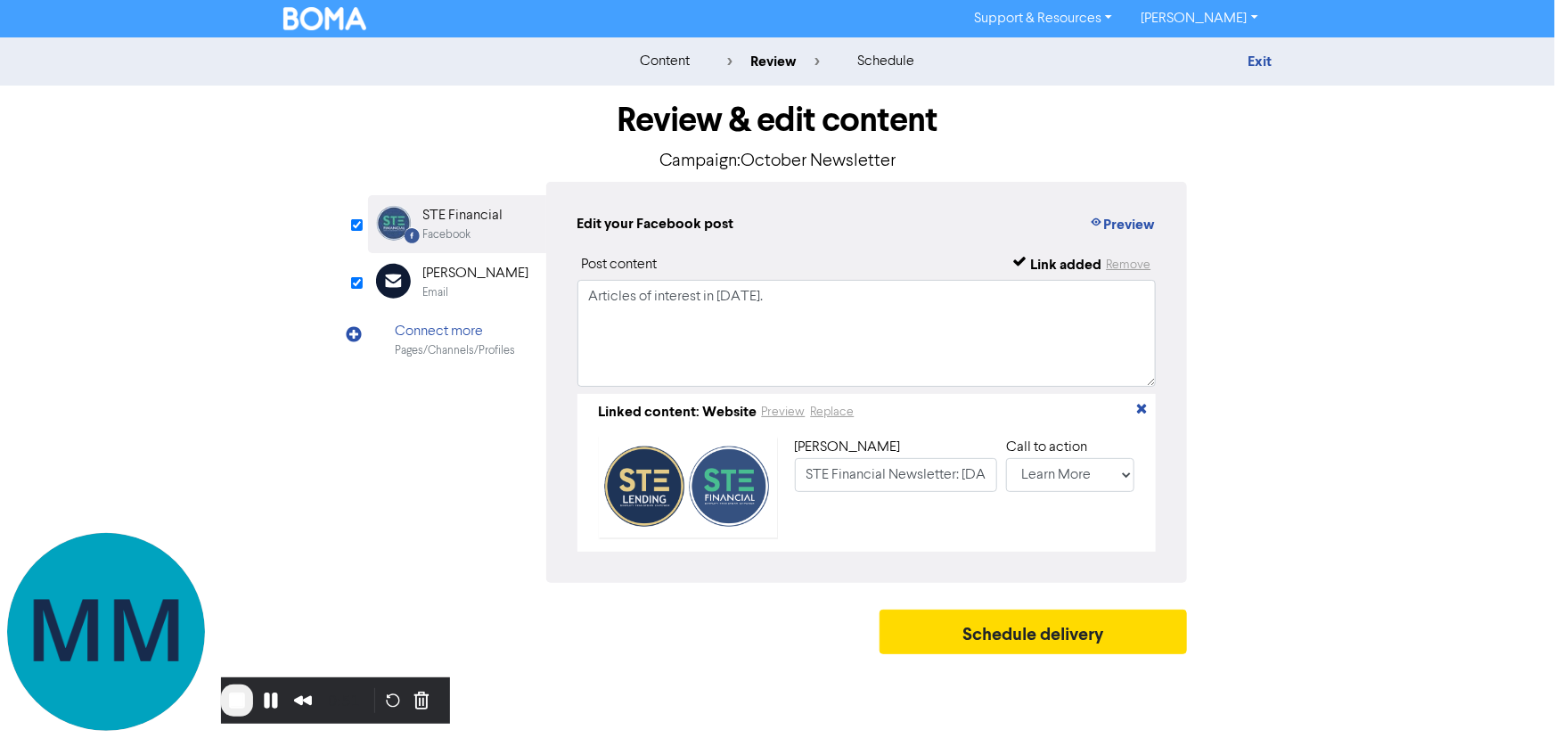
click at [437, 288] on div "Email" at bounding box center [436, 292] width 26 height 17
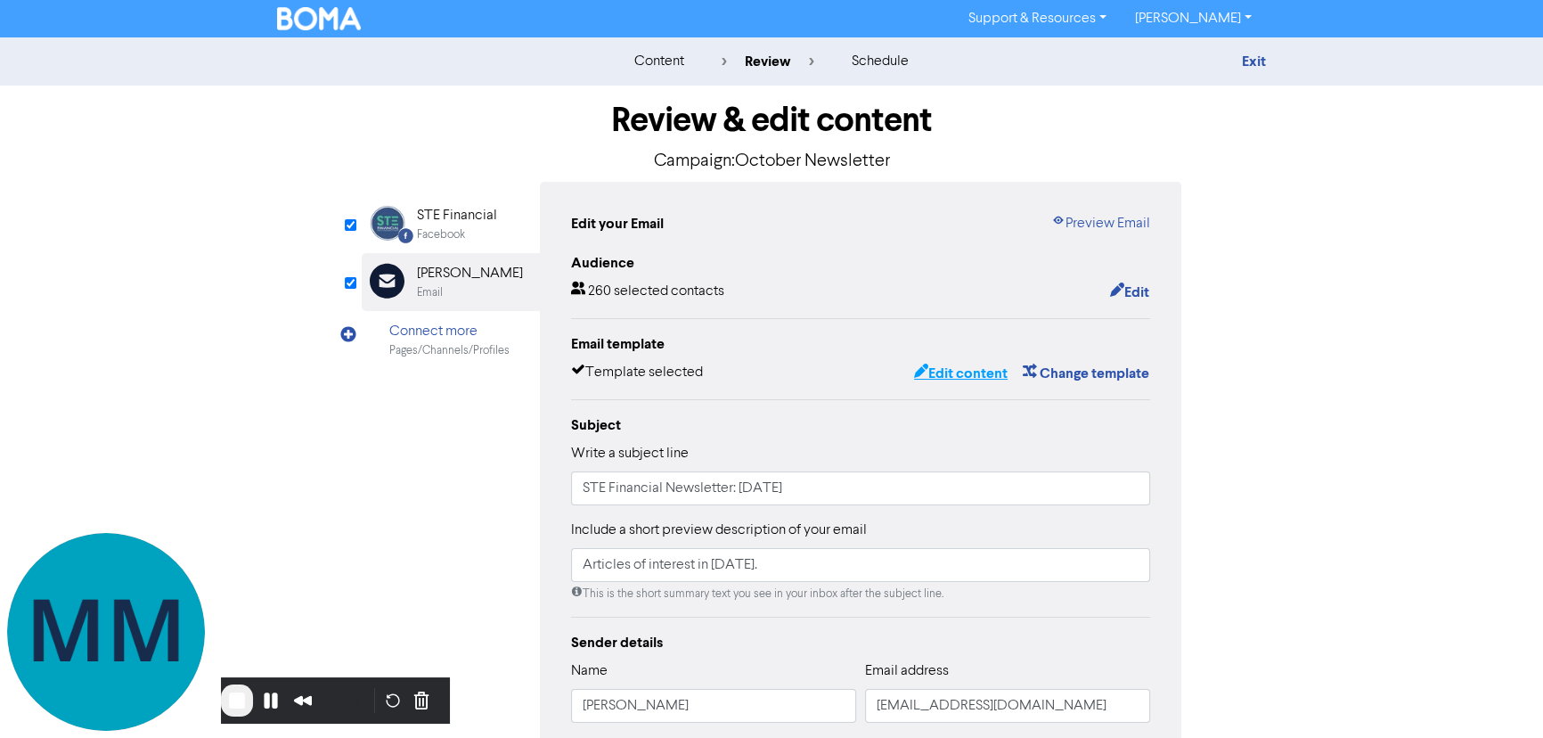
click at [968, 380] on button "Edit content" at bounding box center [960, 373] width 95 height 23
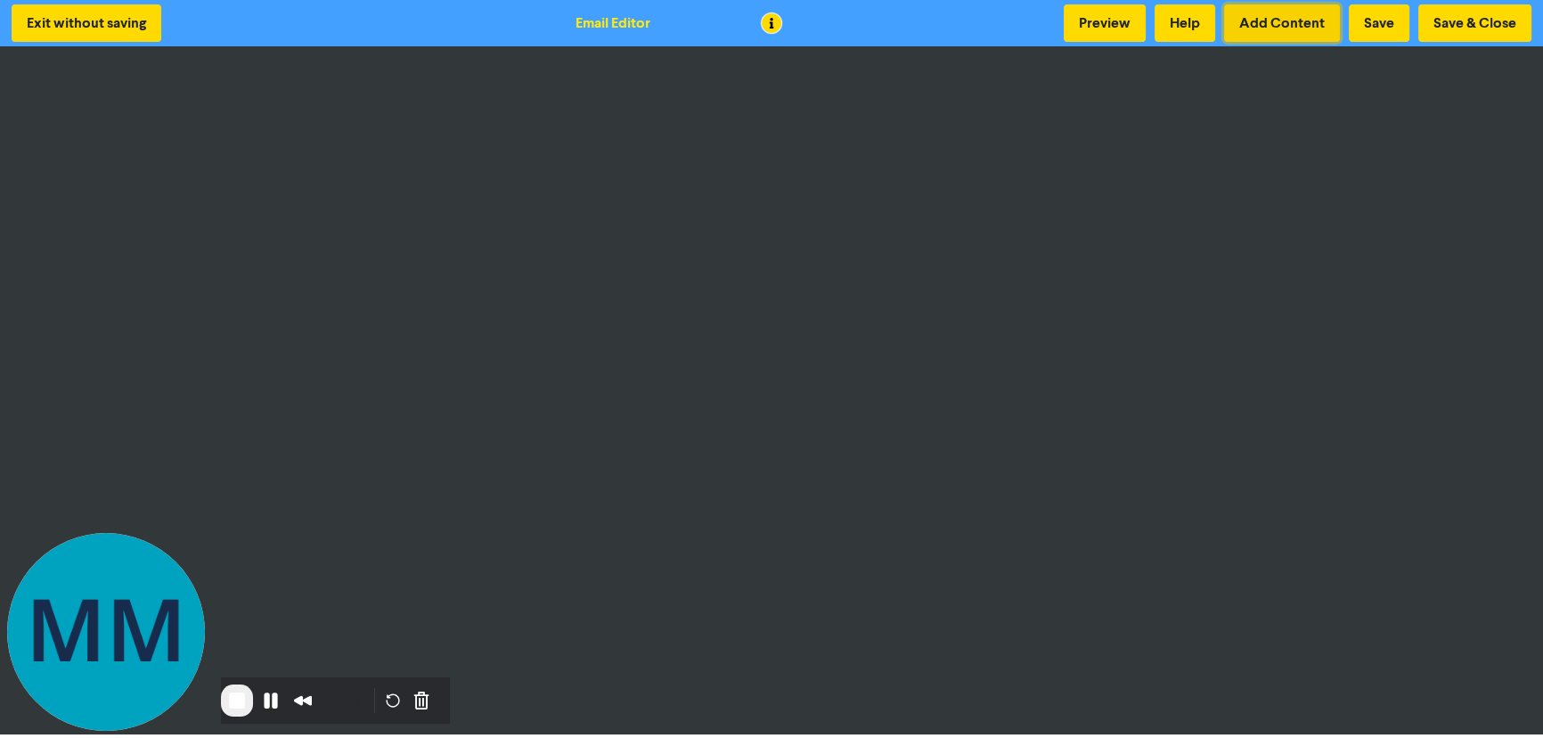
click at [1303, 17] on button "Add Content" at bounding box center [1282, 22] width 116 height 37
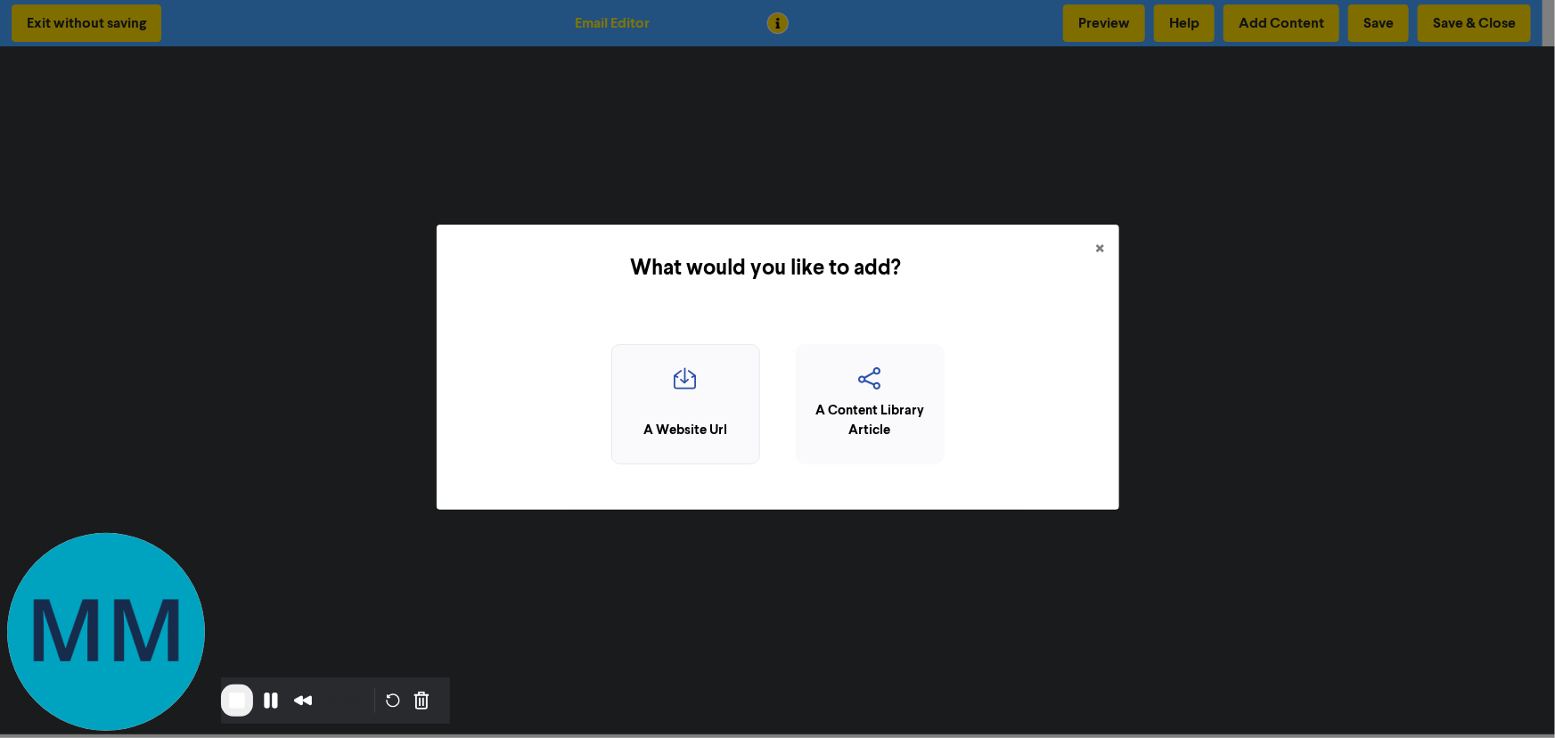
click at [686, 407] on div "A Website Url" at bounding box center [685, 404] width 149 height 120
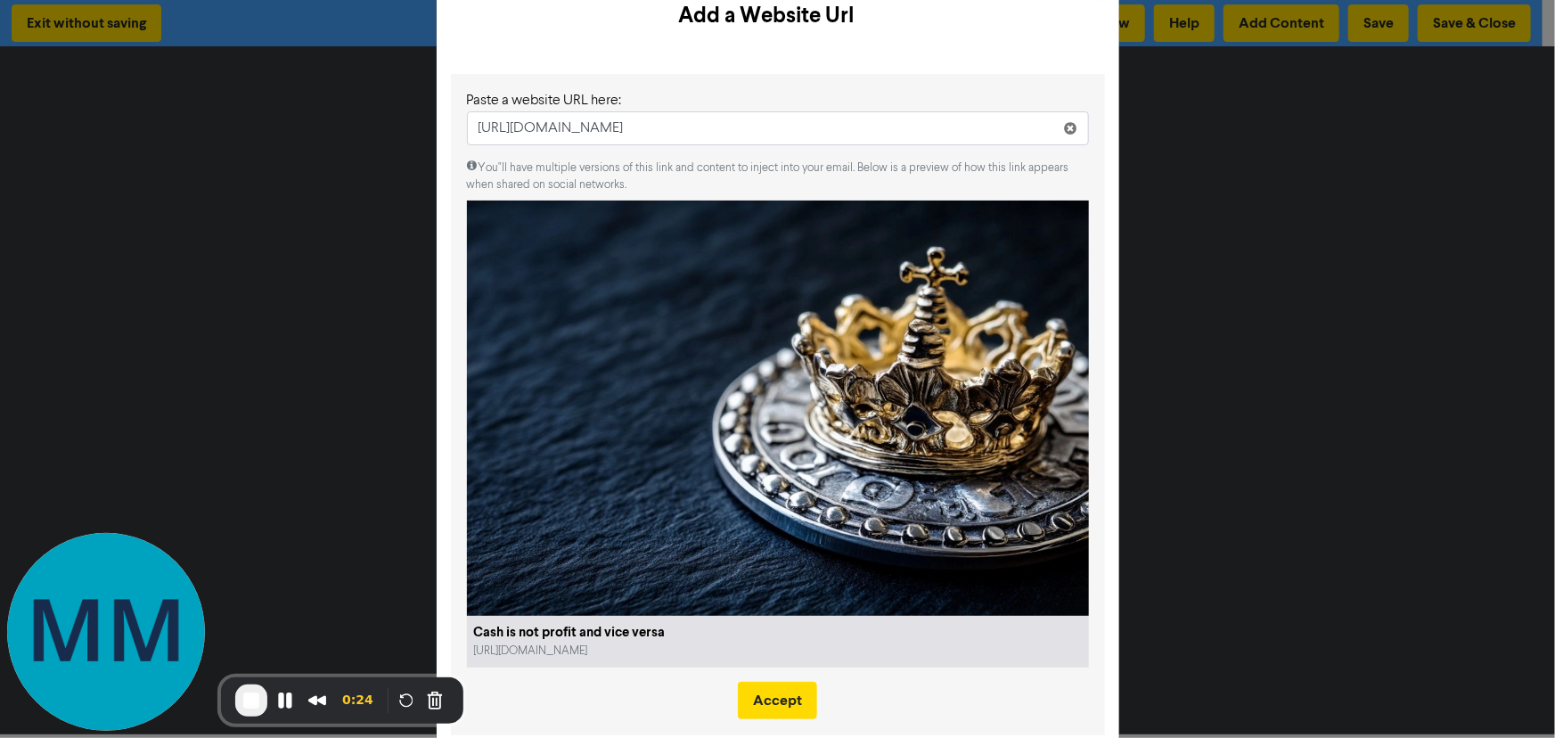
scroll to position [89, 0]
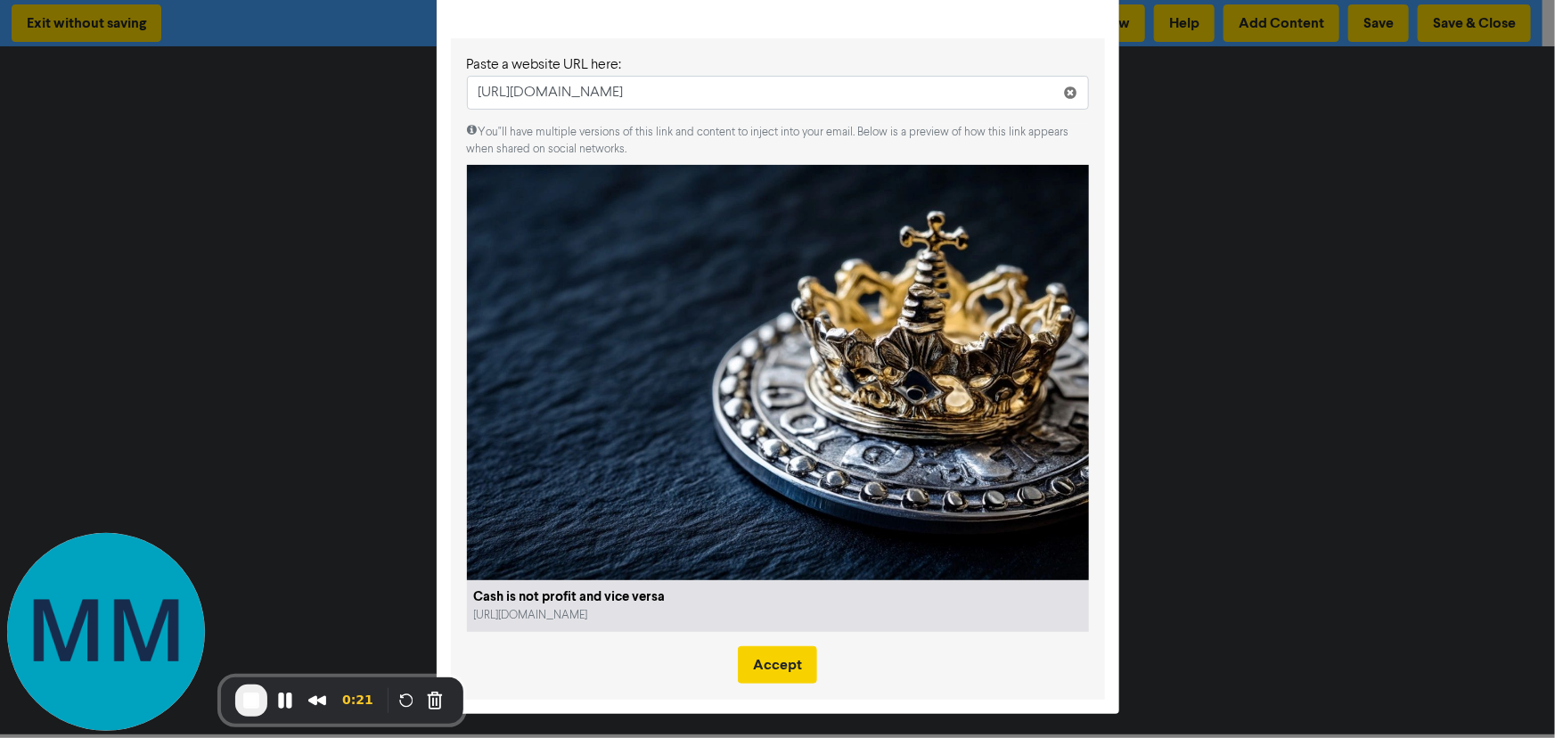
type input "[URL][DOMAIN_NAME]"
click at [746, 660] on button "Accept" at bounding box center [777, 664] width 79 height 37
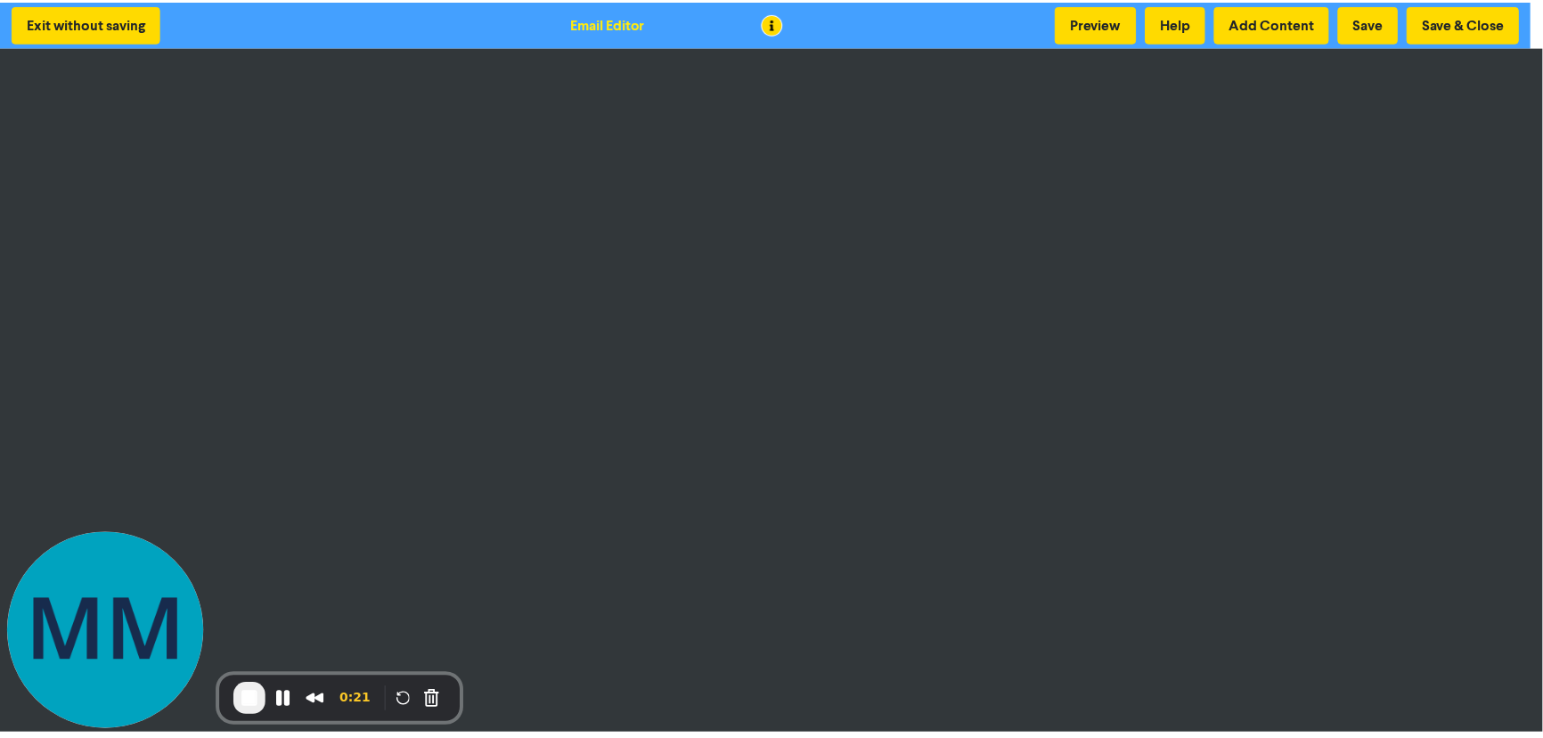
scroll to position [0, 0]
